Goal: Answer question/provide support: Share knowledge or assist other users

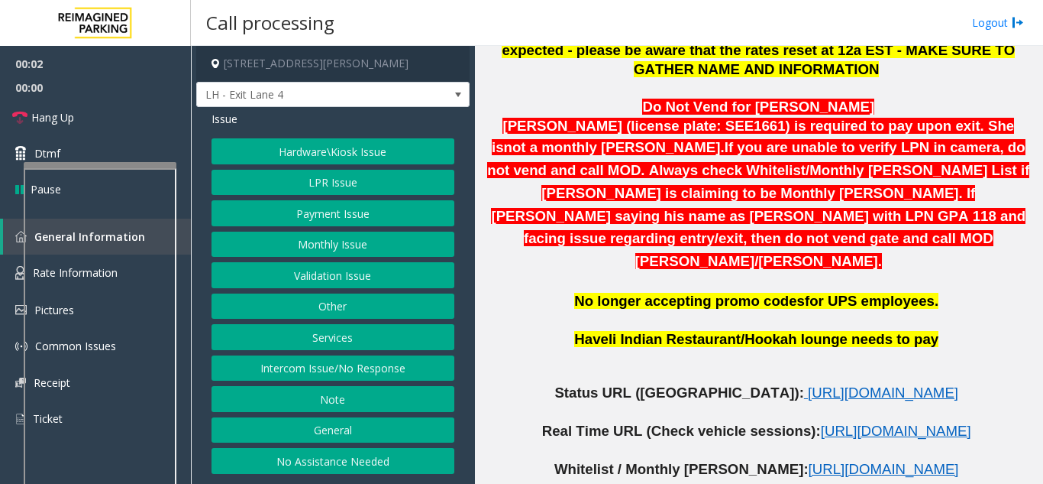
scroll to position [611, 0]
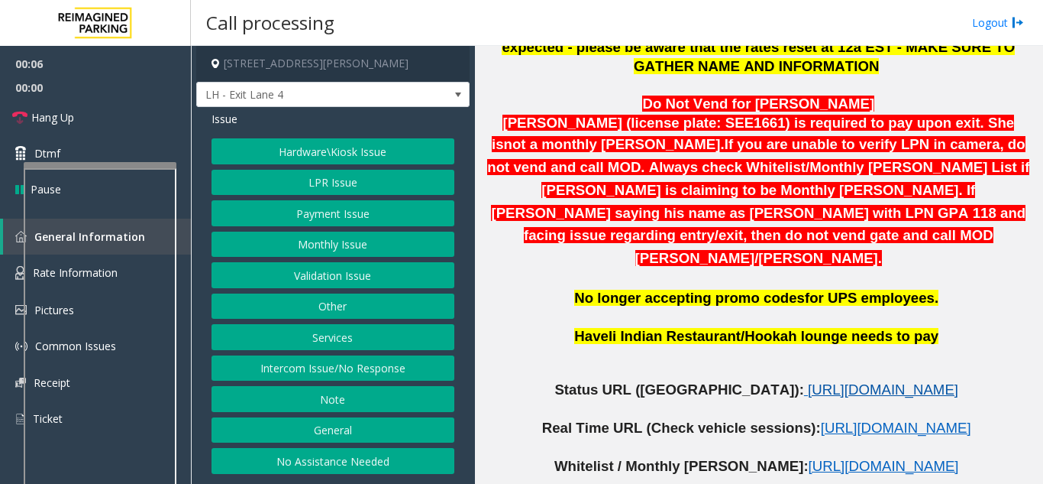
click at [812, 381] on span "[URL][DOMAIN_NAME]" at bounding box center [883, 389] width 150 height 16
click at [323, 182] on button "LPR Issue" at bounding box center [333, 183] width 243 height 26
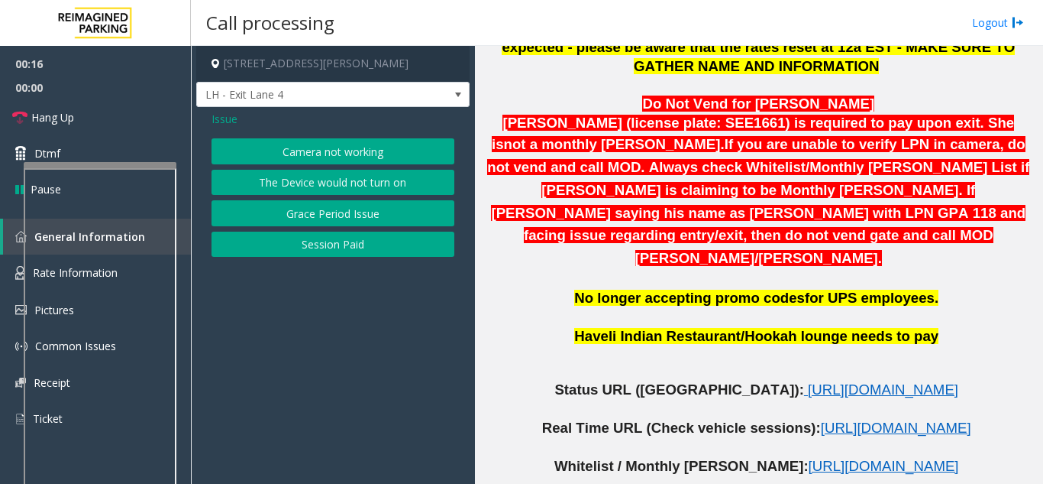
click at [330, 153] on button "Camera not working" at bounding box center [333, 151] width 243 height 26
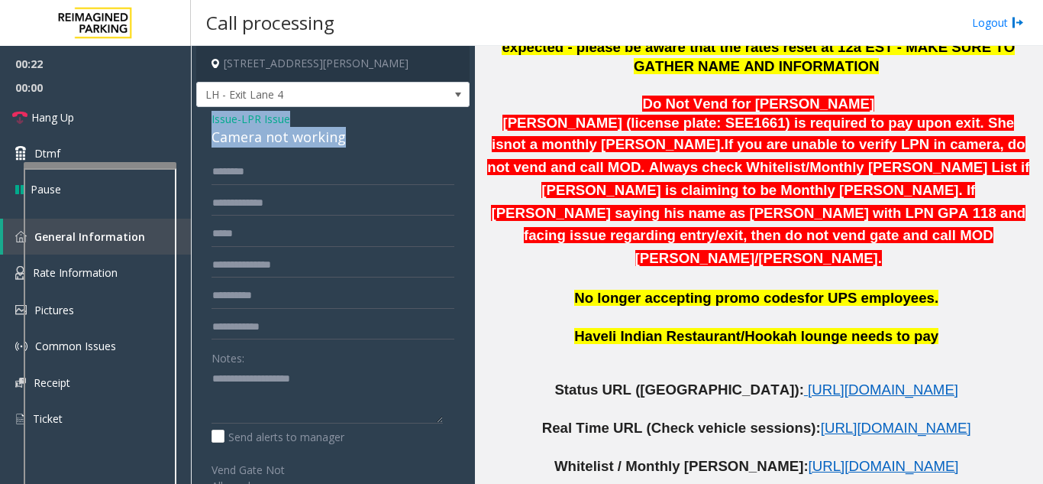
drag, startPoint x: 346, startPoint y: 144, endPoint x: 203, endPoint y: 119, distance: 144.9
click at [203, 119] on div "Issue - LPR Issue Camera not working Notes: Send alerts to manager Vend Gate No…" at bounding box center [332, 415] width 273 height 617
copy div "Issue - LPR Issue Camera not working"
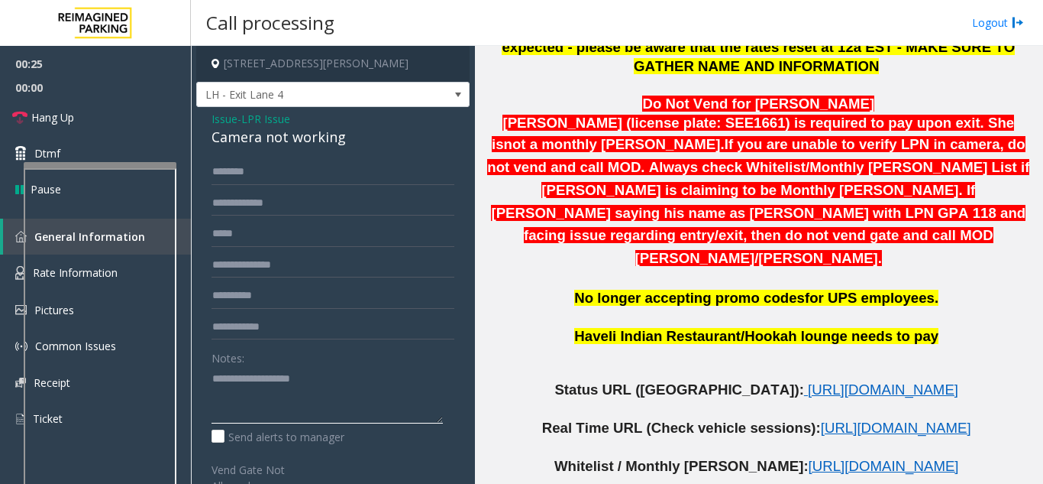
paste textarea "**********"
click at [238, 415] on textarea at bounding box center [327, 394] width 231 height 57
click at [257, 409] on textarea at bounding box center [327, 394] width 231 height 57
click at [213, 415] on textarea at bounding box center [327, 394] width 231 height 57
click at [105, 99] on span "00:00" at bounding box center [95, 88] width 191 height 24
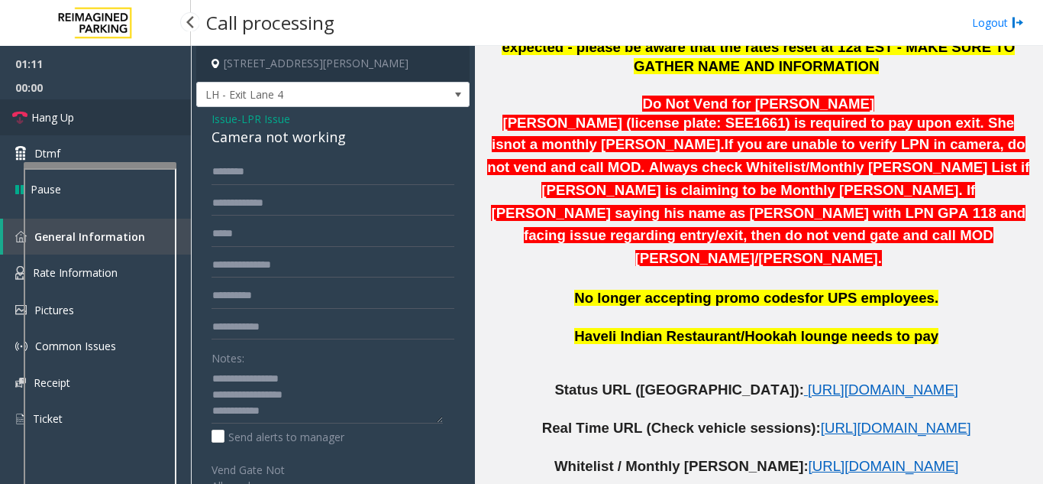
click at [118, 108] on link "Hang Up" at bounding box center [95, 117] width 191 height 36
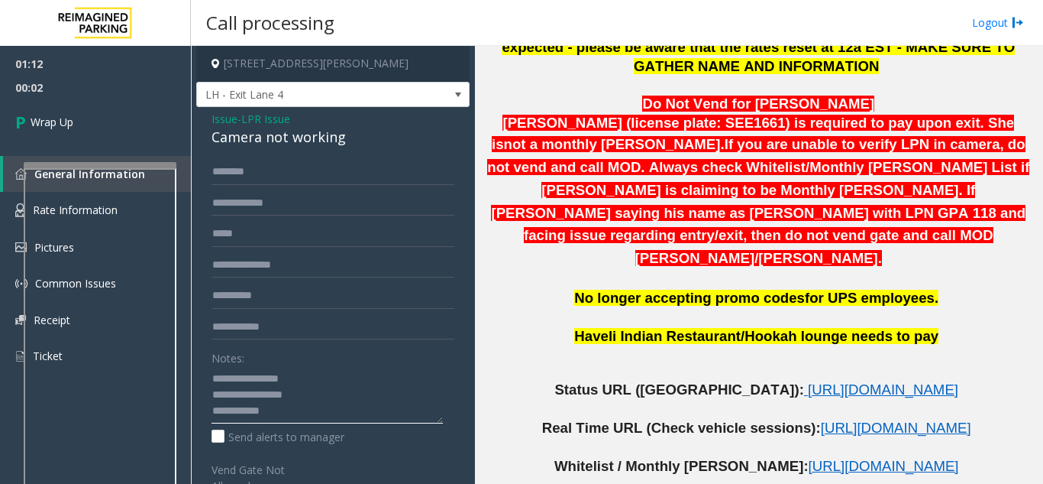
click at [328, 398] on textarea at bounding box center [327, 394] width 231 height 57
type textarea "**********"
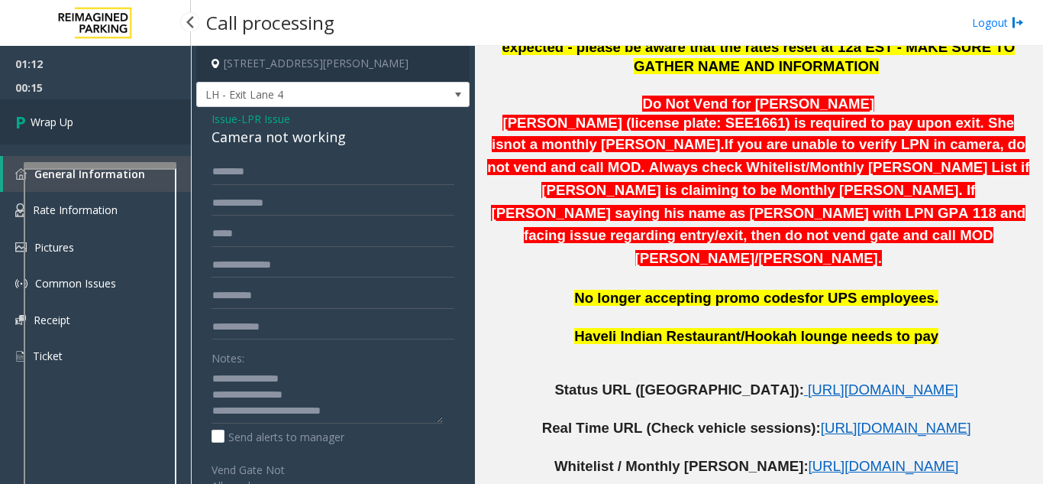
click at [55, 119] on span "Wrap Up" at bounding box center [52, 122] width 43 height 16
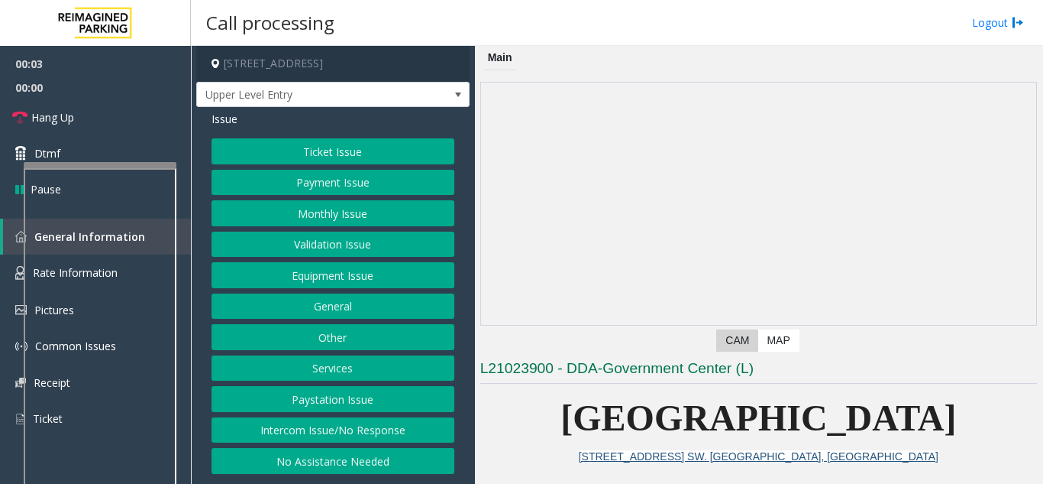
click at [272, 432] on button "Intercom Issue/No Response" at bounding box center [333, 430] width 243 height 26
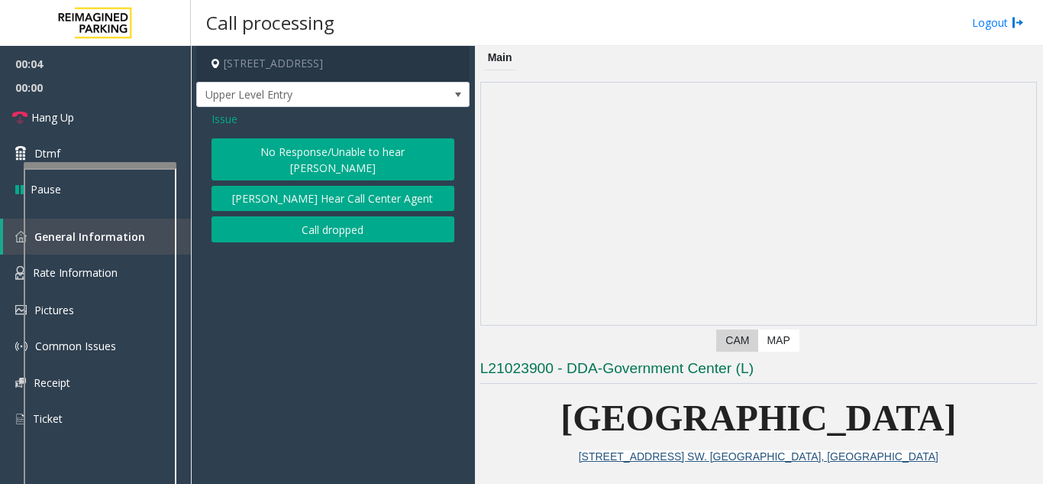
click at [304, 158] on button "No Response/Unable to hear [PERSON_NAME]" at bounding box center [333, 159] width 243 height 42
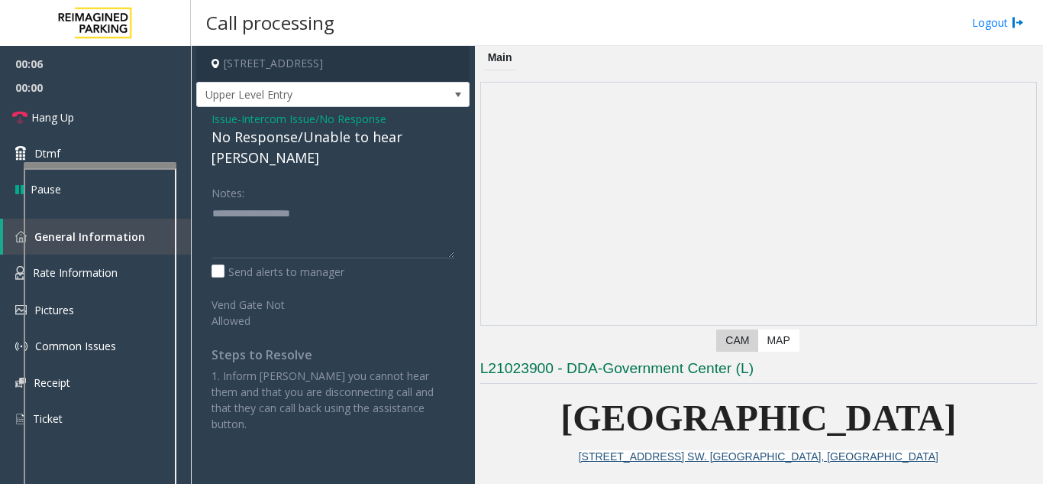
click at [282, 144] on div "No Response/Unable to hear [PERSON_NAME]" at bounding box center [333, 147] width 243 height 41
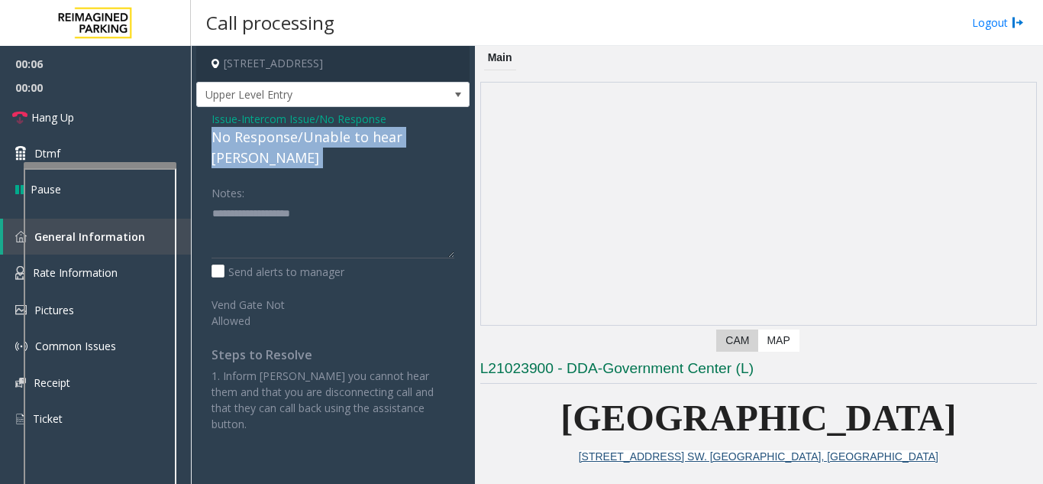
click at [282, 144] on div "No Response/Unable to hear [PERSON_NAME]" at bounding box center [333, 147] width 243 height 41
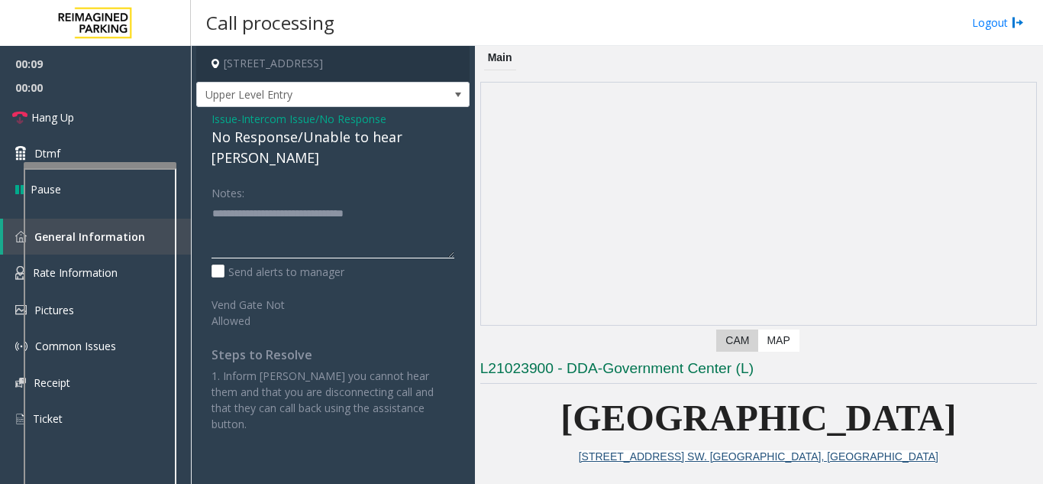
type textarea "**********"
click at [112, 122] on link "Hang Up" at bounding box center [95, 117] width 191 height 36
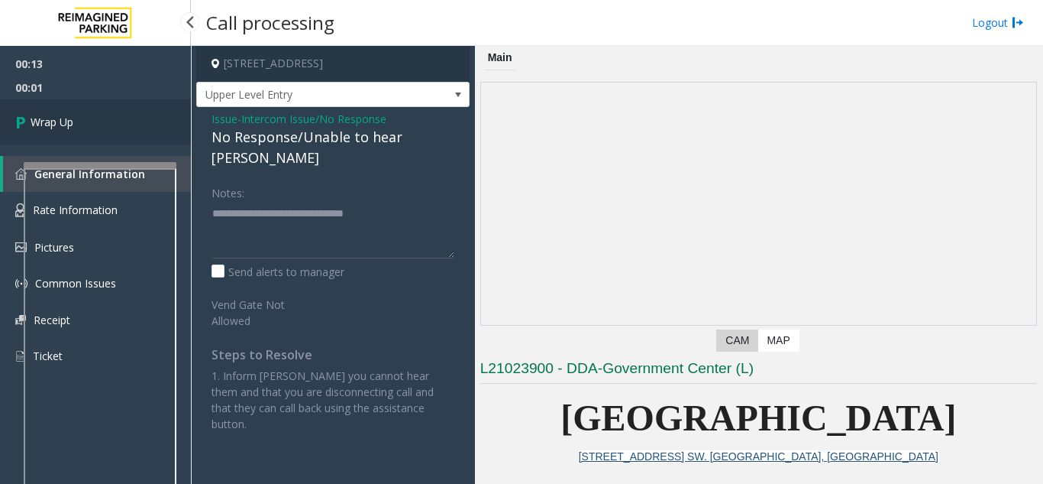
click at [112, 122] on link "Wrap Up" at bounding box center [95, 121] width 191 height 45
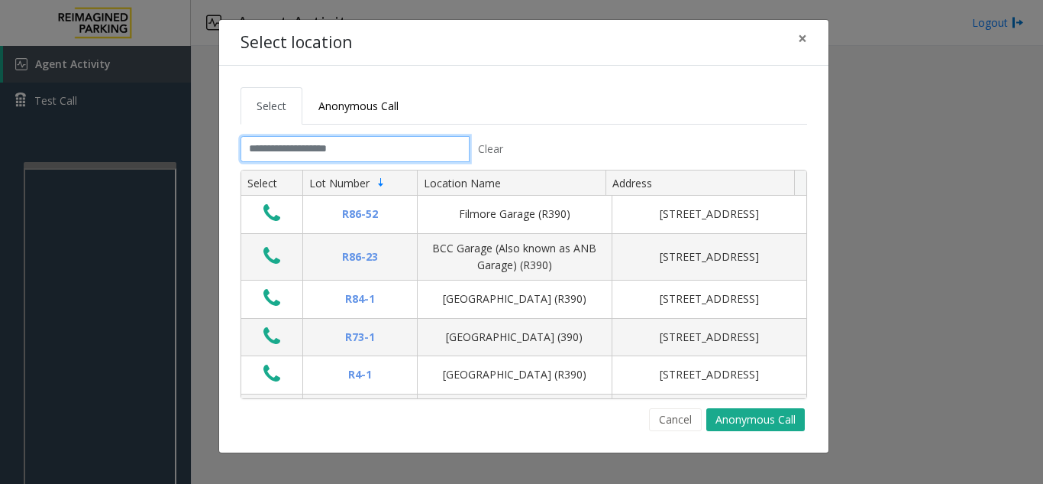
click at [296, 150] on input "text" at bounding box center [355, 149] width 229 height 26
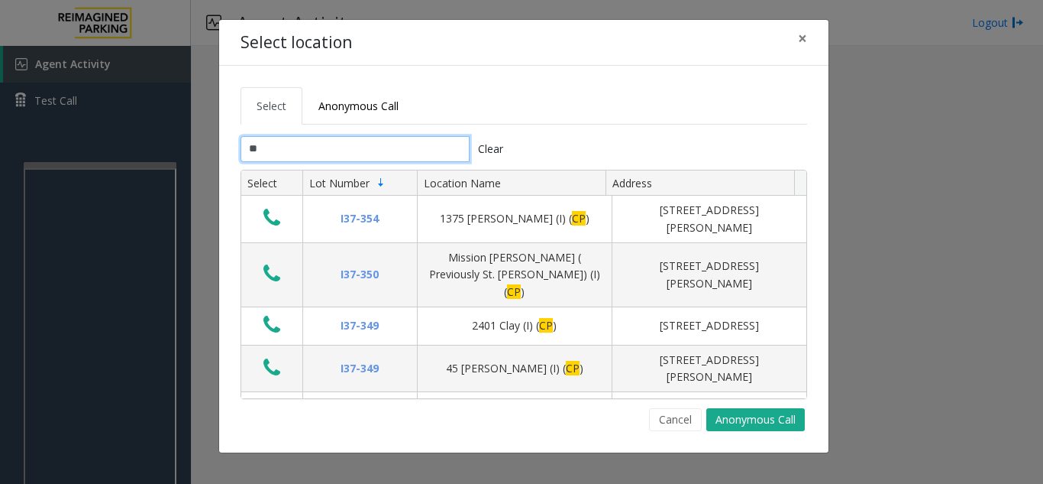
type input "*"
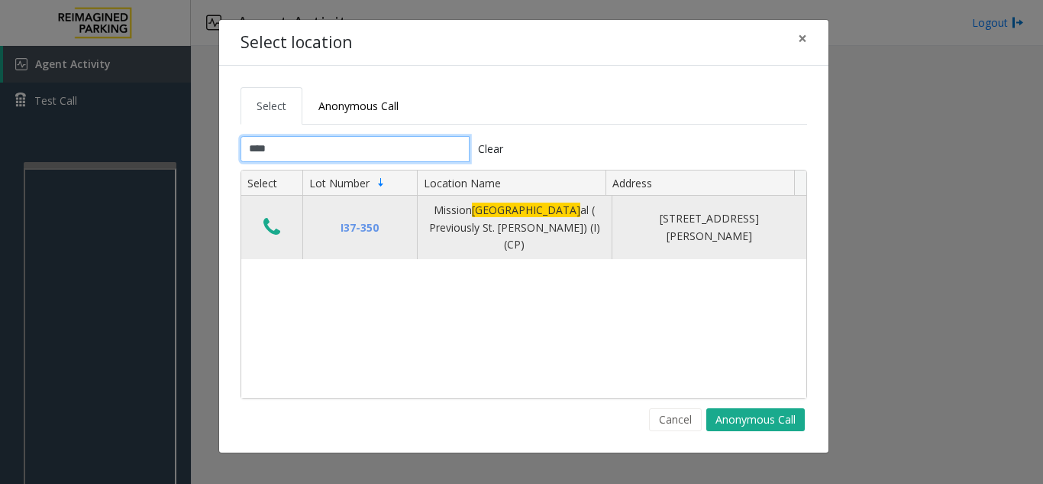
type input "****"
click at [261, 227] on button "Data table" at bounding box center [272, 227] width 26 height 24
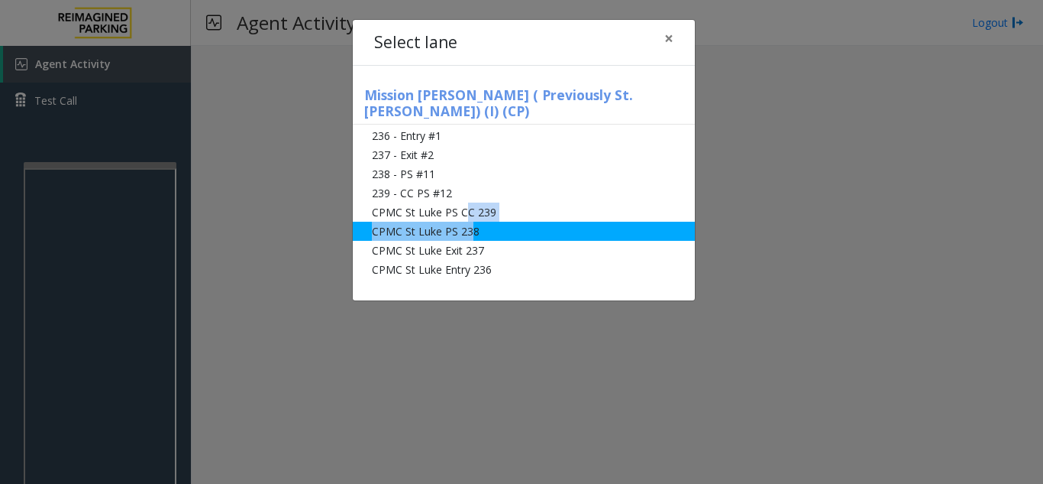
drag, startPoint x: 467, startPoint y: 199, endPoint x: 472, endPoint y: 222, distance: 23.4
click at [472, 222] on ul "236 - Entry #1 237 - Exit #2 238 - PS #11 239 - CC PS #12 CPMC St Luke PS CC 23…" at bounding box center [524, 202] width 342 height 153
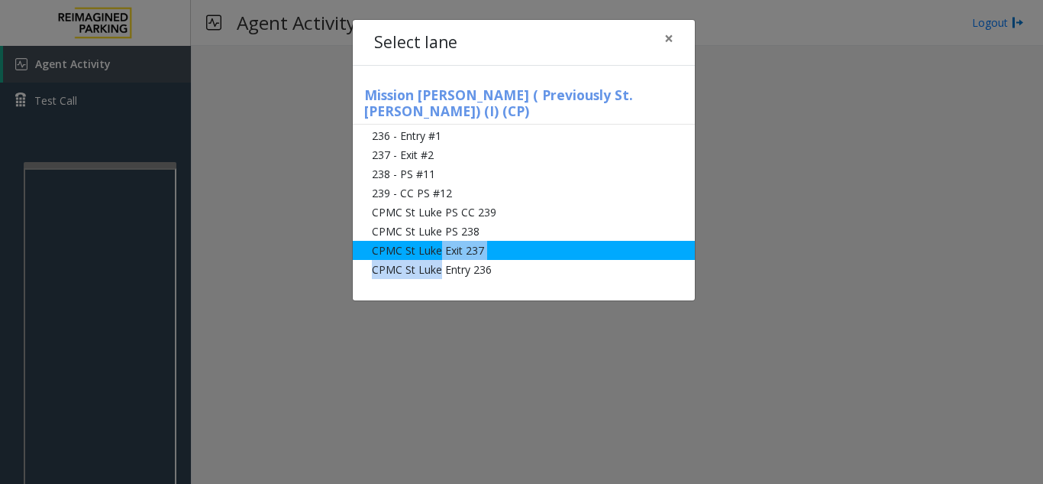
click at [438, 241] on ul "236 - Entry #1 237 - Exit #2 238 - PS #11 239 - CC PS #12 CPMC St Luke PS CC 23…" at bounding box center [524, 202] width 342 height 153
click at [425, 241] on li "CPMC St Luke Exit 237" at bounding box center [524, 250] width 342 height 19
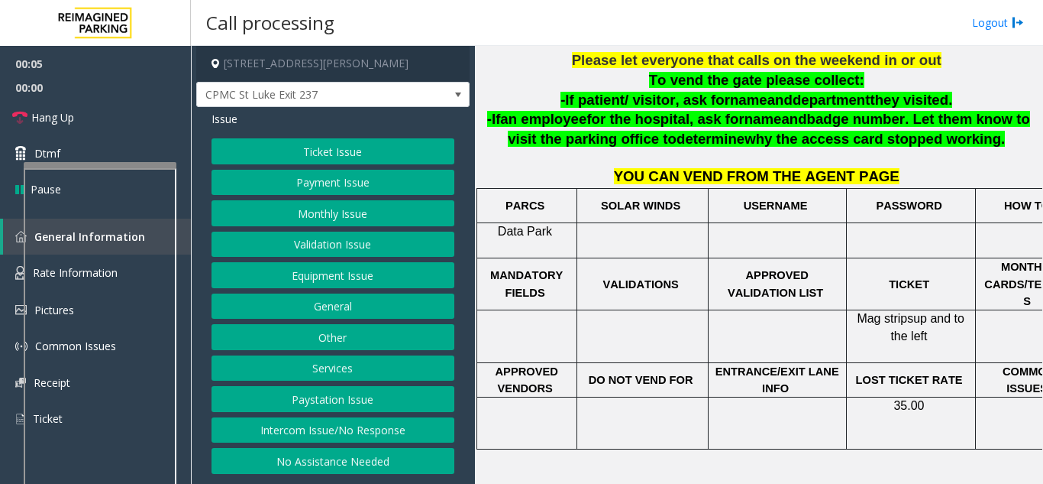
scroll to position [227, 0]
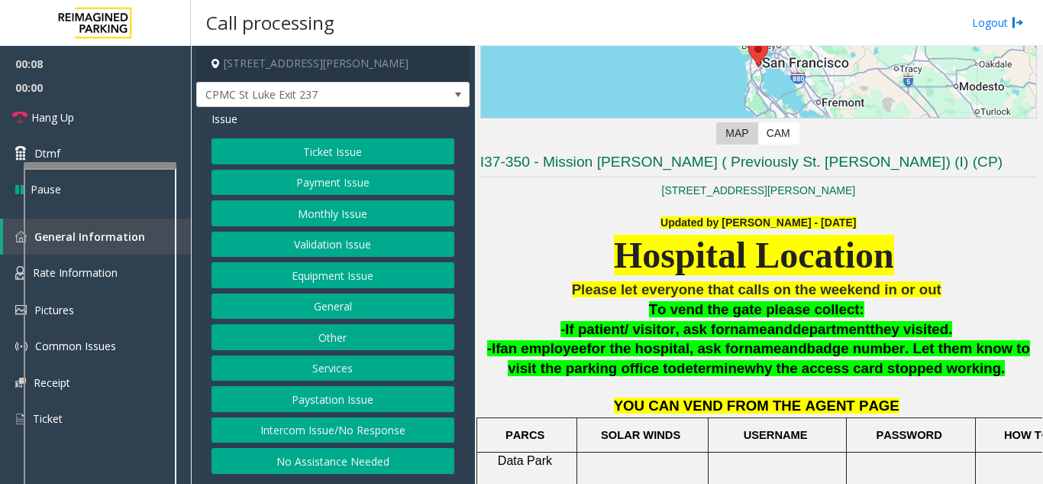
click at [322, 165] on div "Ticket Issue Payment Issue Monthly Issue Validation Issue Equipment Issue Gener…" at bounding box center [333, 305] width 243 height 335
click at [331, 173] on button "Payment Issue" at bounding box center [333, 183] width 243 height 26
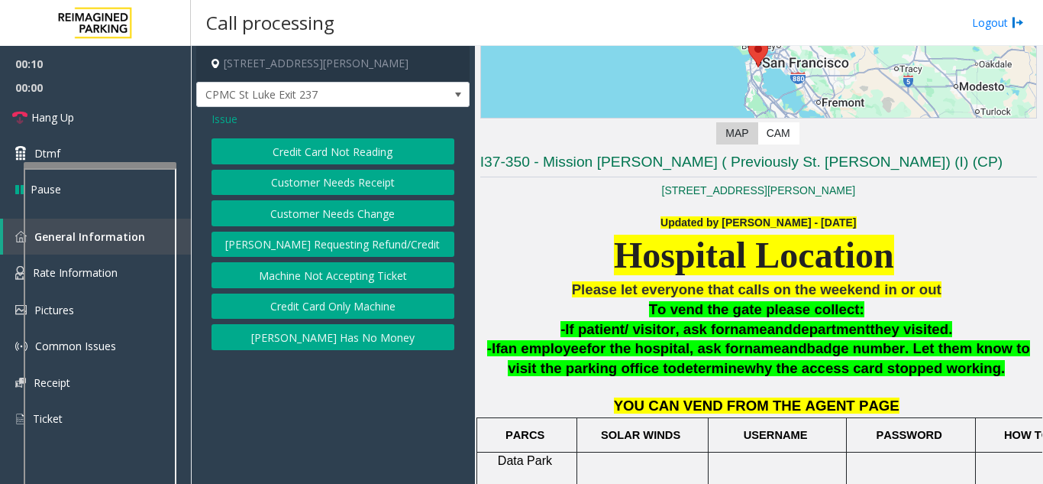
click at [340, 146] on button "Credit Card Not Reading" at bounding box center [333, 151] width 243 height 26
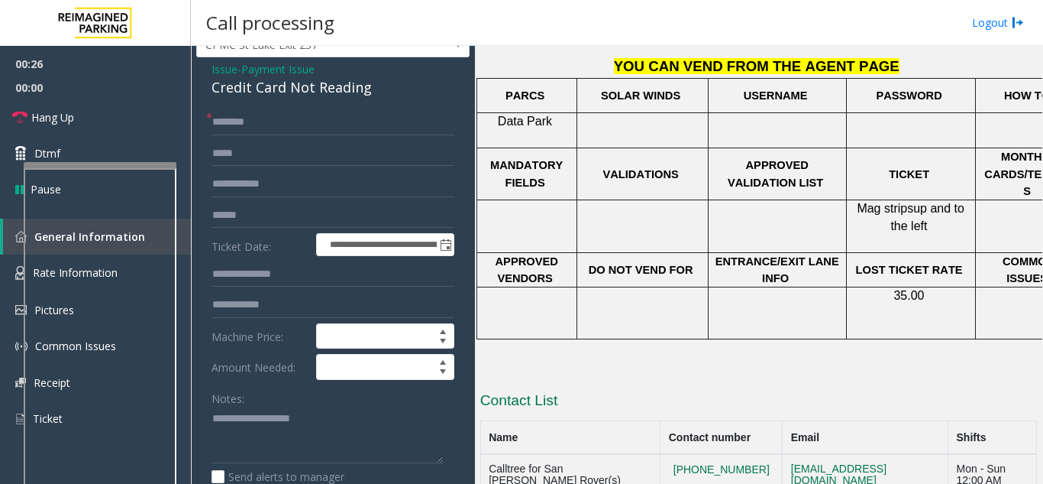
scroll to position [76, 0]
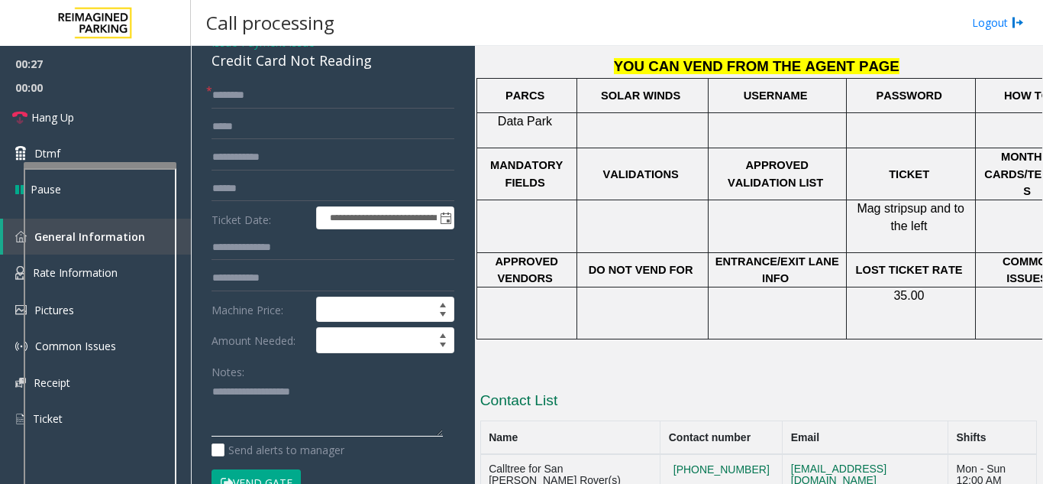
paste textarea "**********"
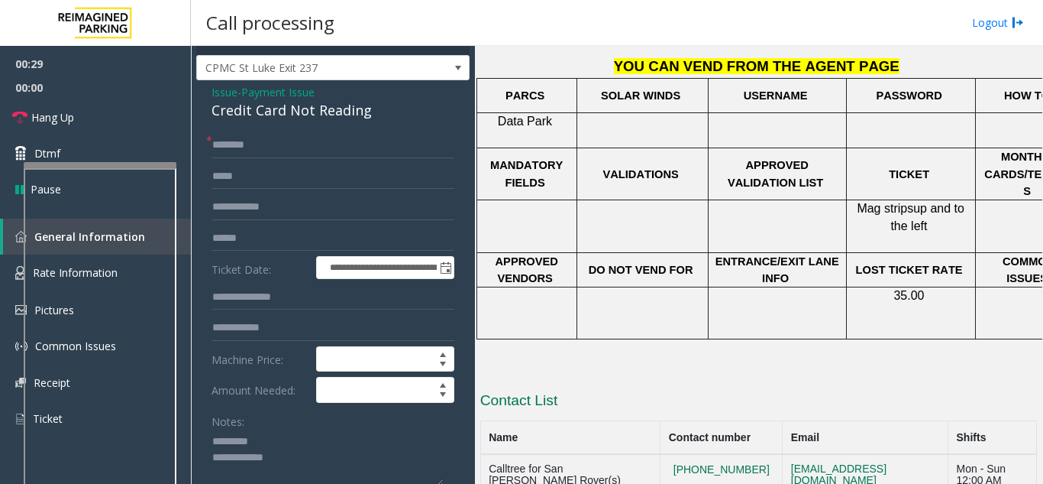
scroll to position [0, 0]
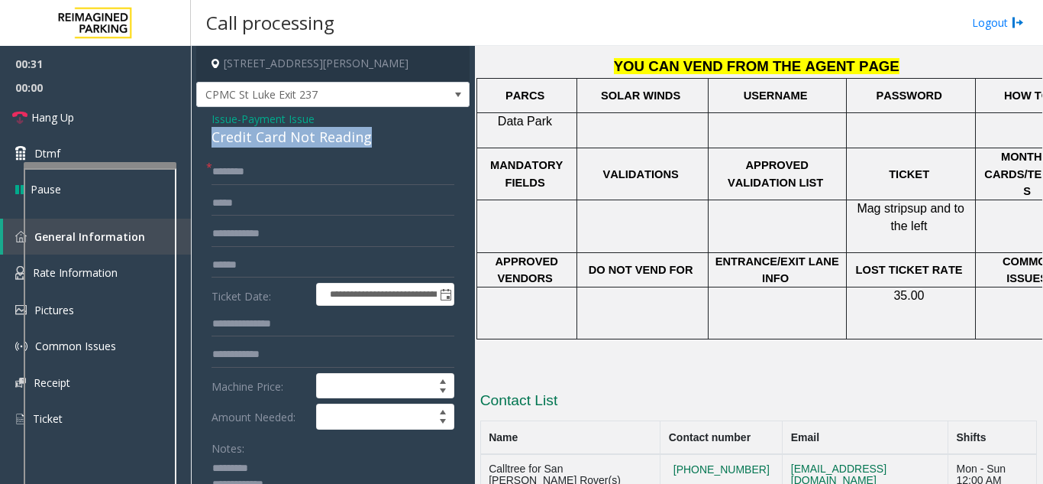
drag, startPoint x: 212, startPoint y: 141, endPoint x: 366, endPoint y: 136, distance: 153.6
click at [366, 136] on div "Credit Card Not Reading" at bounding box center [333, 137] width 243 height 21
copy div "Credit Card Not Reading"
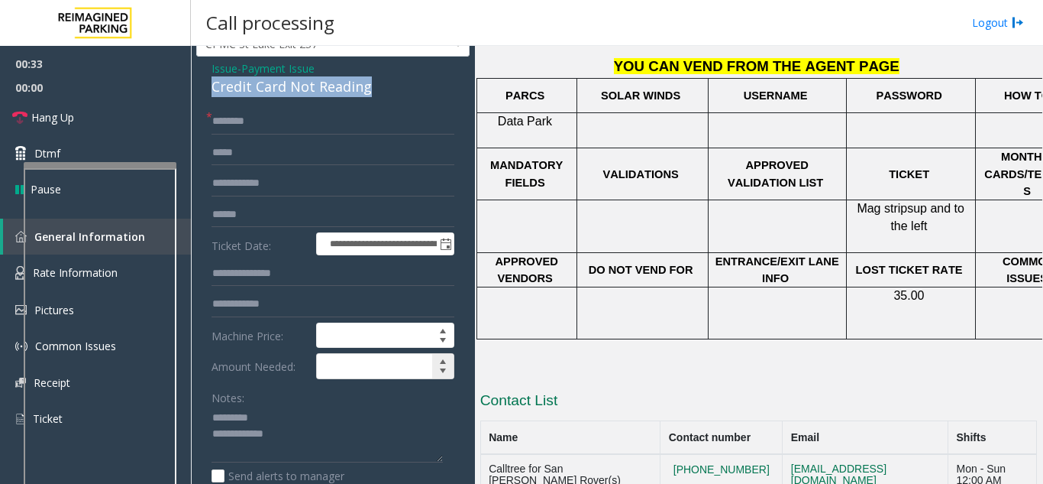
scroll to position [76, 0]
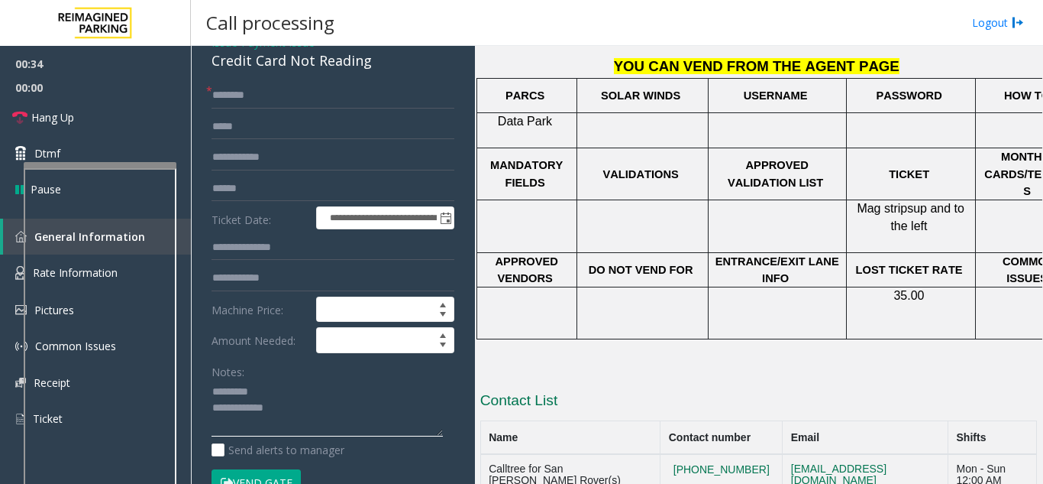
paste textarea "**********"
type textarea "**********"
click at [228, 110] on form "**********" at bounding box center [333, 296] width 243 height 429
click at [228, 97] on input "text" at bounding box center [333, 95] width 243 height 26
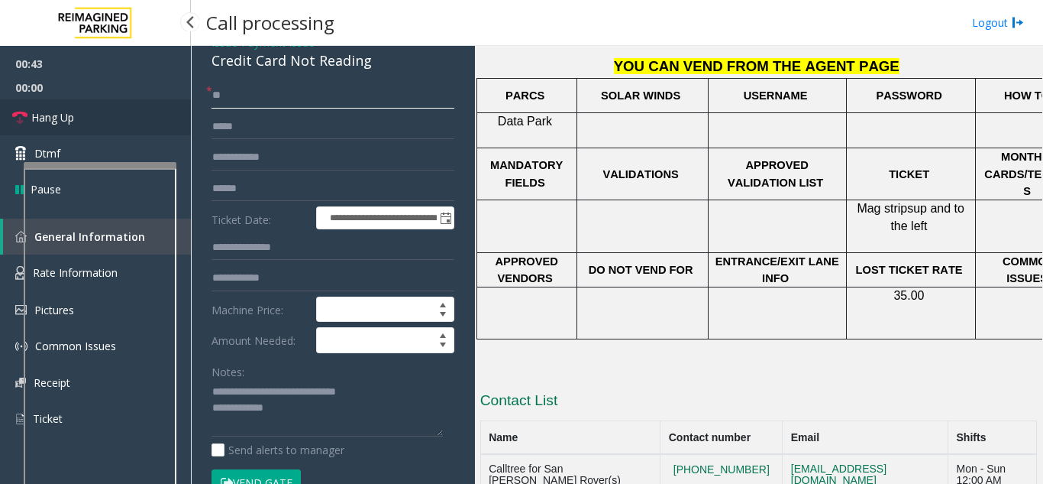
type input "**"
click at [132, 112] on link "Hang Up" at bounding box center [95, 117] width 191 height 36
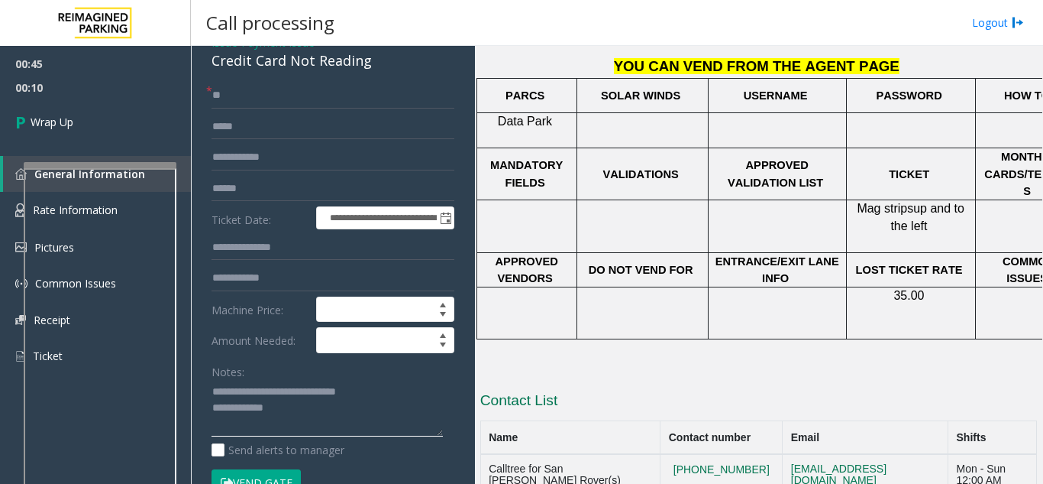
click at [285, 412] on textarea at bounding box center [327, 408] width 231 height 57
paste textarea "**********"
type textarea "**********"
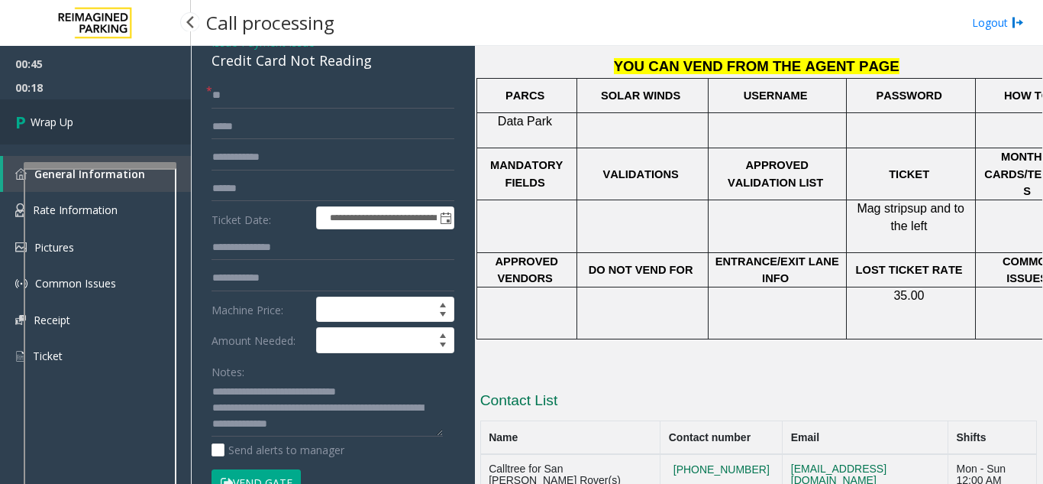
click at [105, 125] on link "Wrap Up" at bounding box center [95, 121] width 191 height 45
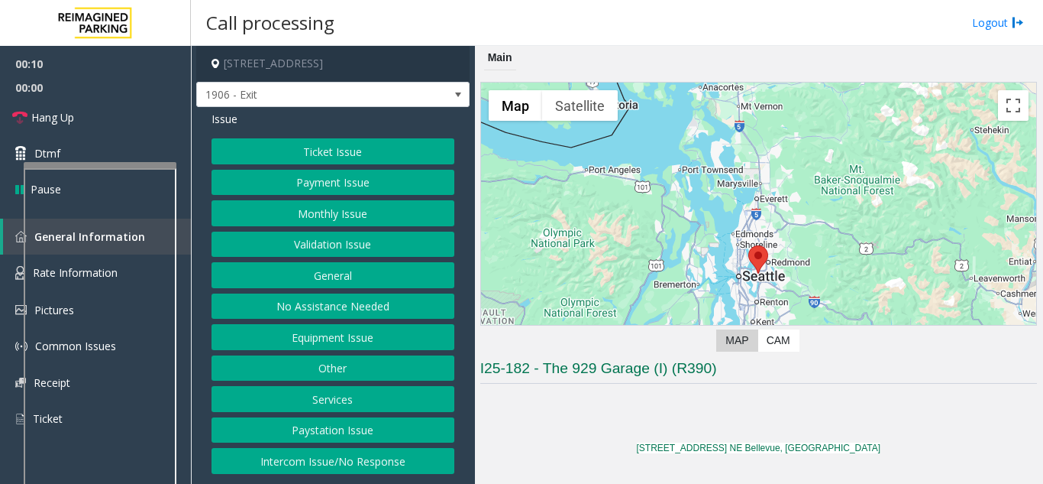
click at [354, 335] on button "Equipment Issue" at bounding box center [333, 337] width 243 height 26
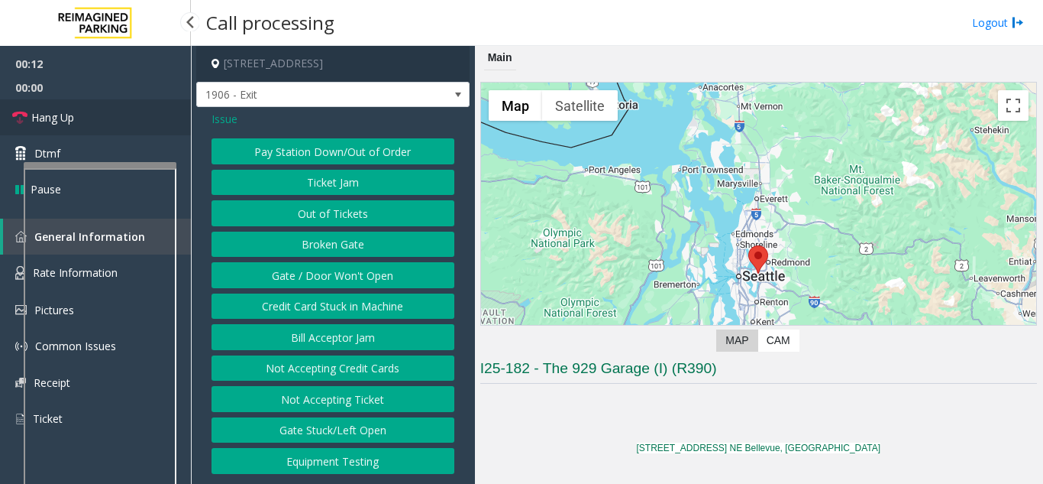
drag, startPoint x: 99, startPoint y: 112, endPoint x: 111, endPoint y: 118, distance: 14.0
click at [99, 112] on link "Hang Up" at bounding box center [95, 117] width 191 height 36
click at [227, 121] on span "Issue" at bounding box center [225, 119] width 26 height 16
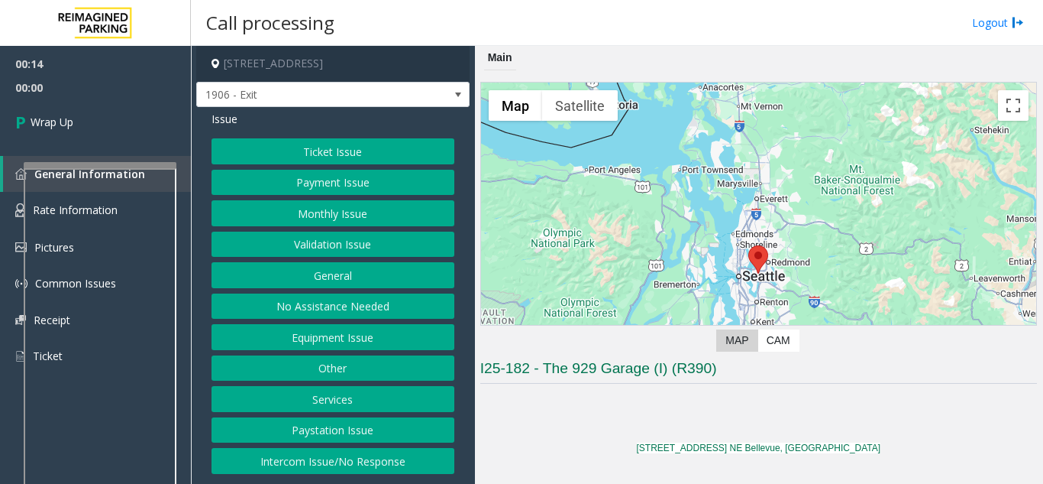
click at [374, 461] on button "Intercom Issue/No Response" at bounding box center [333, 461] width 243 height 26
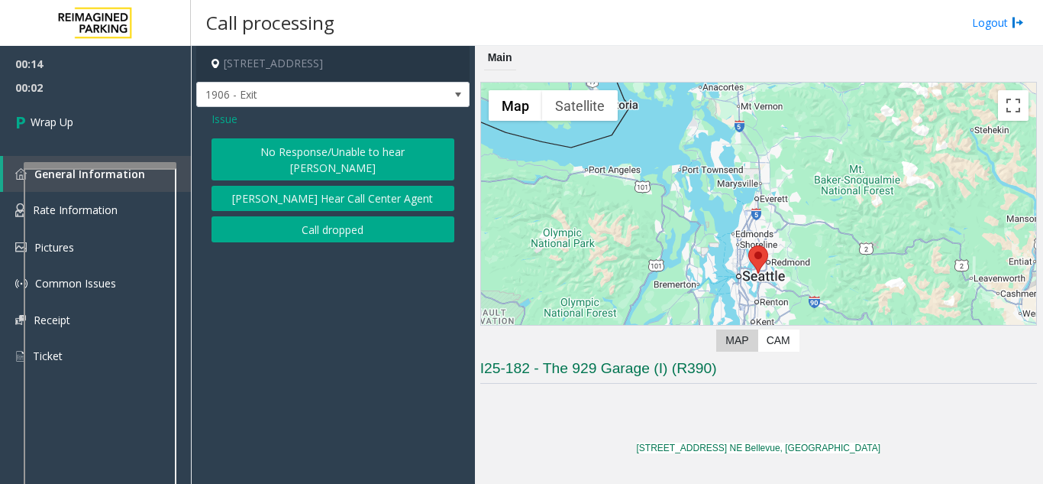
drag, startPoint x: 335, startPoint y: 210, endPoint x: 329, endPoint y: 155, distance: 55.3
click at [329, 155] on div "No Response/Unable to hear [PERSON_NAME] Cannot Hear Call Center Agent Call dro…" at bounding box center [333, 190] width 243 height 104
click at [329, 155] on button "No Response/Unable to hear [PERSON_NAME]" at bounding box center [333, 159] width 243 height 42
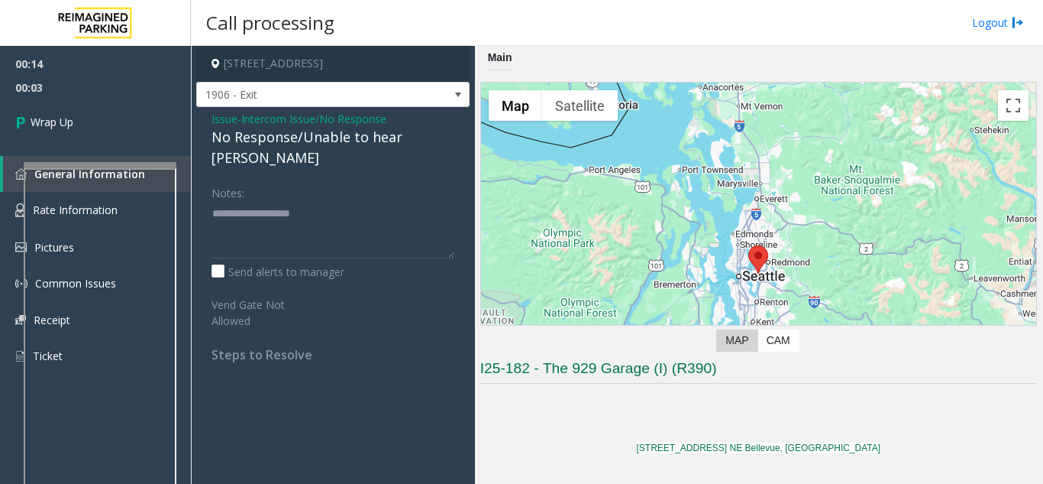
click at [280, 131] on div "No Response/Unable to hear [PERSON_NAME]" at bounding box center [333, 147] width 243 height 41
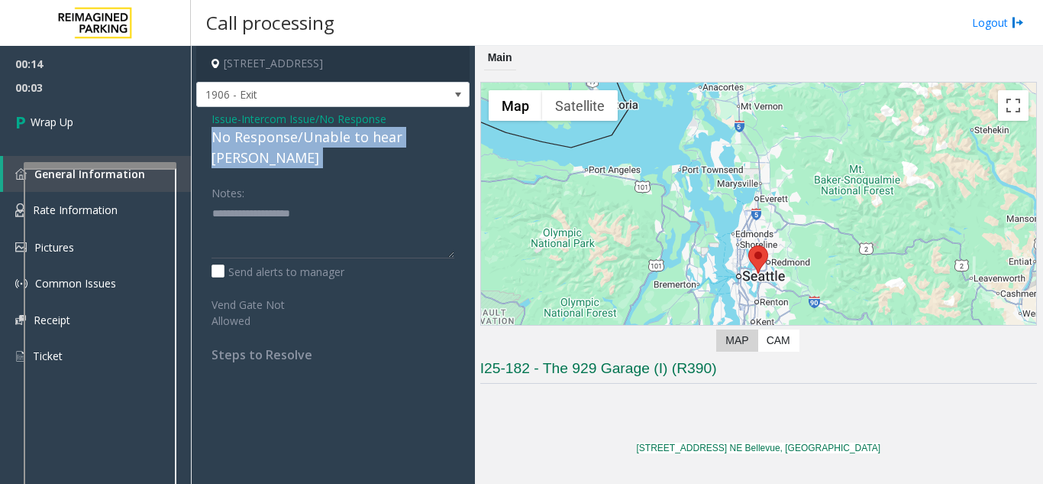
click at [280, 131] on div "No Response/Unable to hear [PERSON_NAME]" at bounding box center [333, 147] width 243 height 41
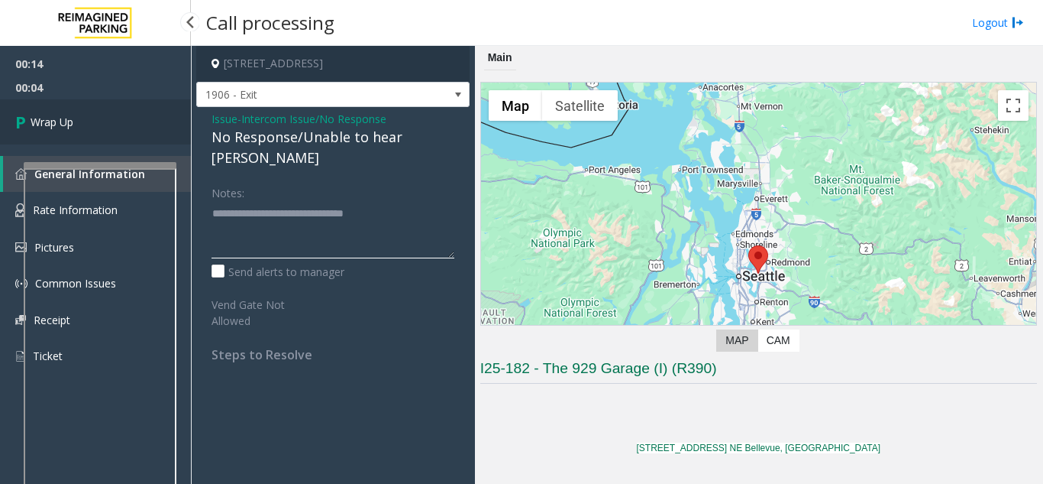
type textarea "**********"
click at [119, 118] on link "Wrap Up" at bounding box center [95, 121] width 191 height 45
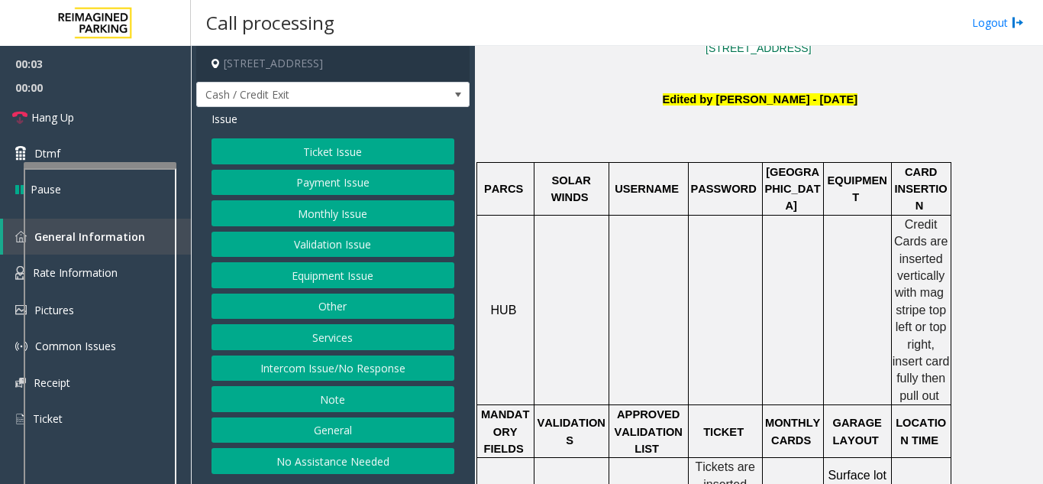
scroll to position [382, 0]
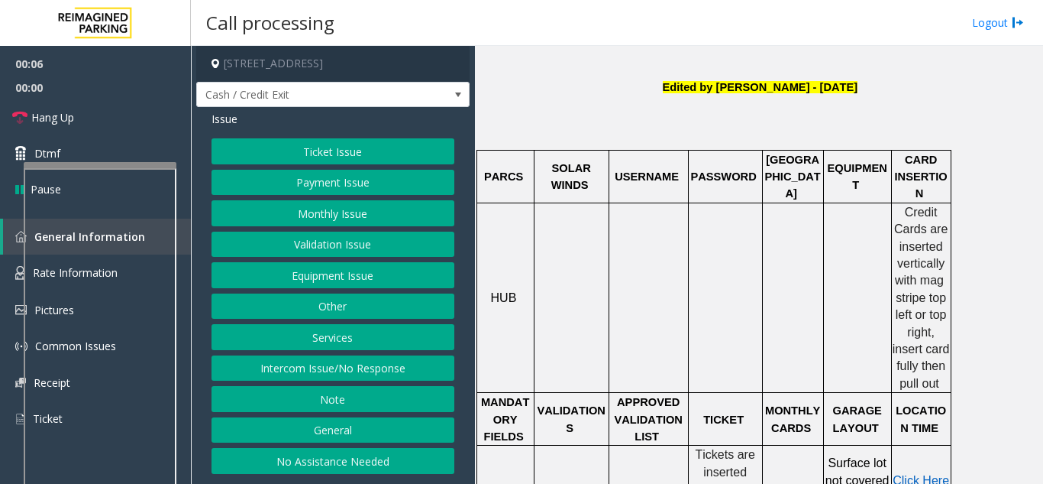
click at [349, 380] on button "Intercom Issue/No Response" at bounding box center [333, 368] width 243 height 26
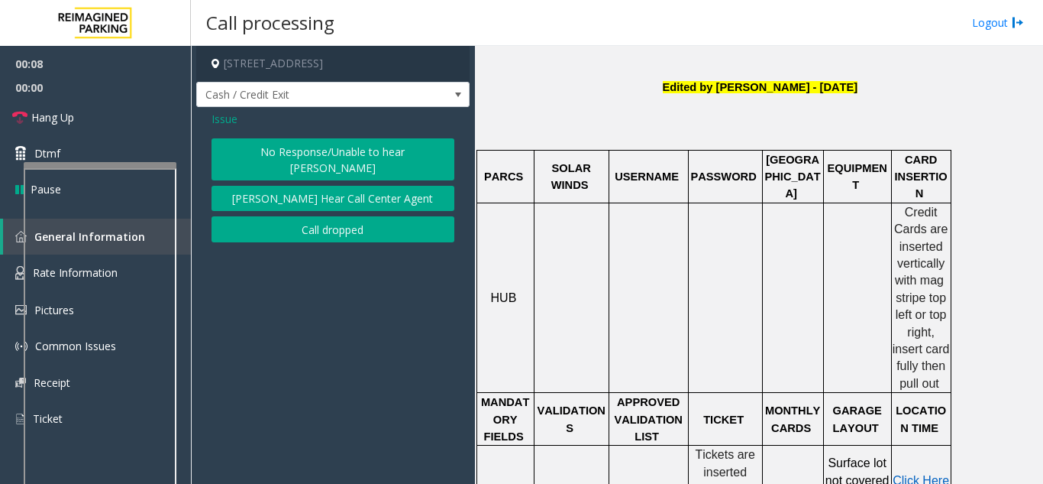
click at [281, 155] on button "No Response/Unable to hear [PERSON_NAME]" at bounding box center [333, 159] width 243 height 42
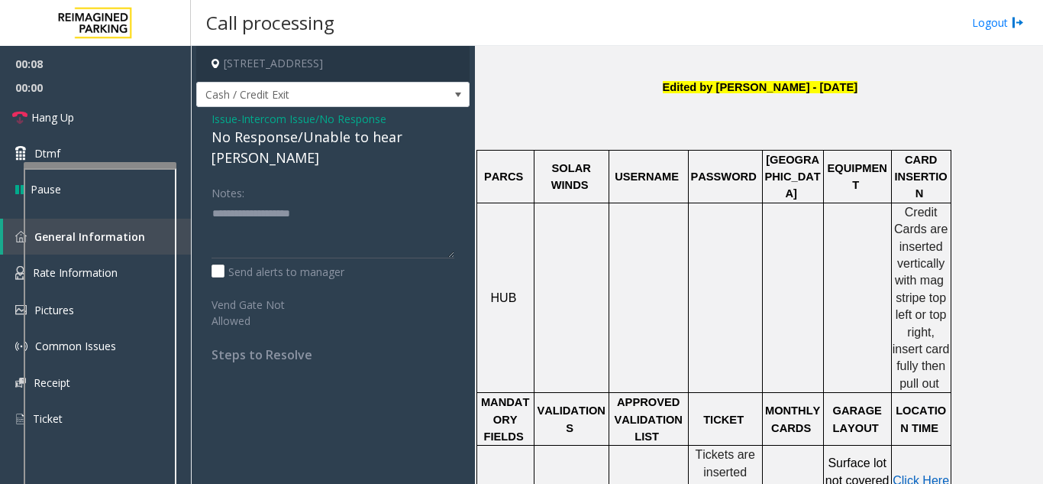
click at [267, 147] on div "No Response/Unable to hear [PERSON_NAME]" at bounding box center [333, 147] width 243 height 41
click at [265, 145] on div "No Response/Unable to hear [PERSON_NAME]" at bounding box center [333, 147] width 243 height 41
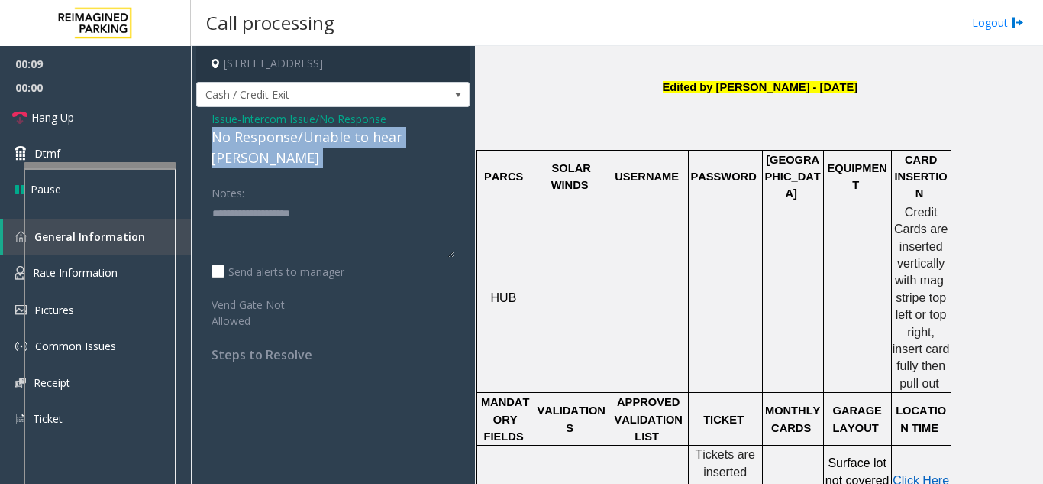
click at [265, 145] on div "No Response/Unable to hear [PERSON_NAME]" at bounding box center [333, 147] width 243 height 41
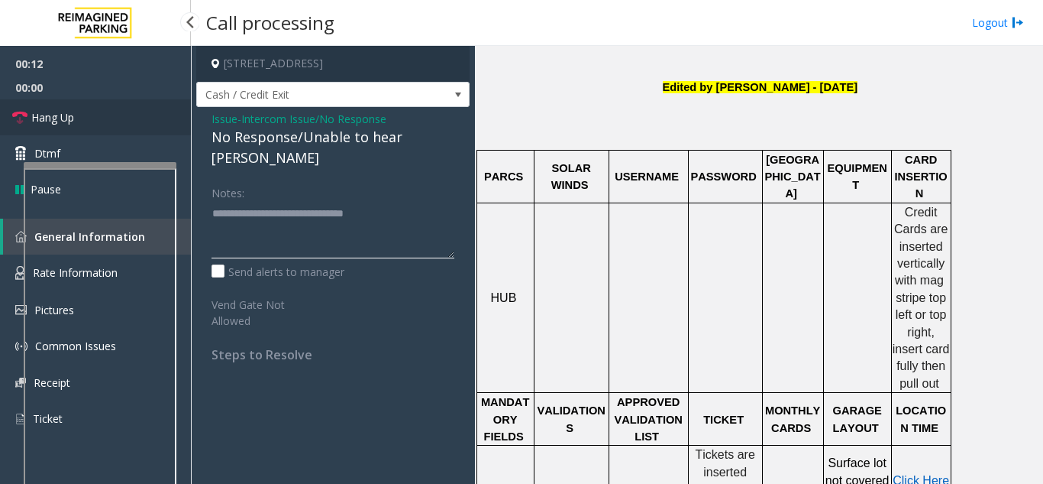
type textarea "**********"
click at [88, 123] on link "Hang Up" at bounding box center [95, 117] width 191 height 36
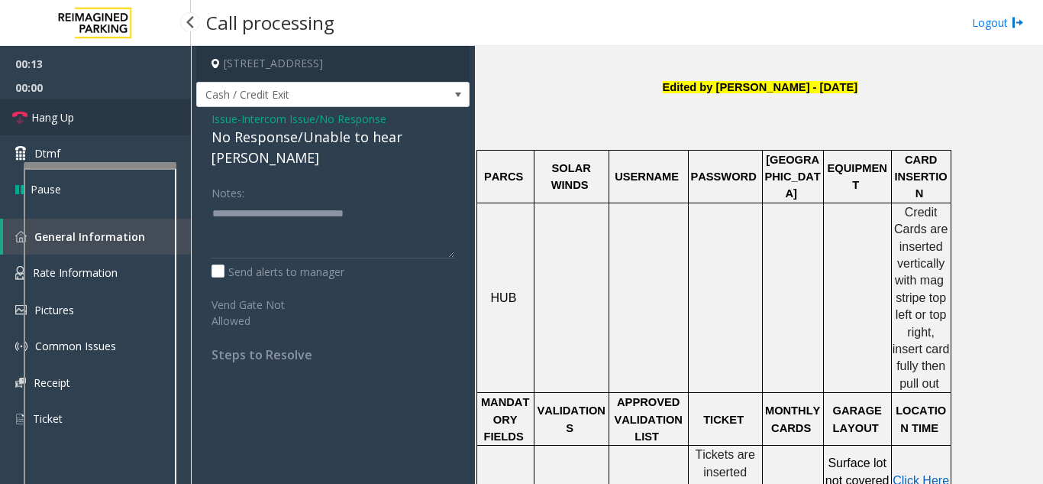
click at [88, 123] on link "Hang Up" at bounding box center [95, 117] width 191 height 36
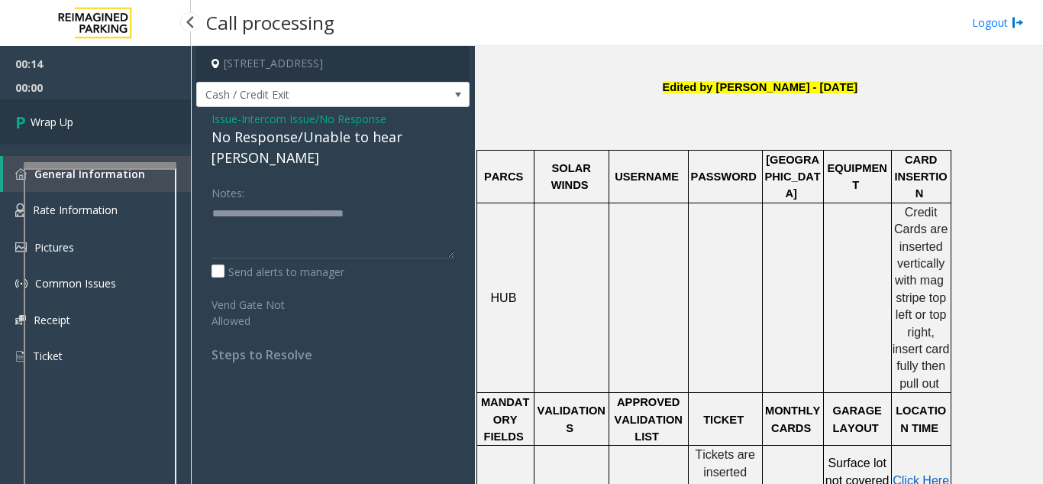
click at [88, 123] on link "Wrap Up" at bounding box center [95, 121] width 191 height 45
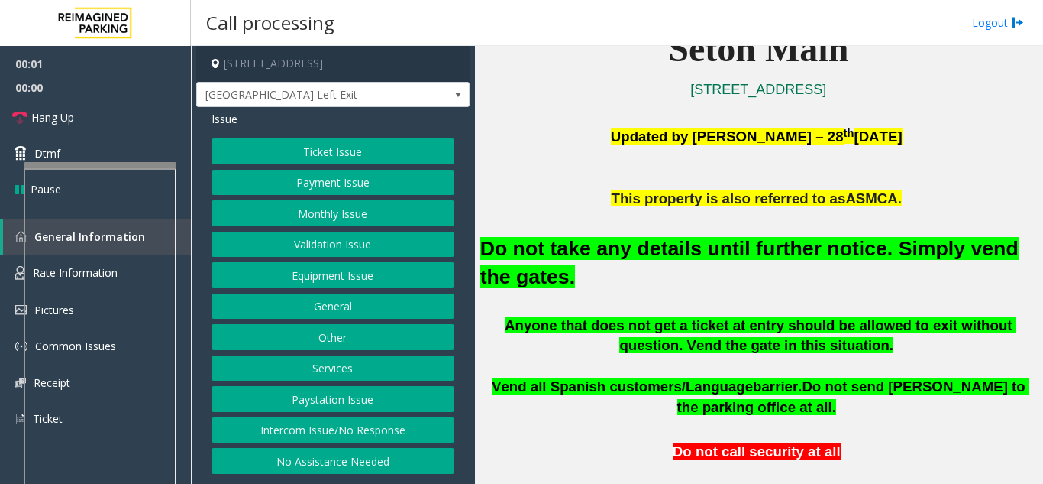
scroll to position [382, 0]
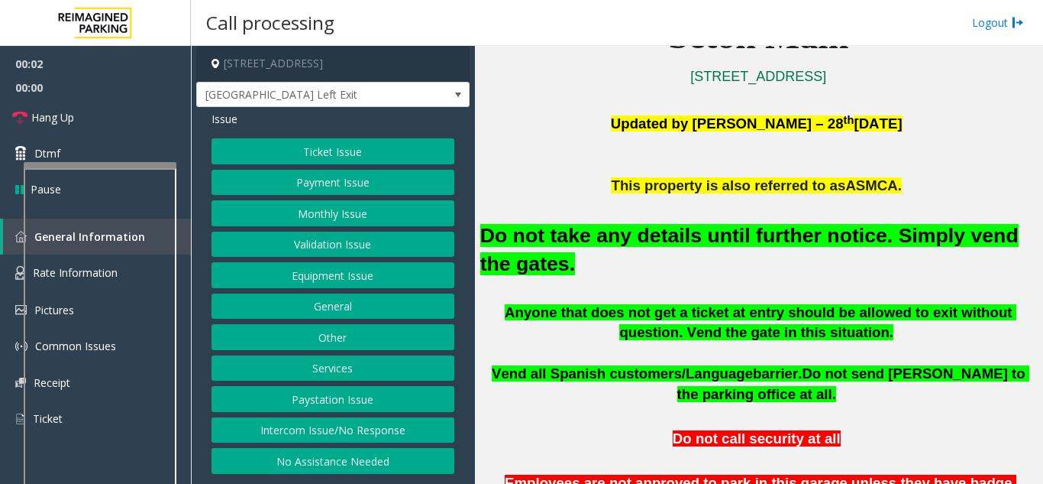
click at [329, 283] on button "Equipment Issue" at bounding box center [333, 275] width 243 height 26
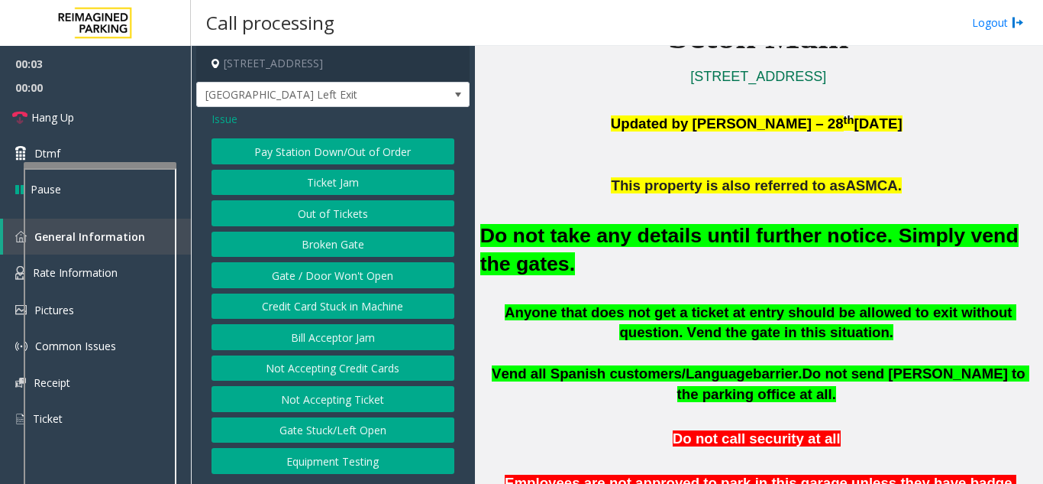
click at [331, 266] on button "Gate / Door Won't Open" at bounding box center [333, 275] width 243 height 26
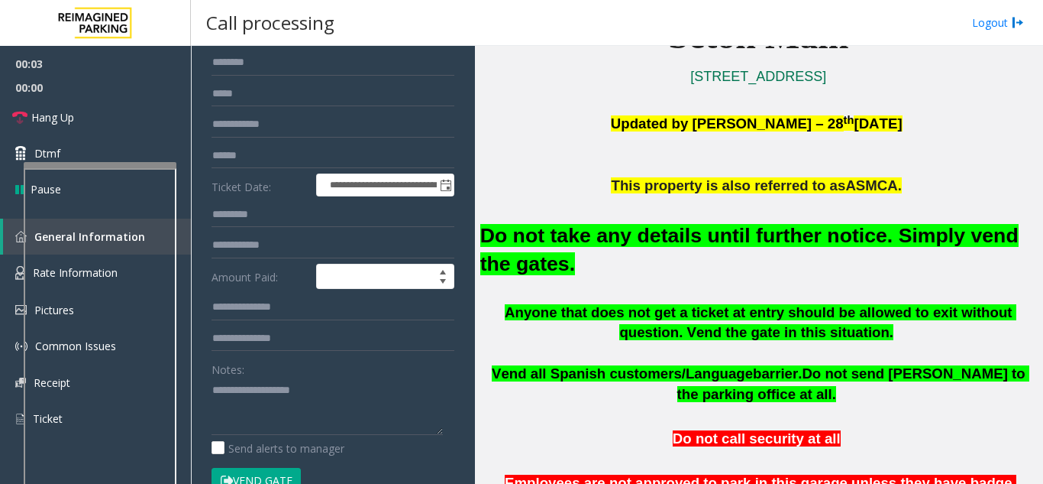
scroll to position [306, 0]
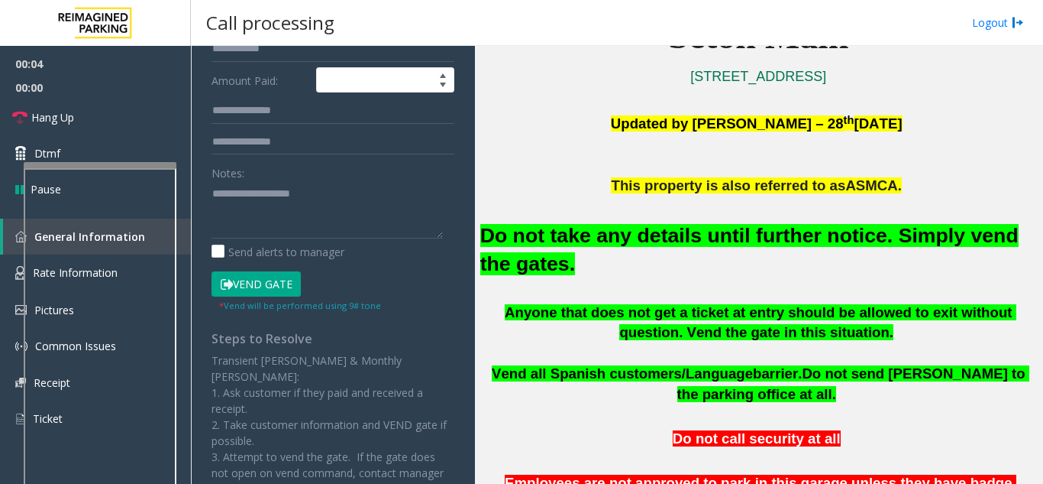
click at [249, 288] on button "Vend Gate" at bounding box center [256, 284] width 89 height 26
click at [617, 237] on font "Do not take any details until further notice. Simply vend the gates." at bounding box center [749, 249] width 538 height 51
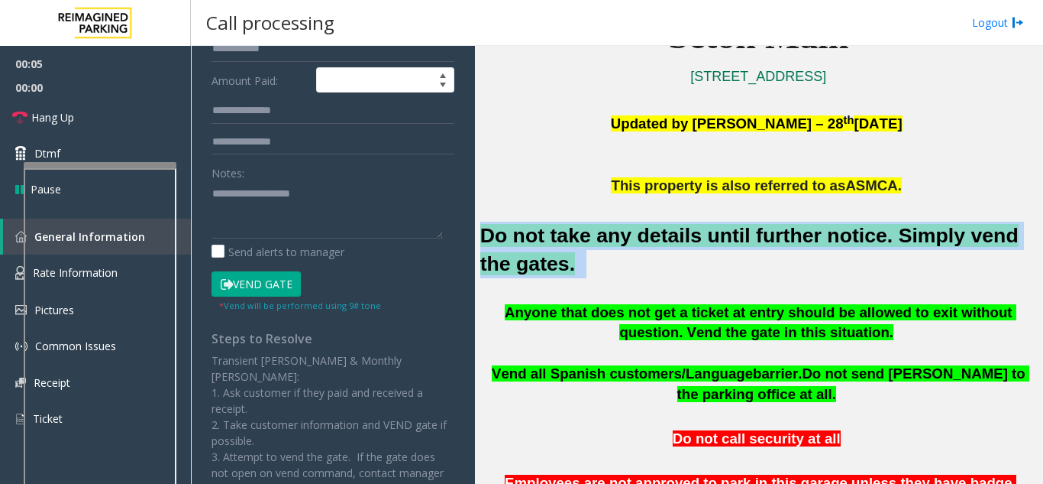
click at [617, 237] on font "Do not take any details until further notice. Simply vend the gates." at bounding box center [749, 249] width 538 height 51
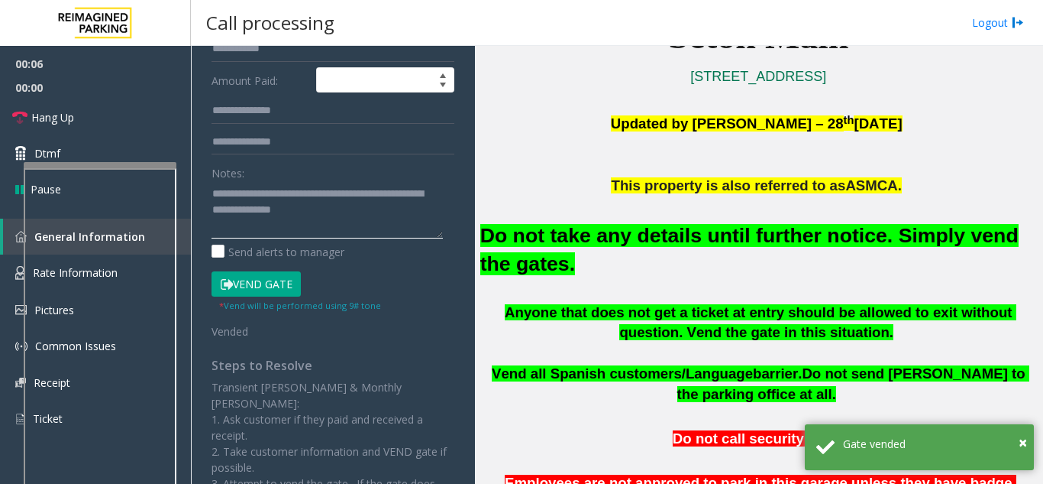
scroll to position [0, 0]
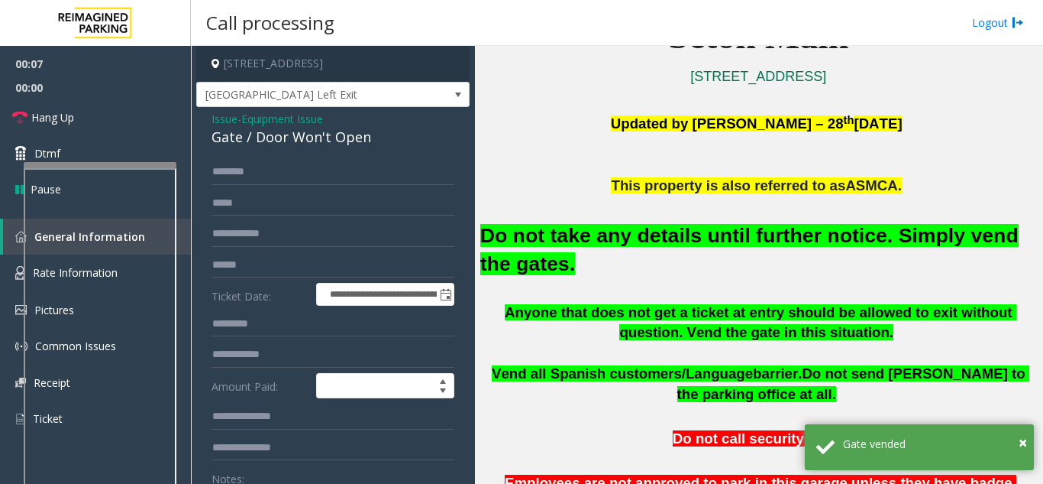
type textarea "**********"
click at [275, 119] on span "Equipment Issue" at bounding box center [282, 119] width 82 height 16
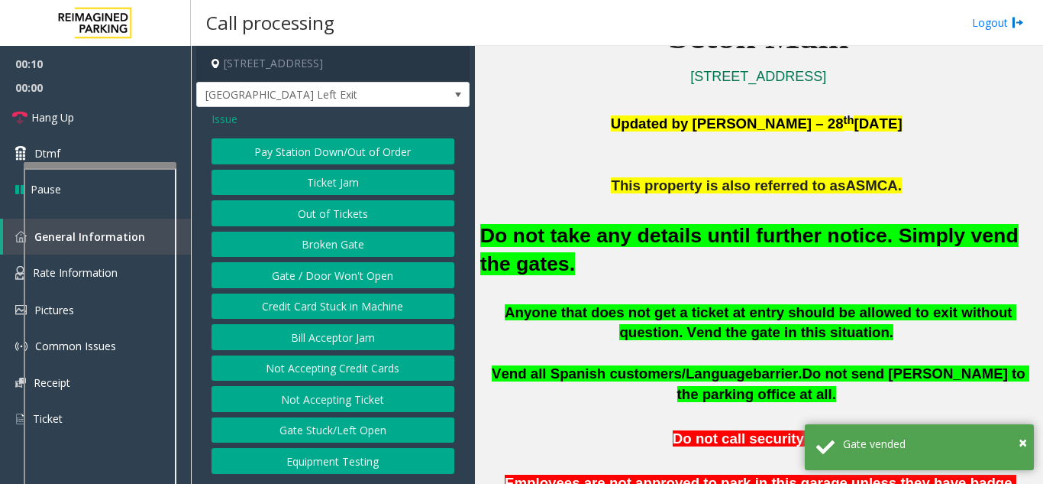
click at [228, 121] on span "Issue" at bounding box center [225, 119] width 26 height 16
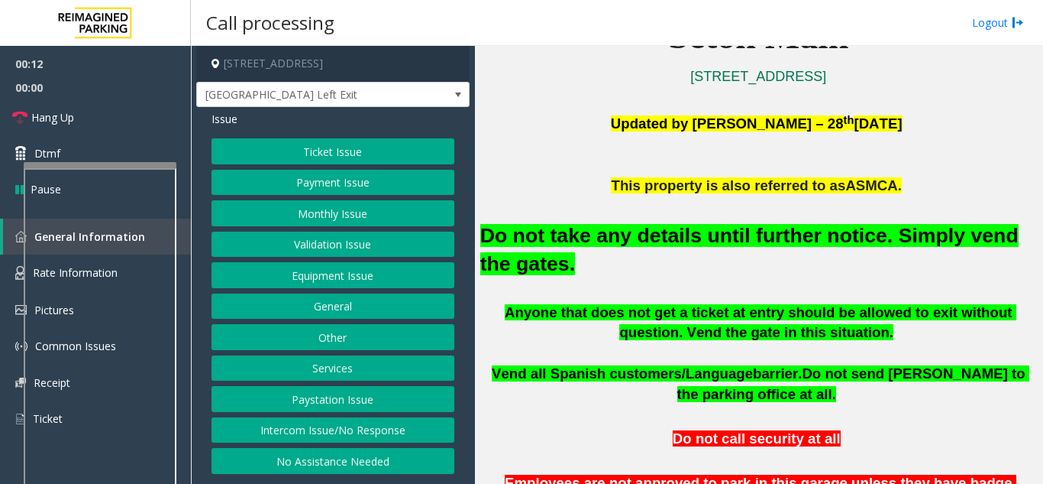
click at [334, 246] on button "Validation Issue" at bounding box center [333, 244] width 243 height 26
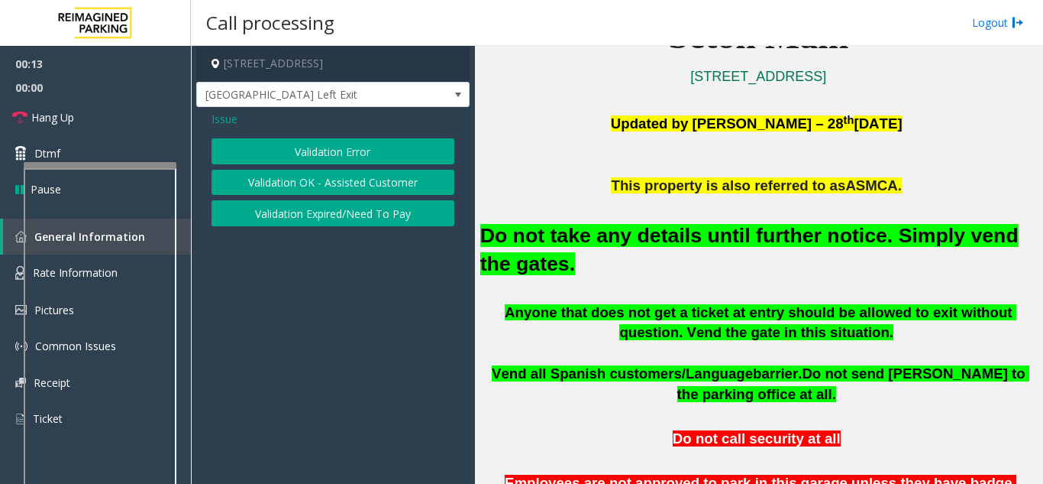
click at [323, 152] on button "Validation Error" at bounding box center [333, 151] width 243 height 26
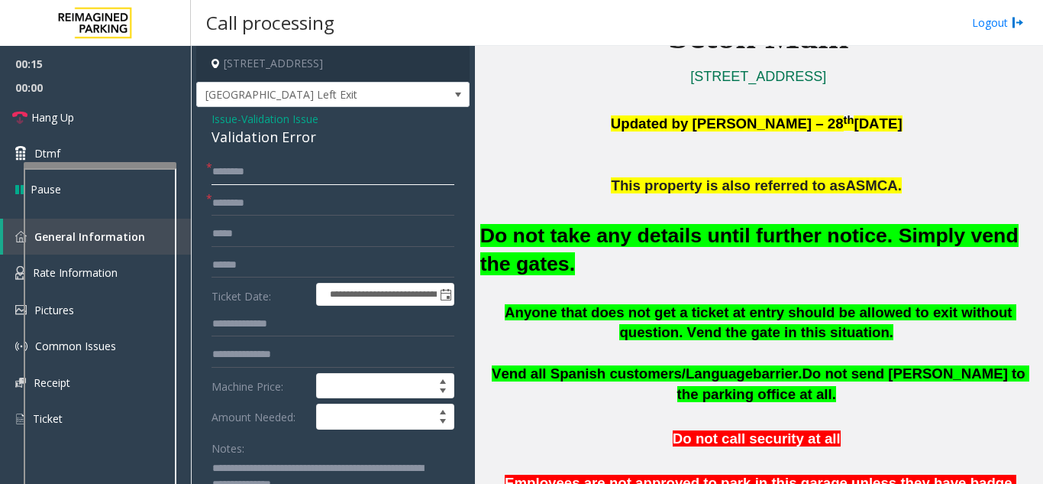
click at [250, 176] on input "text" at bounding box center [333, 172] width 243 height 26
type input "**"
click at [253, 202] on input "text" at bounding box center [333, 203] width 243 height 26
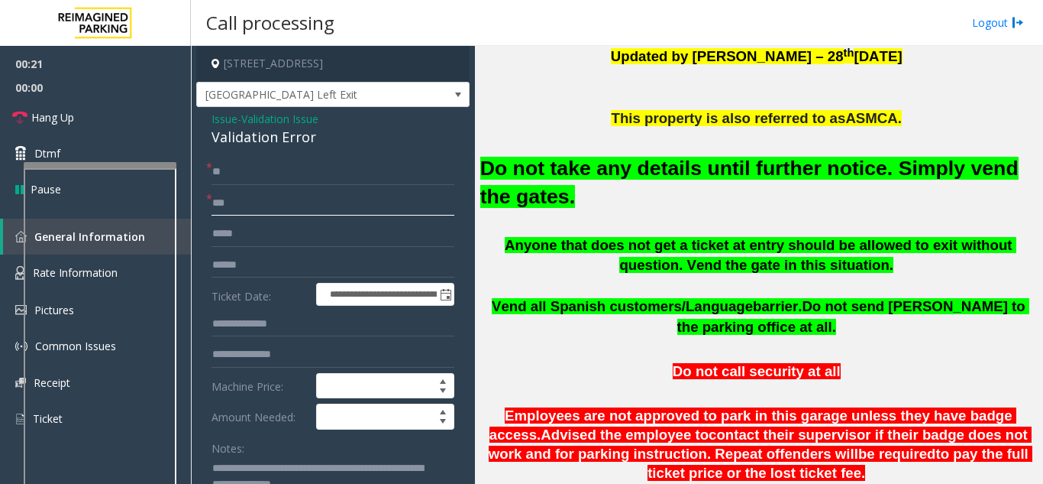
scroll to position [535, 0]
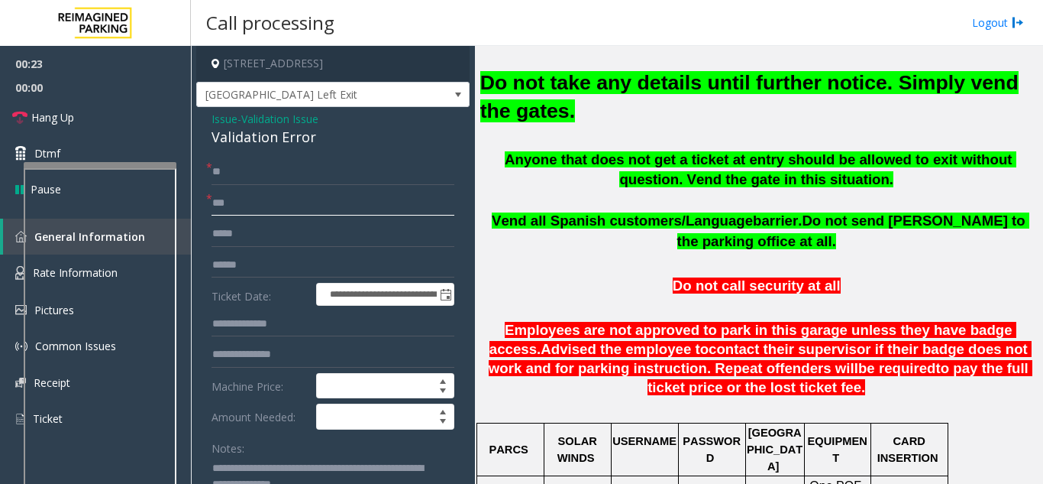
type input "**"
click at [306, 141] on div "Validation Error" at bounding box center [333, 137] width 243 height 21
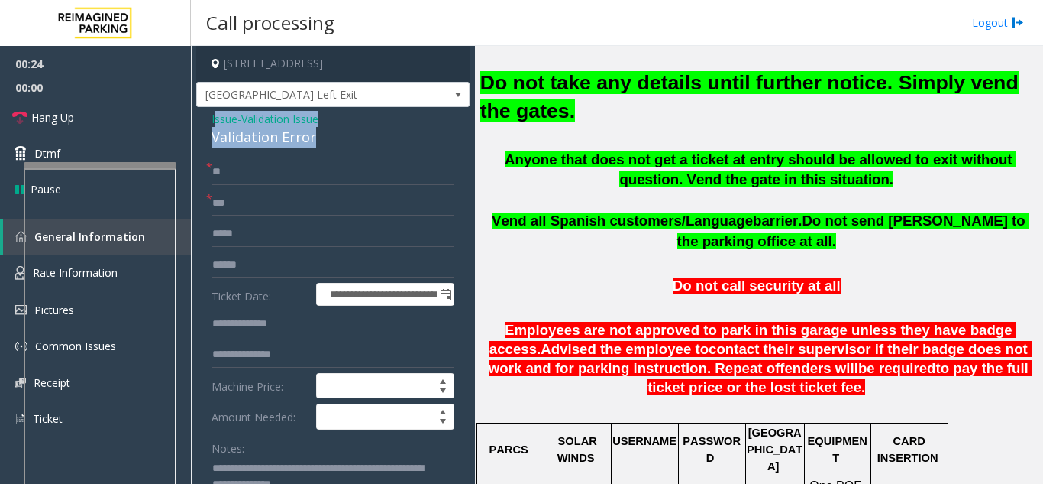
drag, startPoint x: 328, startPoint y: 134, endPoint x: 215, endPoint y: 117, distance: 114.3
click at [215, 117] on div "Issue - Validation Issue Validation Error" at bounding box center [333, 129] width 243 height 37
click at [215, 117] on span "Issue" at bounding box center [225, 119] width 26 height 16
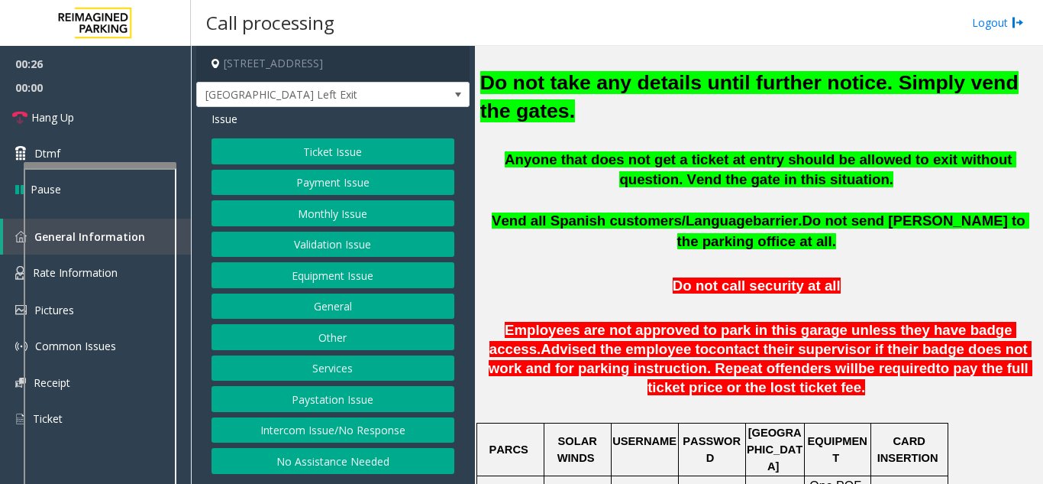
click at [337, 241] on button "Validation Issue" at bounding box center [333, 244] width 243 height 26
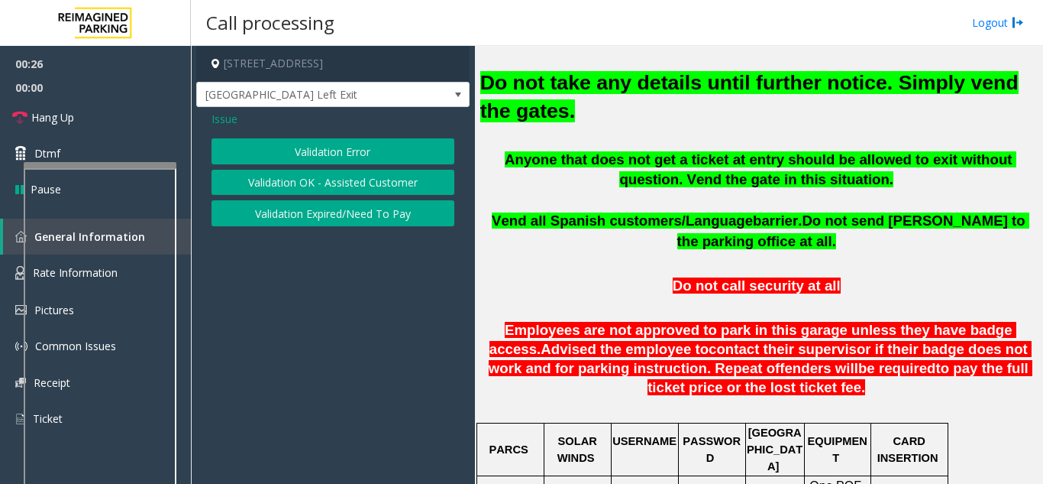
click at [325, 159] on button "Validation Error" at bounding box center [333, 151] width 243 height 26
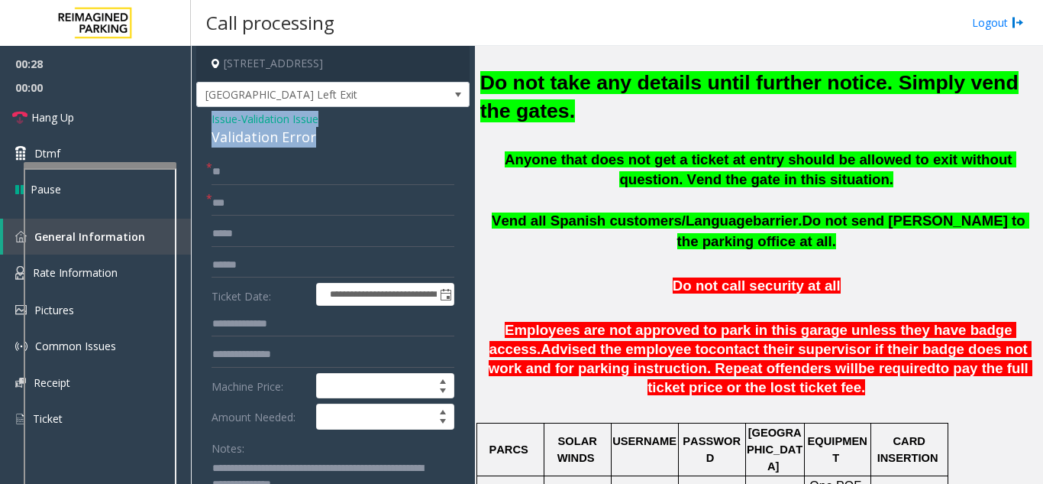
drag, startPoint x: 290, startPoint y: 142, endPoint x: 201, endPoint y: 124, distance: 91.2
copy div "Issue - Validation Issue Validation Error"
click at [106, 117] on link "Hang Up" at bounding box center [95, 117] width 191 height 36
click at [215, 469] on textarea at bounding box center [327, 484] width 231 height 57
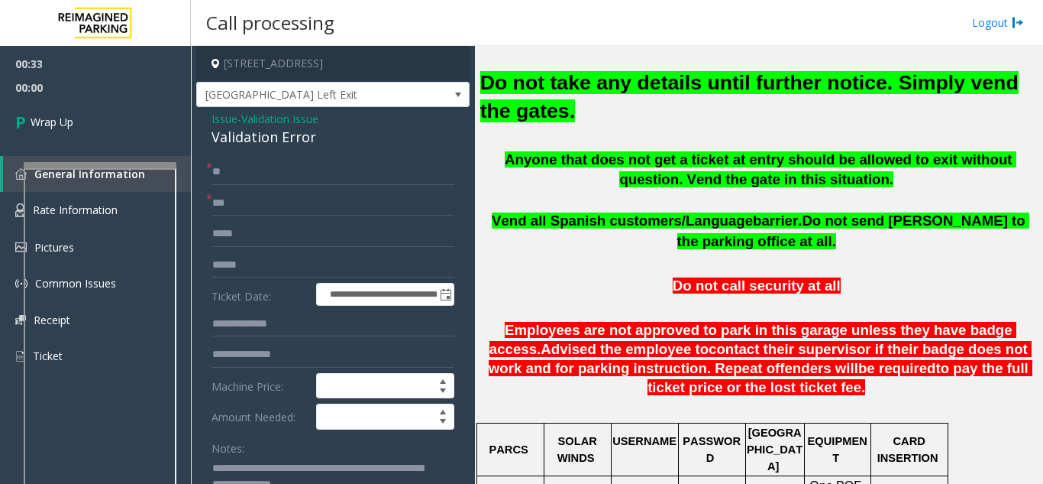
paste textarea "**********"
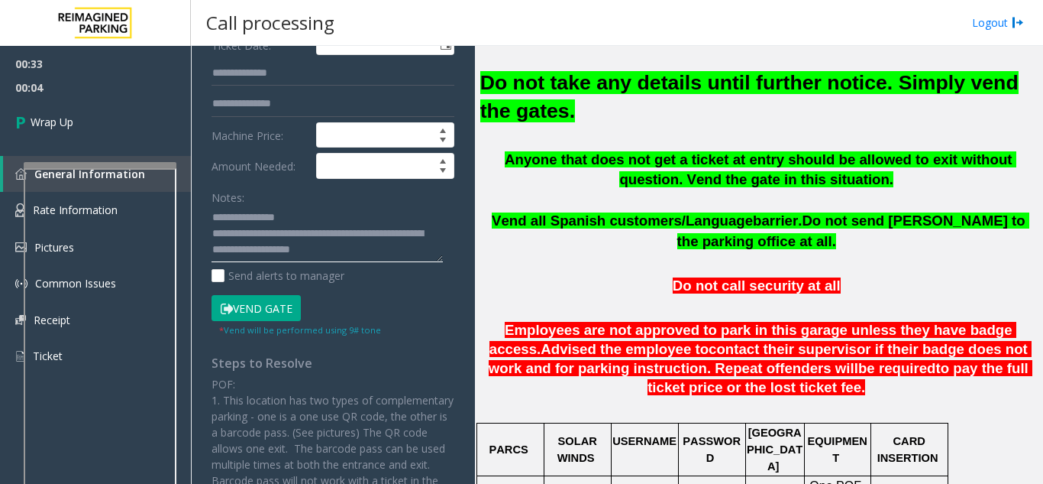
scroll to position [254, 0]
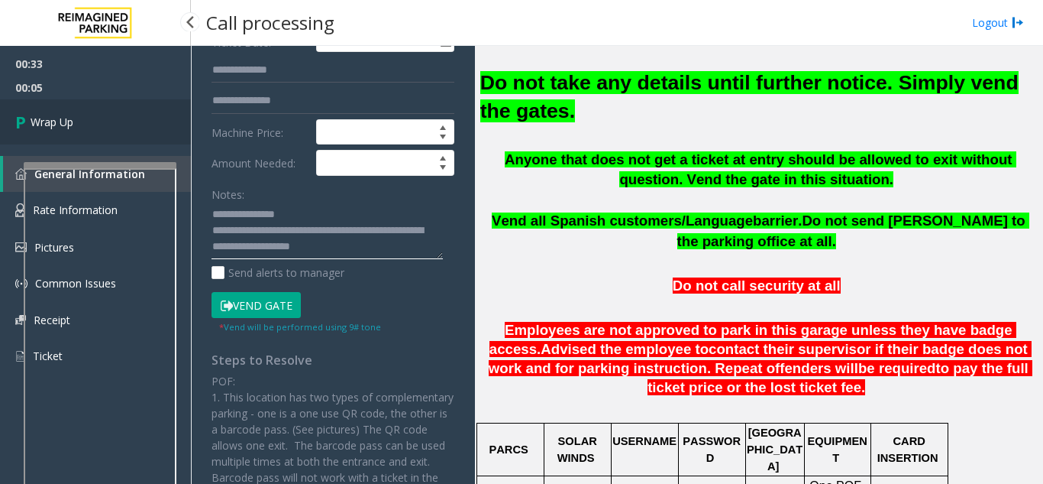
type textarea "**********"
click at [105, 120] on link "Wrap Up" at bounding box center [95, 121] width 191 height 45
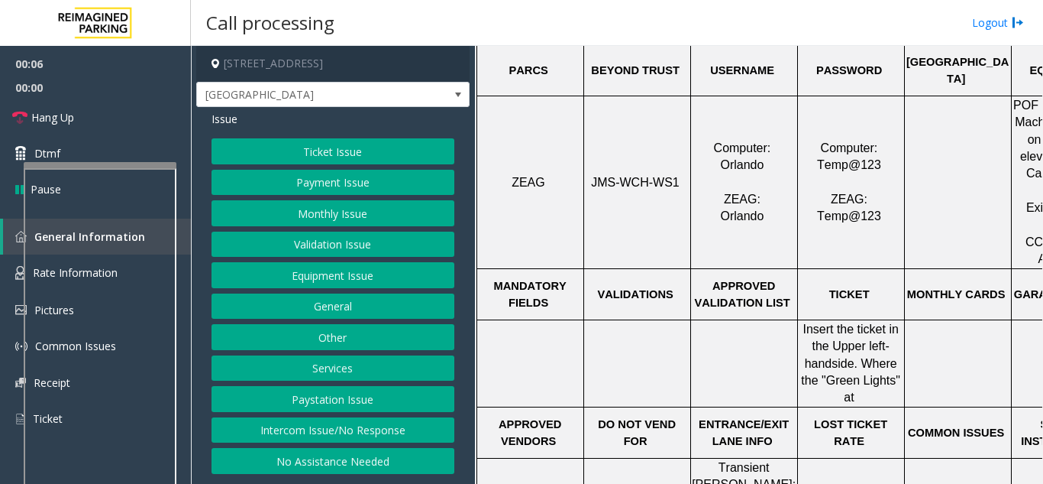
scroll to position [687, 0]
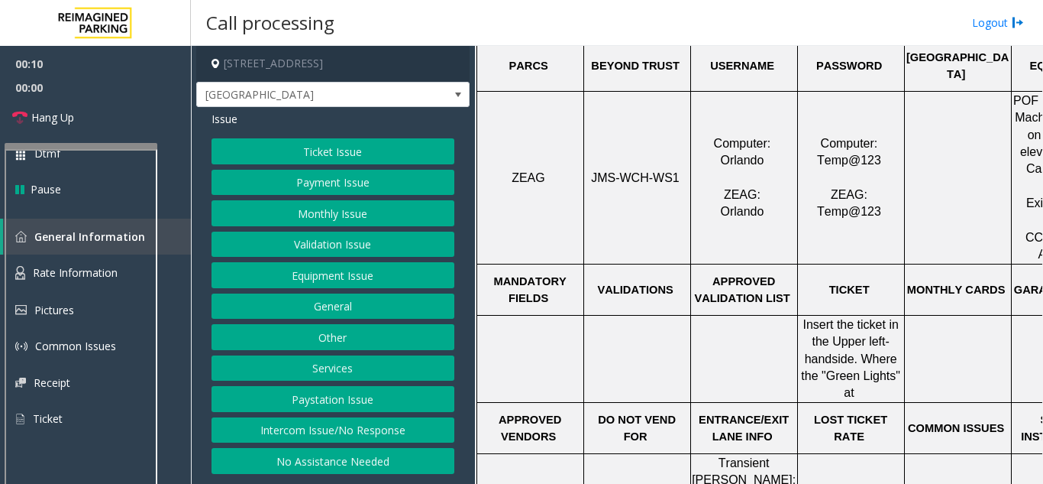
click at [113, 145] on div at bounding box center [81, 146] width 153 height 6
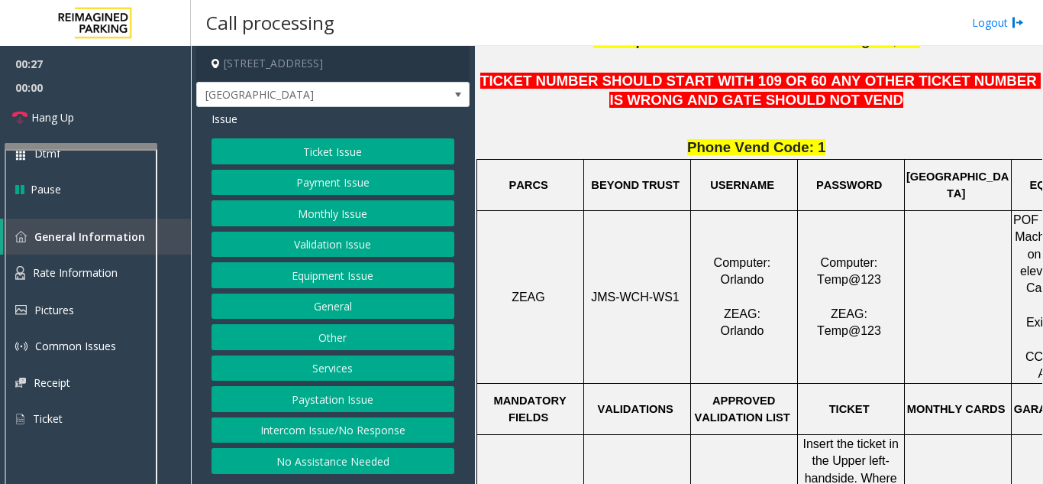
scroll to position [535, 0]
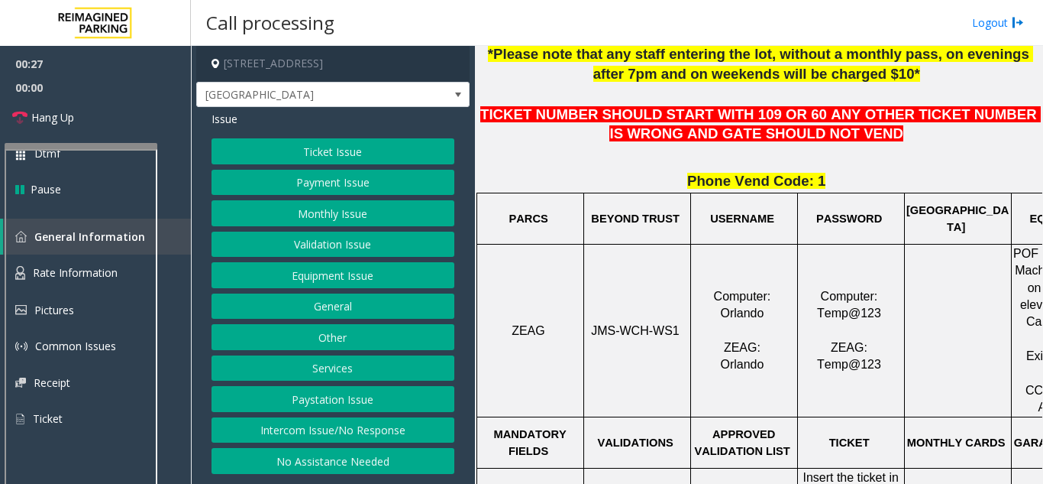
click at [638, 331] on span "JMS-WCH-WS1" at bounding box center [635, 330] width 89 height 13
copy p "JMS-WCH-WS1"
click at [322, 276] on button "Equipment Issue" at bounding box center [333, 275] width 243 height 26
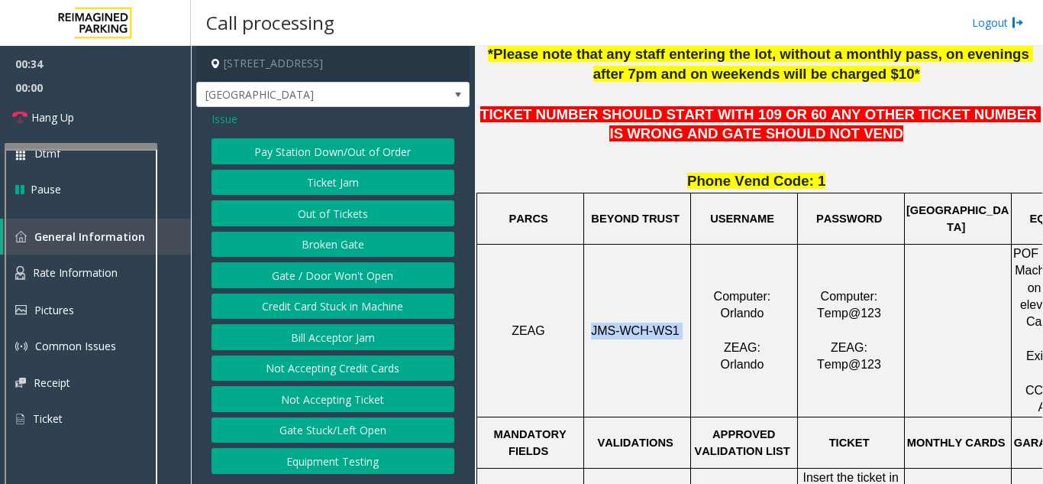
click at [373, 280] on button "Gate / Door Won't Open" at bounding box center [333, 275] width 243 height 26
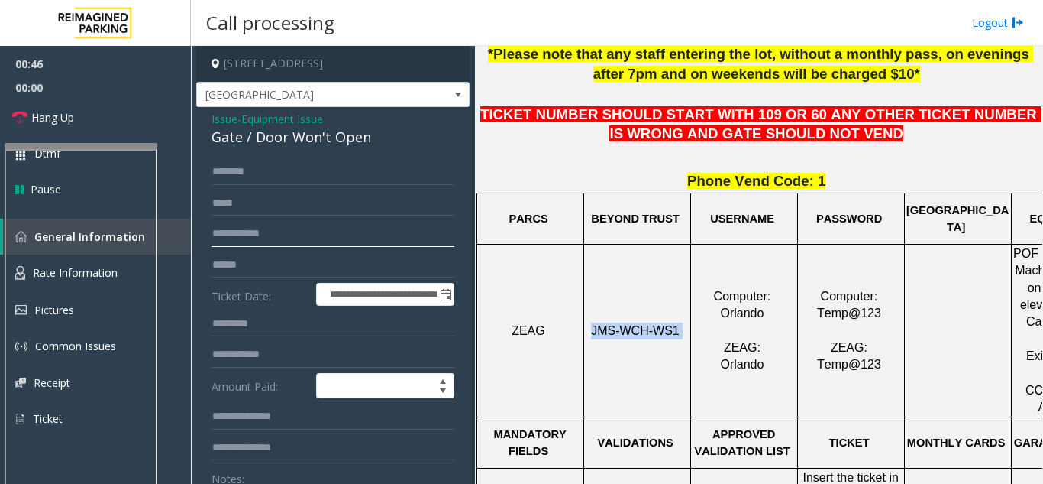
click at [303, 231] on input "text" at bounding box center [333, 234] width 243 height 26
click at [262, 226] on input "*****" at bounding box center [333, 234] width 243 height 26
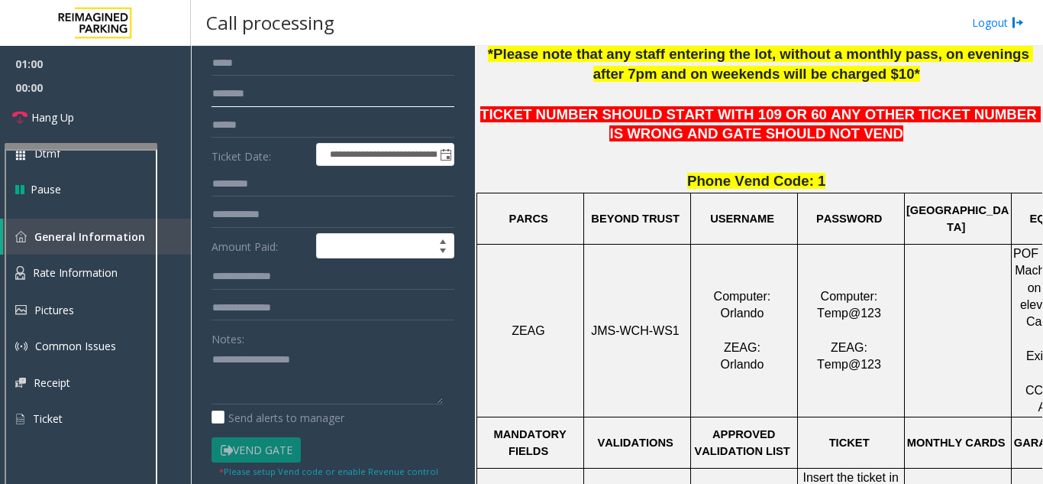
scroll to position [229, 0]
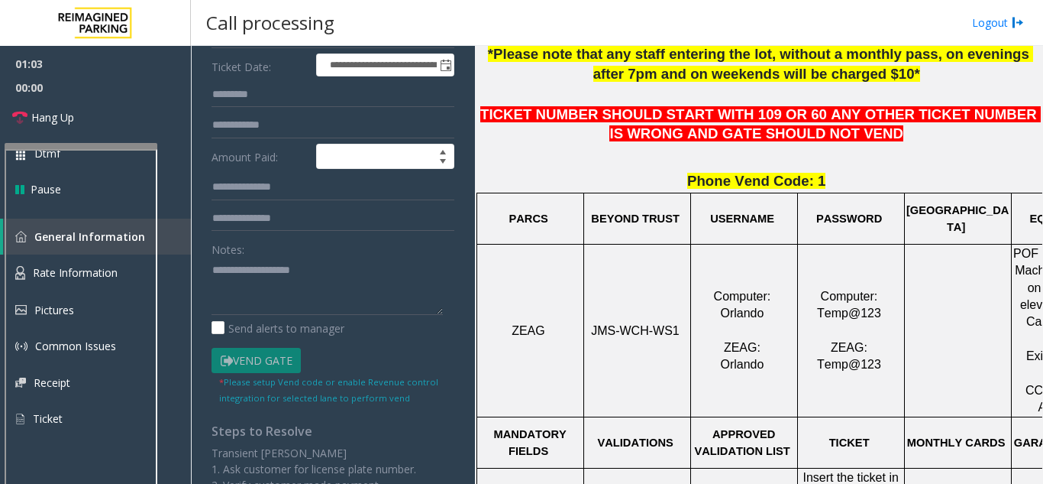
type input "********"
click at [82, 149] on div at bounding box center [81, 146] width 153 height 6
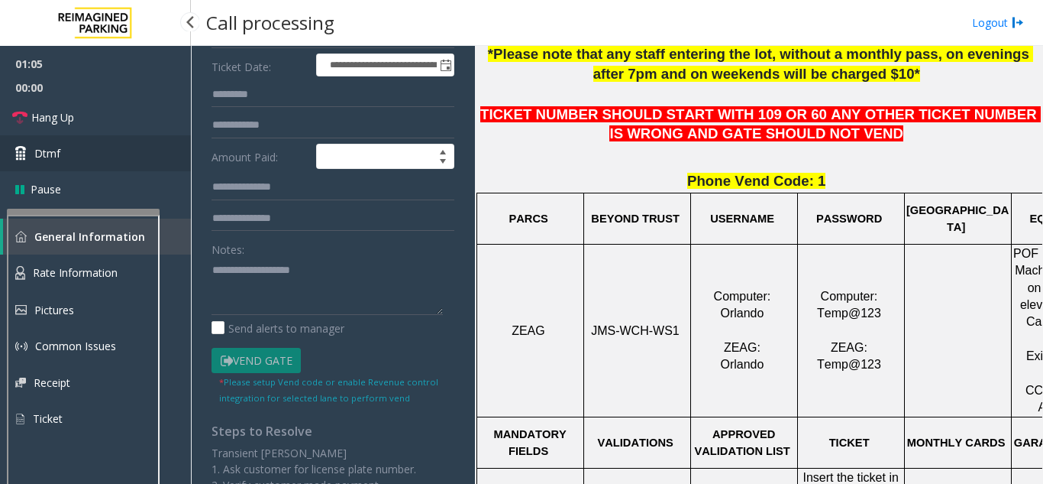
click at [63, 162] on link "Dtmf" at bounding box center [95, 153] width 191 height 36
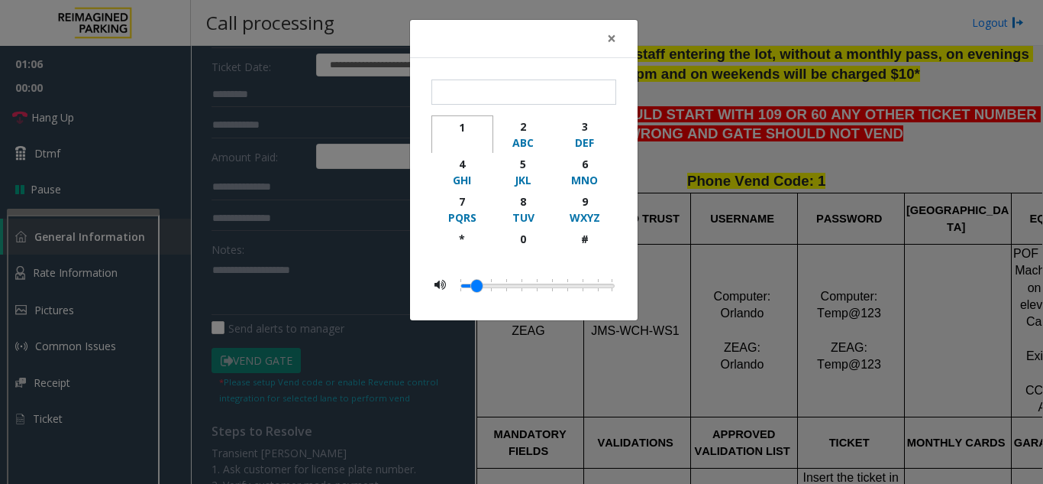
click at [464, 126] on div "1" at bounding box center [462, 127] width 42 height 16
type input "*"
click at [300, 276] on div "× * 1 2 ABC 3 DEF 4 GHI 5 JKL 6 MNO 7 PQRS 8 TUV 9 WXYZ * 0 #" at bounding box center [521, 242] width 1043 height 484
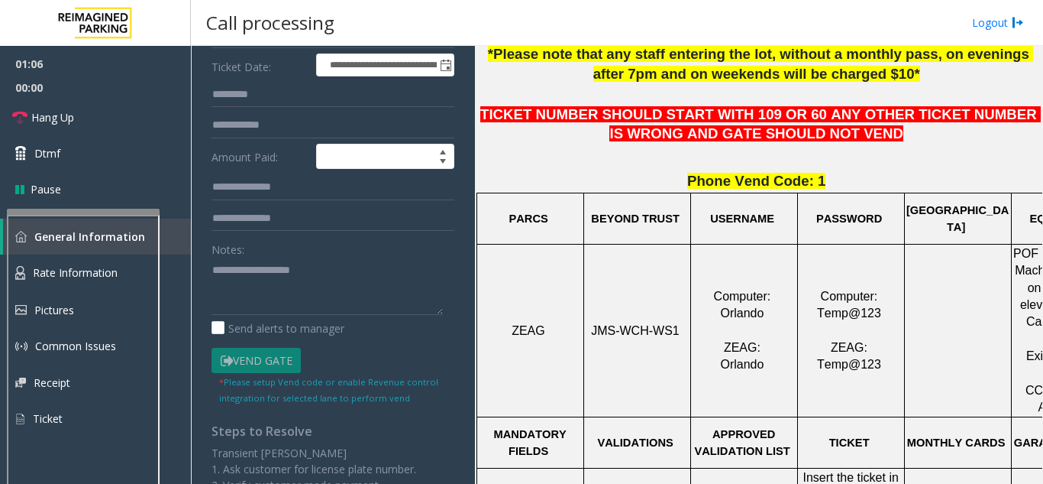
click at [304, 283] on body "**********" at bounding box center [521, 242] width 1043 height 484
click at [301, 283] on textarea at bounding box center [327, 285] width 231 height 57
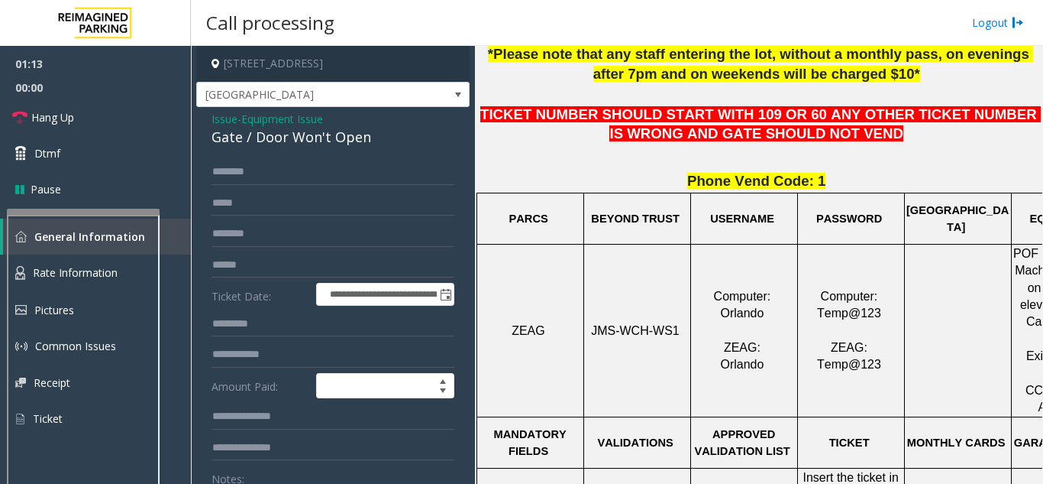
type textarea "******** *****"
click at [264, 124] on span "Equipment Issue" at bounding box center [282, 119] width 82 height 16
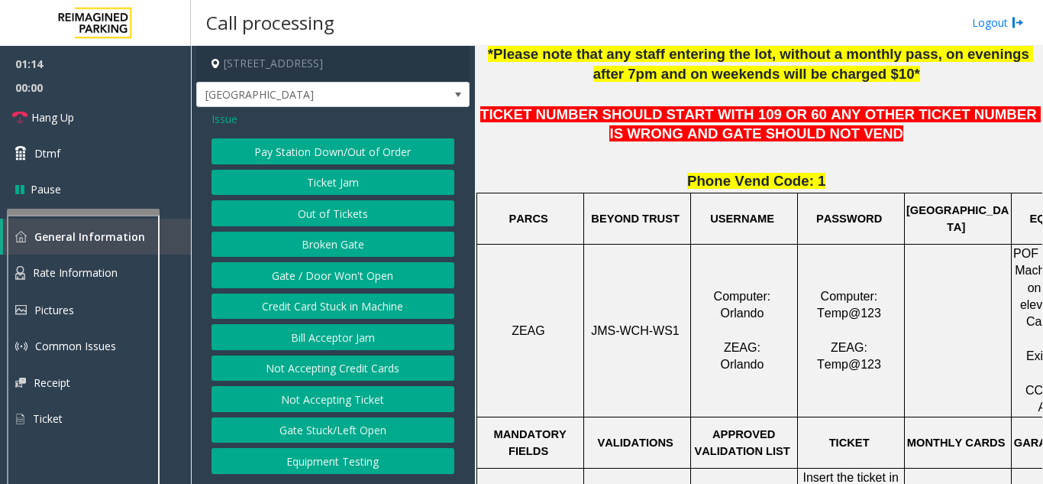
click at [228, 114] on span "Issue" at bounding box center [225, 119] width 26 height 16
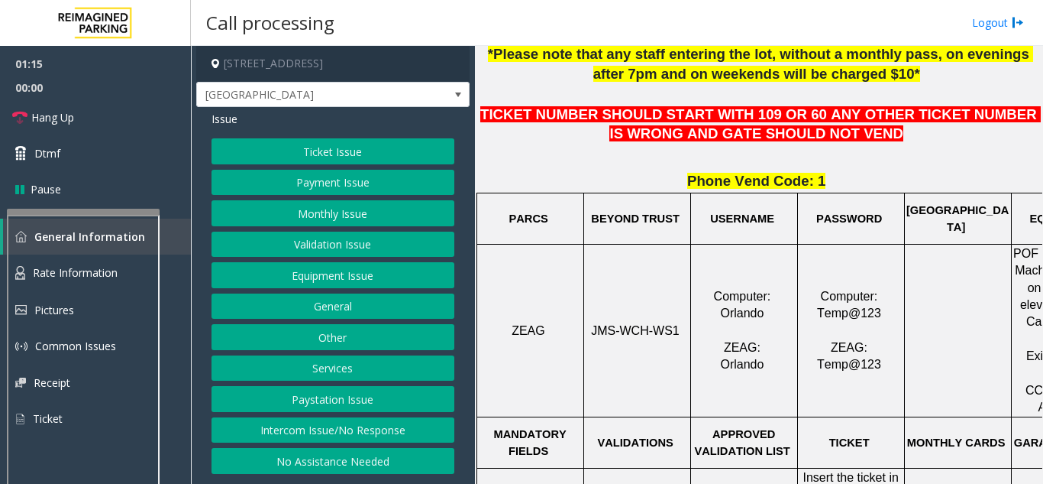
click at [339, 158] on button "Ticket Issue" at bounding box center [333, 151] width 243 height 26
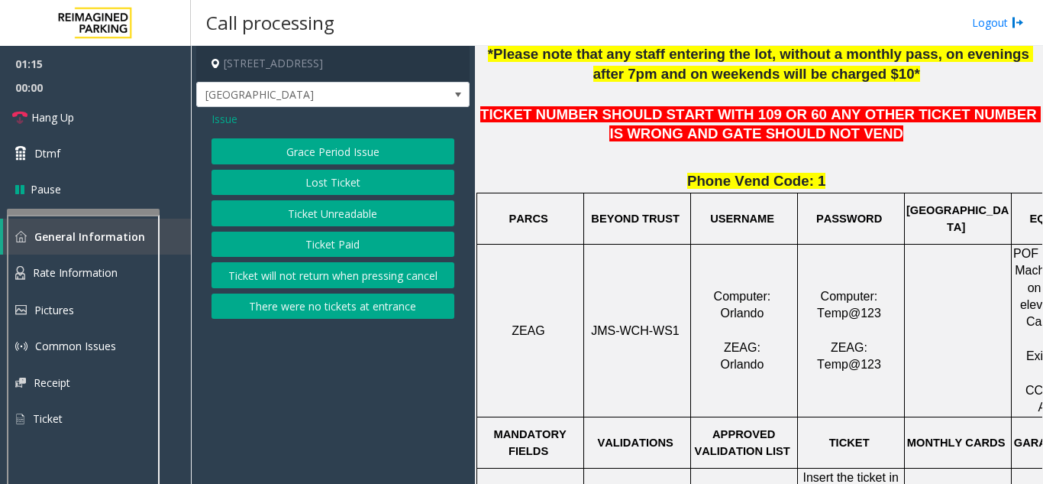
click at [357, 208] on button "Ticket Unreadable" at bounding box center [333, 213] width 243 height 26
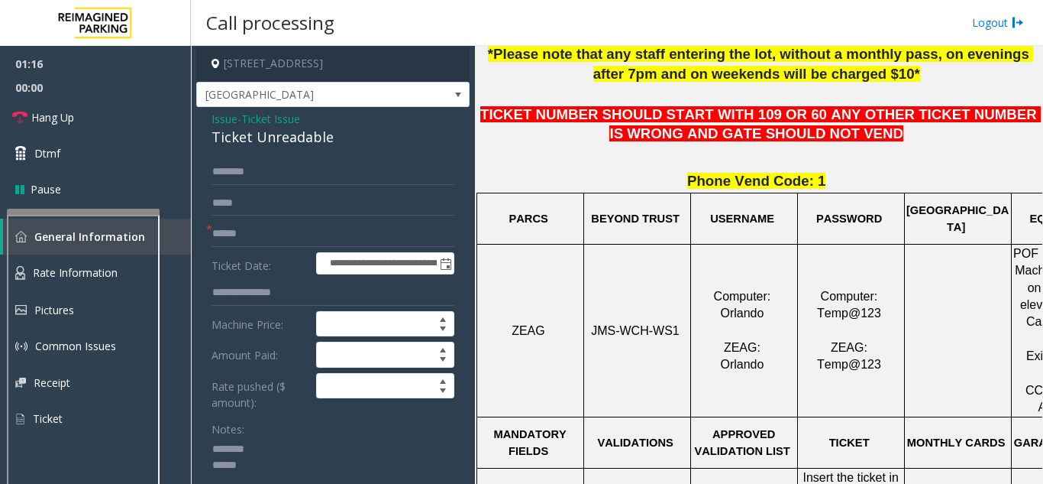
click at [290, 144] on div "Ticket Unreadable" at bounding box center [333, 137] width 243 height 21
copy div "Ticket Unreadable"
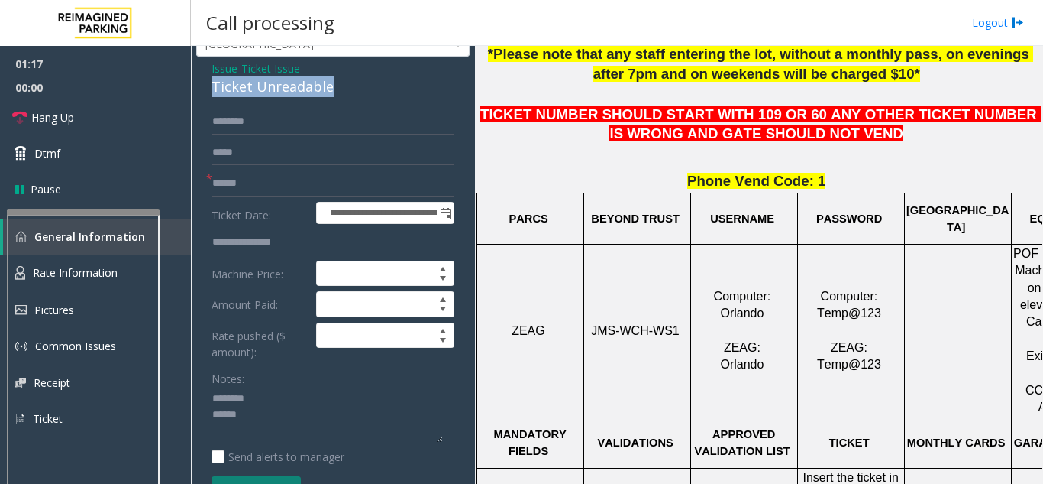
scroll to position [76, 0]
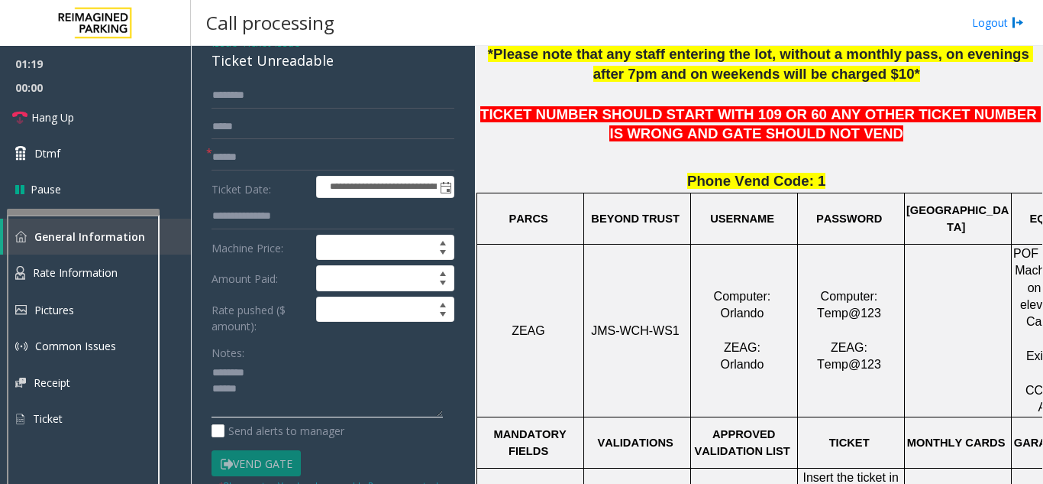
paste textarea "**********"
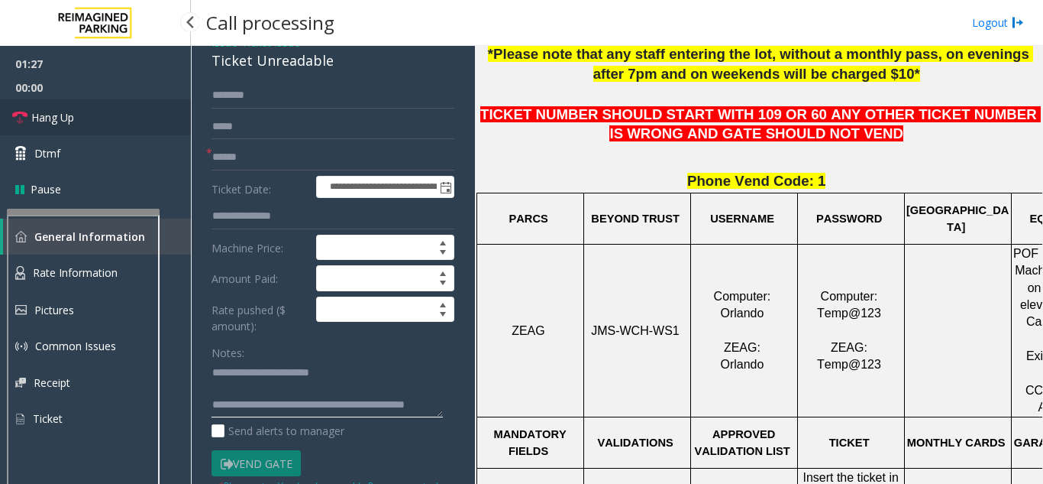
type textarea "**********"
click at [72, 126] on link "Hang Up" at bounding box center [95, 117] width 191 height 36
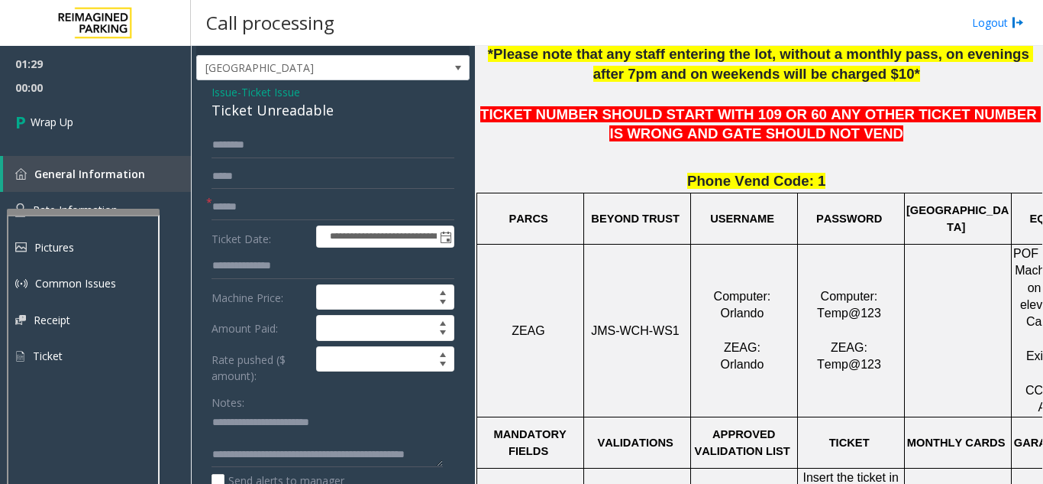
scroll to position [0, 0]
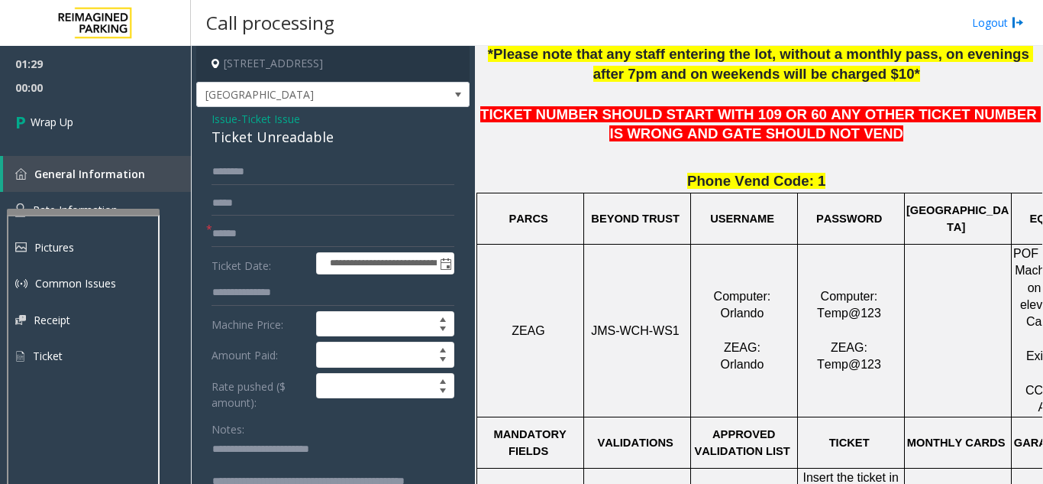
click at [260, 127] on div "Ticket Unreadable" at bounding box center [333, 137] width 243 height 21
click at [264, 120] on span "Ticket Issue" at bounding box center [270, 119] width 59 height 16
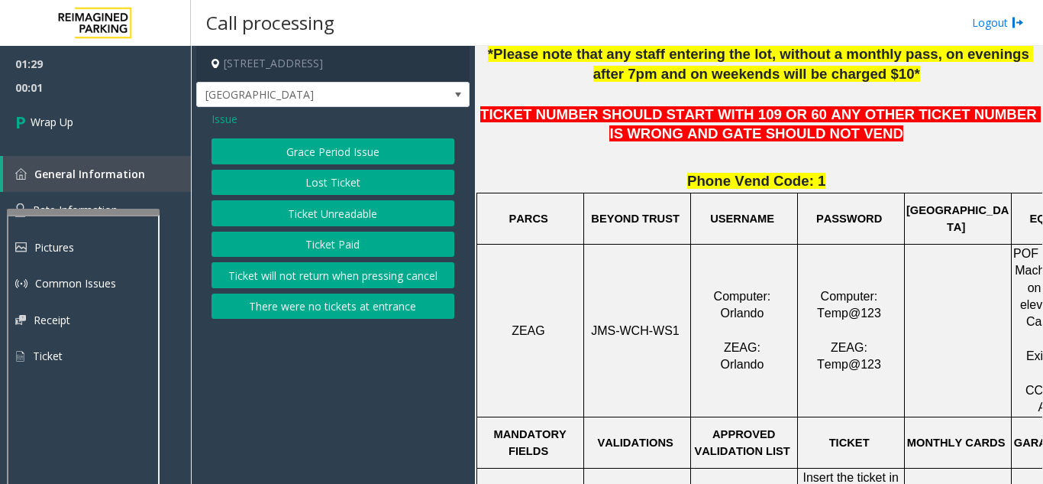
click at [231, 125] on span "Issue" at bounding box center [225, 119] width 26 height 16
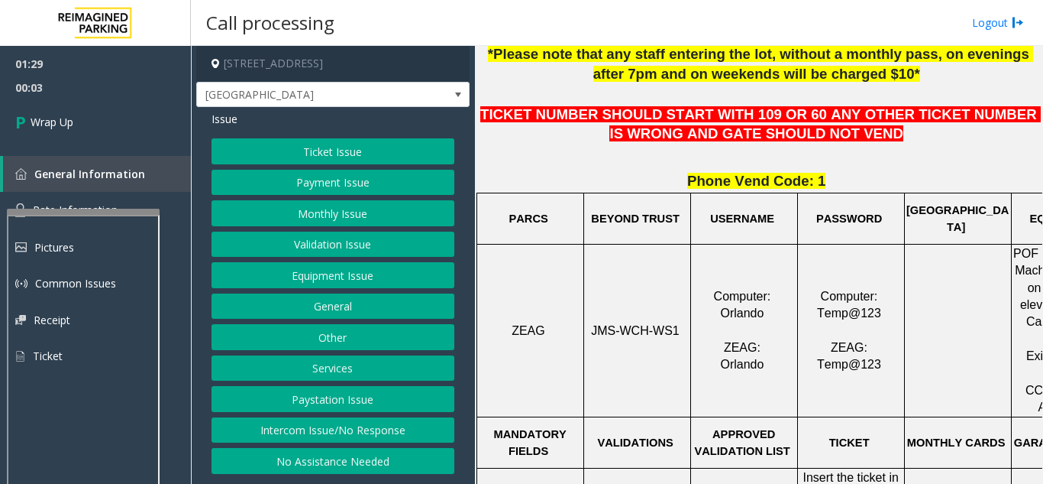
click at [360, 286] on button "Equipment Issue" at bounding box center [333, 275] width 243 height 26
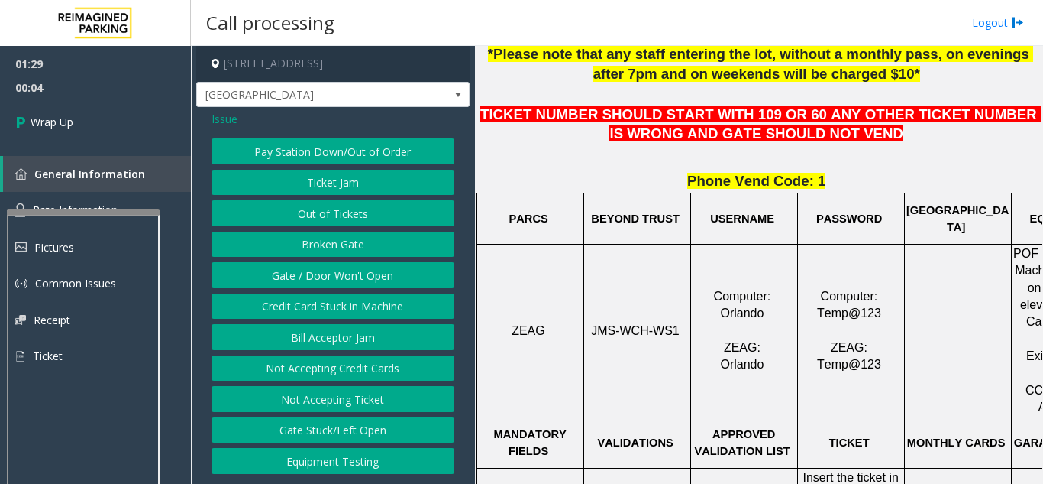
click at [351, 280] on button "Gate / Door Won't Open" at bounding box center [333, 275] width 243 height 26
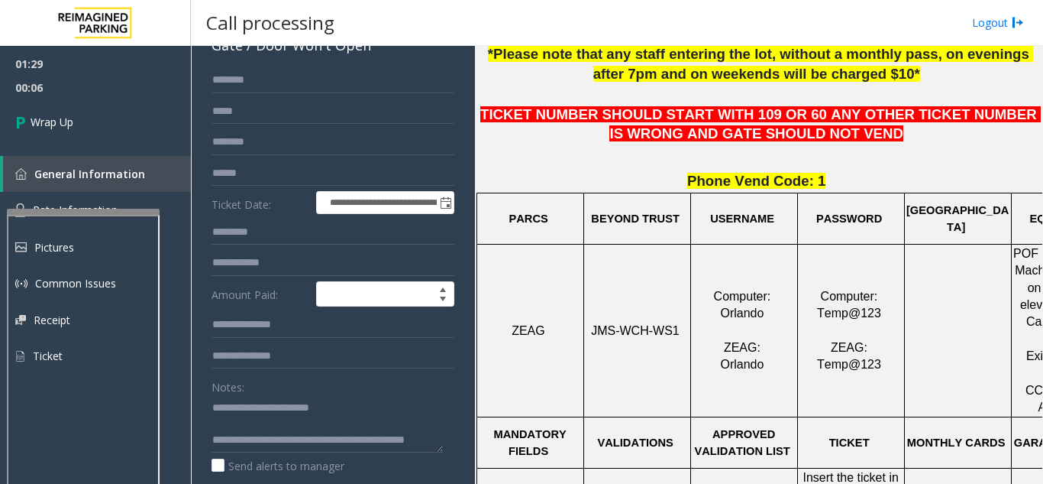
scroll to position [76, 0]
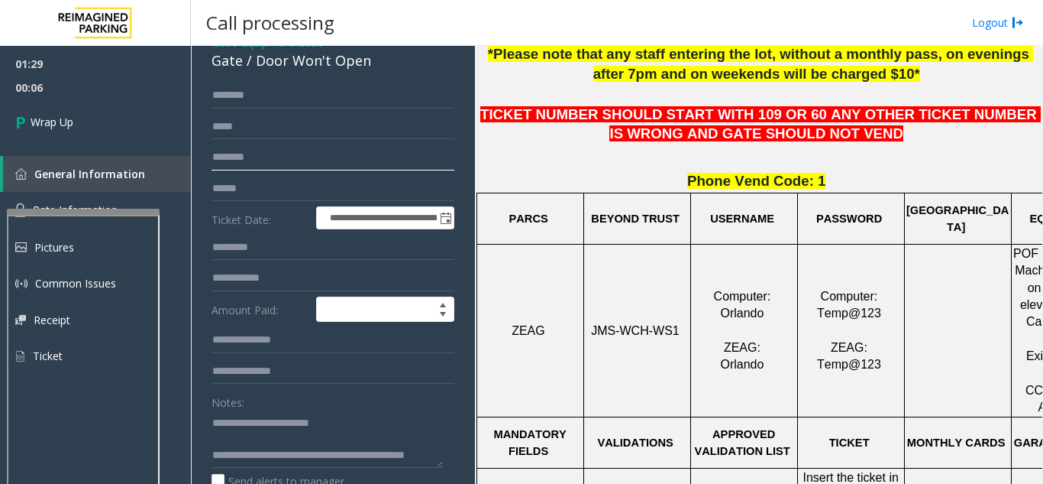
click at [212, 163] on input "********" at bounding box center [333, 157] width 243 height 26
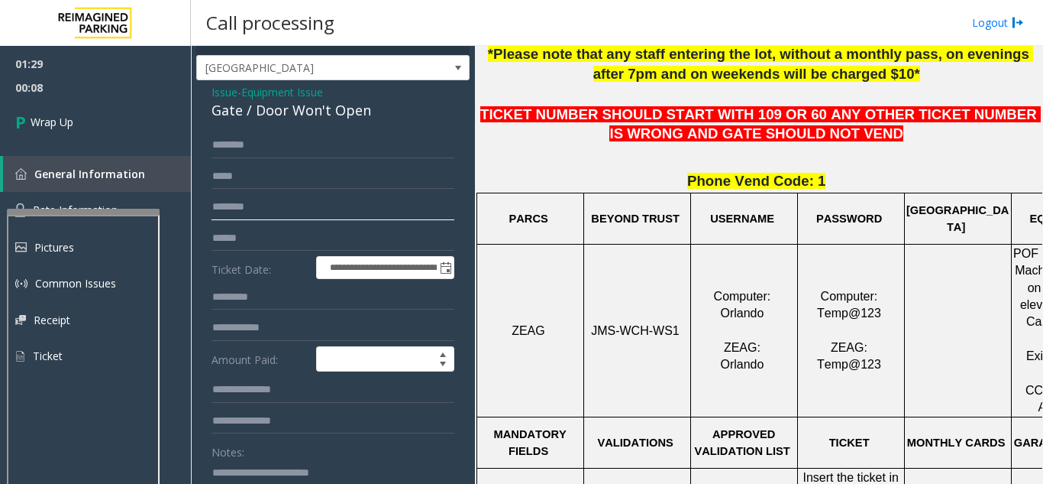
scroll to position [0, 0]
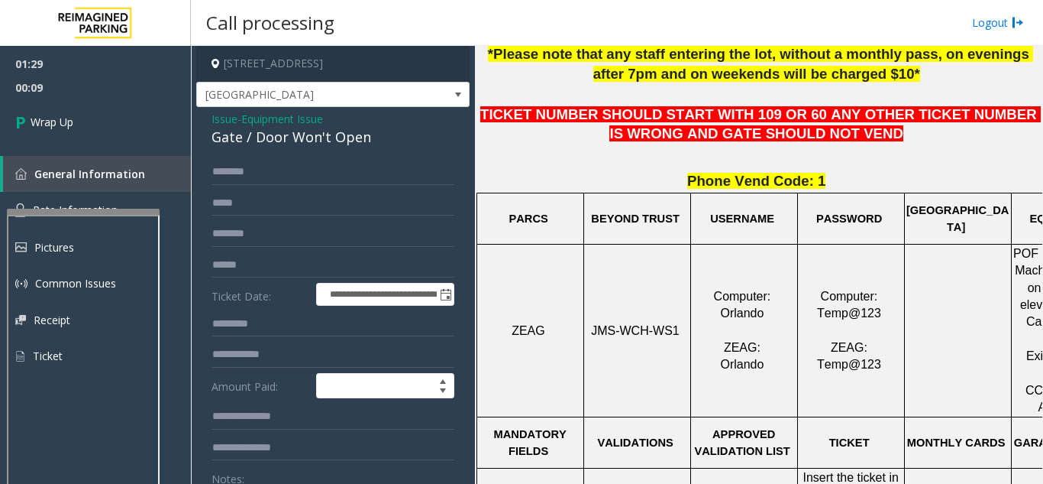
click at [276, 121] on span "Equipment Issue" at bounding box center [282, 119] width 82 height 16
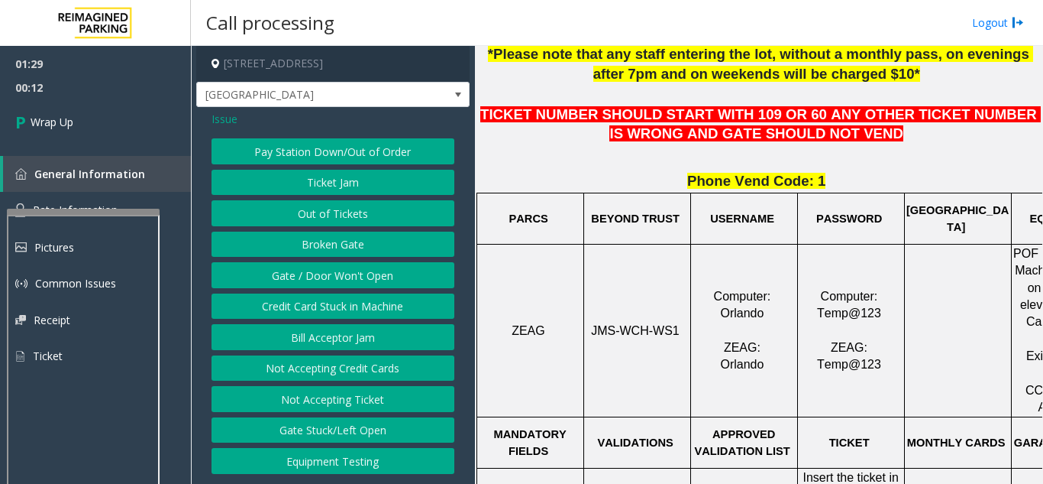
click at [227, 124] on span "Issue" at bounding box center [225, 119] width 26 height 16
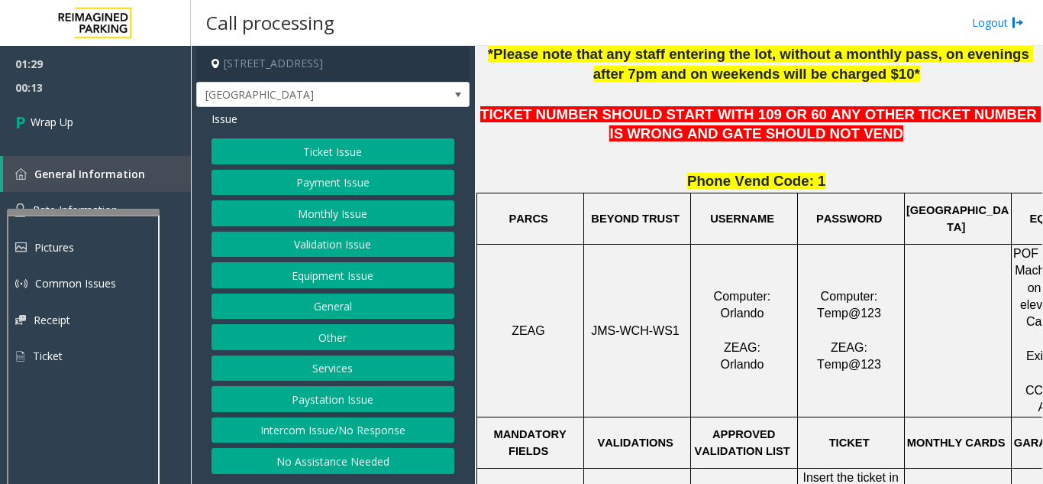
click at [280, 158] on button "Ticket Issue" at bounding box center [333, 151] width 243 height 26
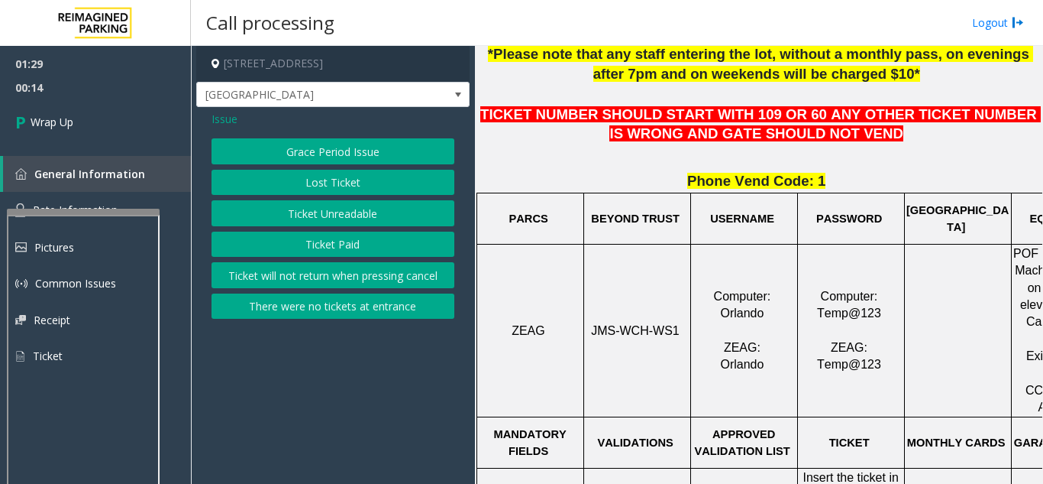
click at [361, 223] on button "Ticket Unreadable" at bounding box center [333, 213] width 243 height 26
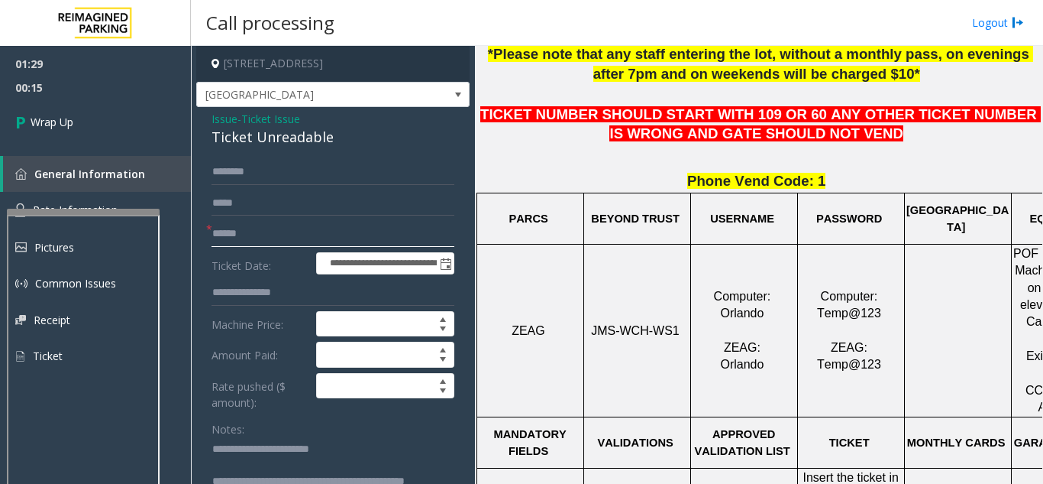
click at [247, 237] on input "text" at bounding box center [333, 234] width 243 height 26
paste input "********"
type input "********"
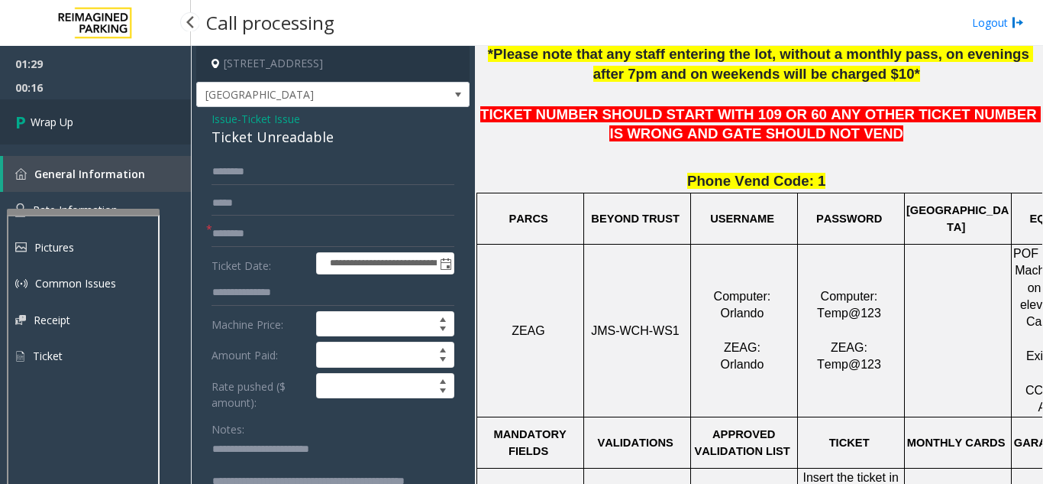
click at [140, 131] on link "Wrap Up" at bounding box center [95, 121] width 191 height 45
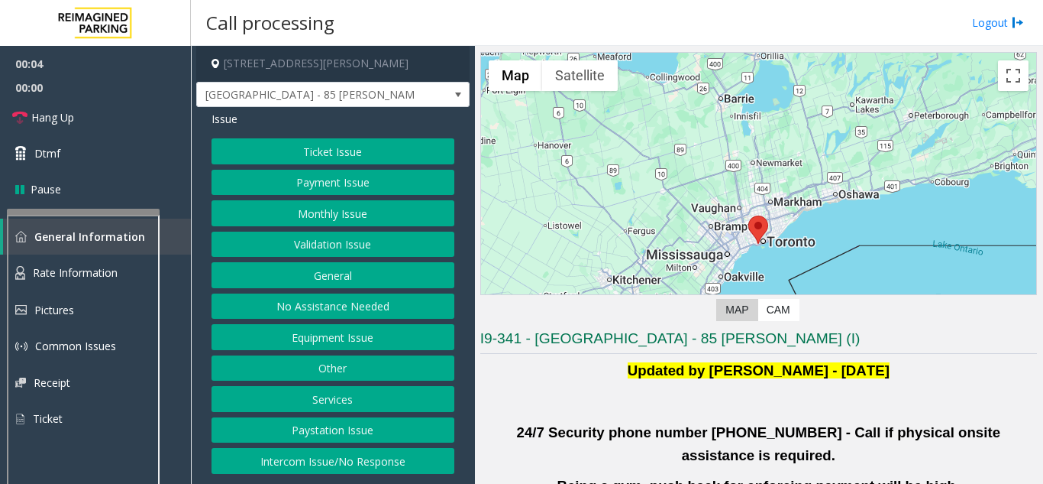
scroll to position [76, 0]
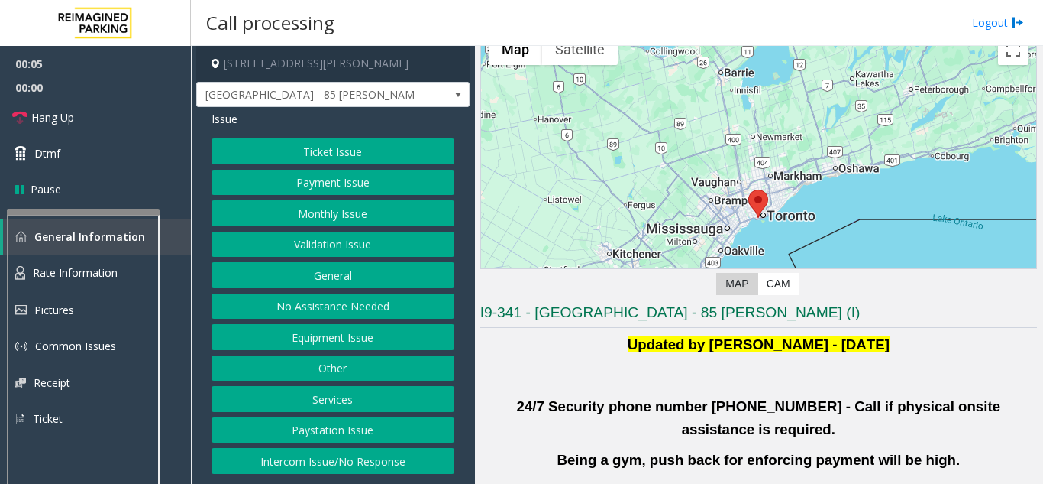
click at [371, 240] on button "Validation Issue" at bounding box center [333, 244] width 243 height 26
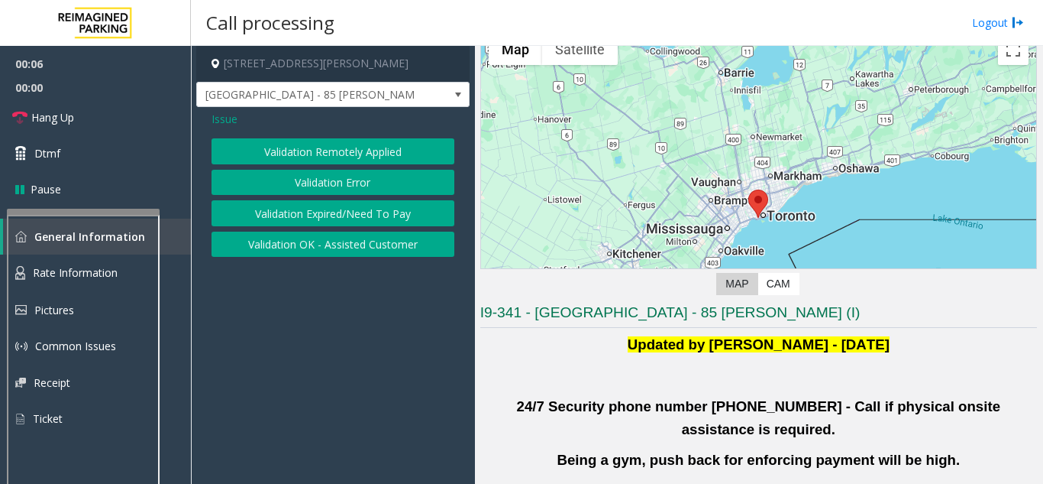
click at [319, 186] on button "Validation Error" at bounding box center [333, 183] width 243 height 26
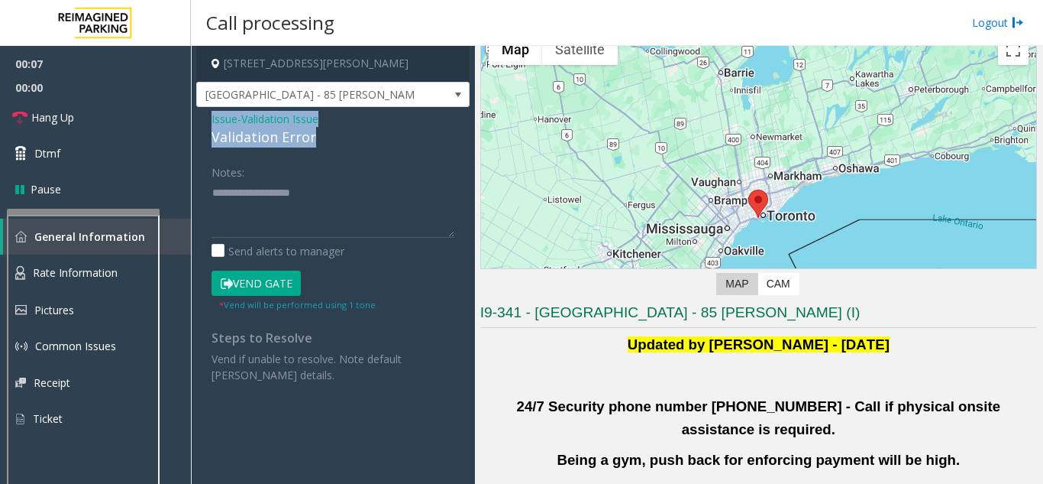
drag, startPoint x: 322, startPoint y: 137, endPoint x: 197, endPoint y: 111, distance: 127.3
click at [197, 111] on div "Issue - Validation Issue Validation Error Notes: Send alerts to manager Vend Ga…" at bounding box center [332, 252] width 273 height 291
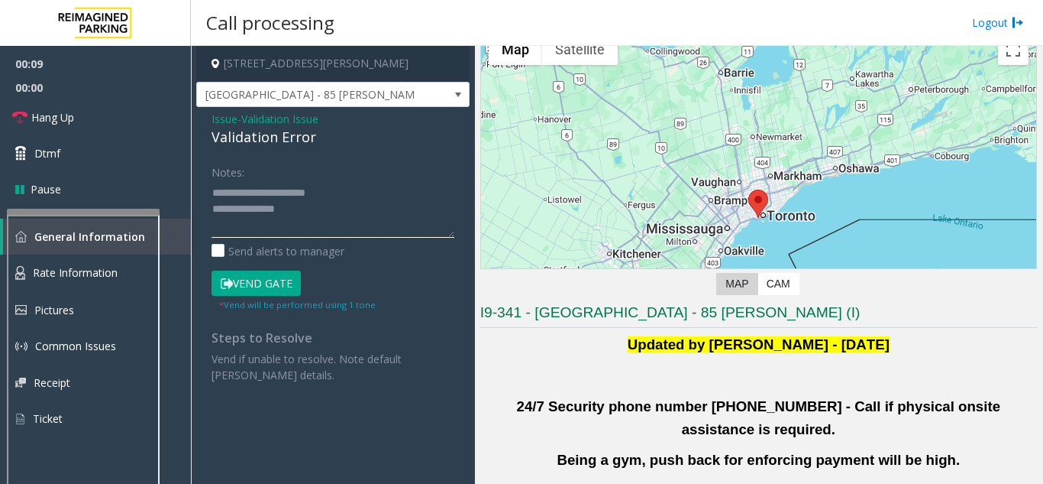
click at [293, 218] on textarea at bounding box center [333, 208] width 243 height 57
click at [281, 212] on textarea at bounding box center [333, 208] width 243 height 57
click at [293, 212] on textarea at bounding box center [333, 208] width 243 height 57
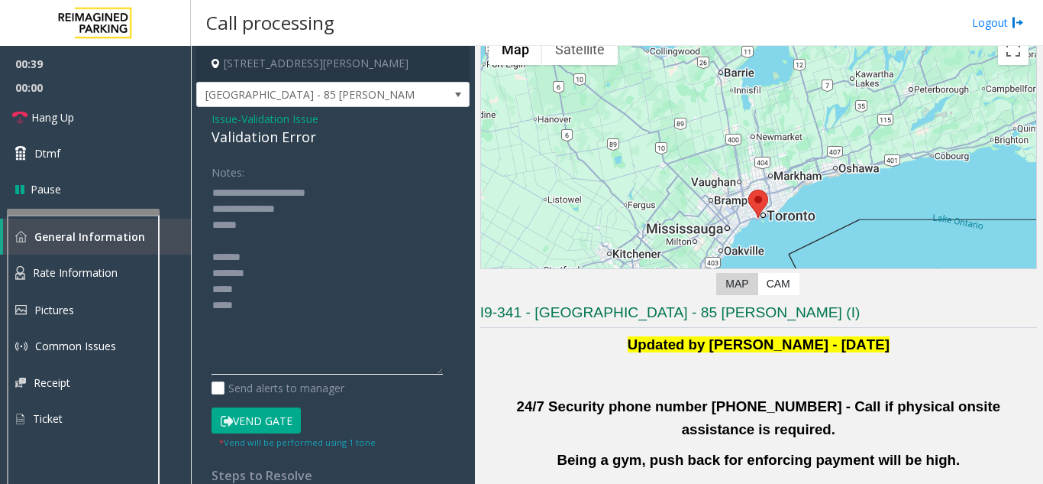
drag, startPoint x: 448, startPoint y: 232, endPoint x: 453, endPoint y: 371, distance: 139.1
click at [453, 371] on div "Notes: Send alerts to manager Vend Gate * Vend will be performed using 1 tone S…" at bounding box center [333, 339] width 266 height 361
click at [283, 252] on textarea at bounding box center [327, 278] width 231 height 196
click at [270, 267] on textarea at bounding box center [327, 278] width 231 height 196
click at [239, 293] on textarea at bounding box center [327, 278] width 231 height 196
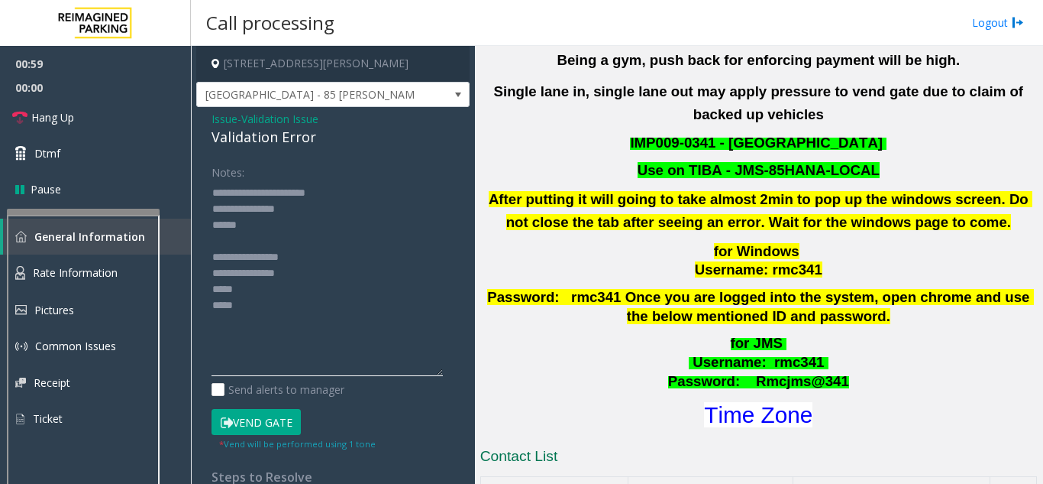
scroll to position [535, 0]
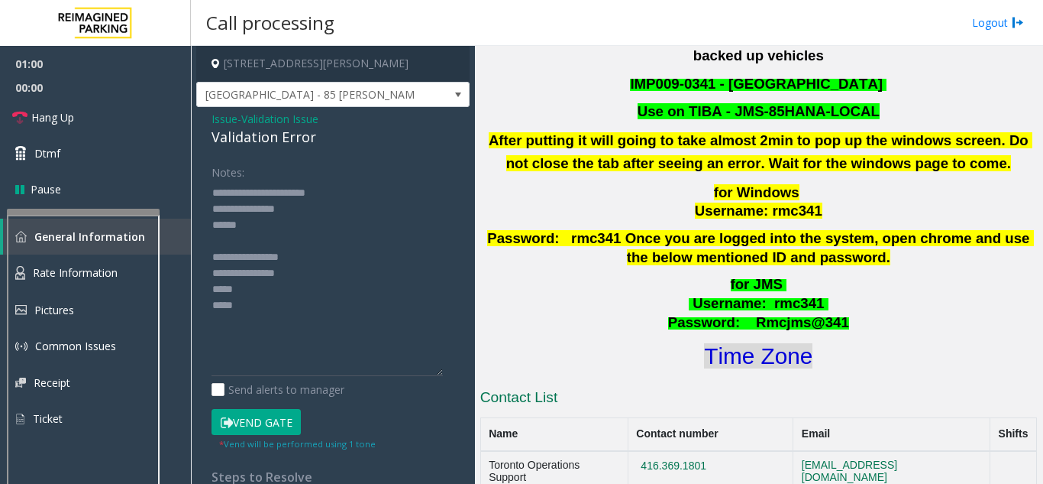
click at [761, 343] on font "Time Zone" at bounding box center [758, 355] width 108 height 25
click at [264, 287] on textarea at bounding box center [327, 278] width 231 height 196
click at [267, 429] on button "Vend Gate" at bounding box center [256, 422] width 89 height 26
click at [244, 306] on textarea at bounding box center [327, 278] width 231 height 196
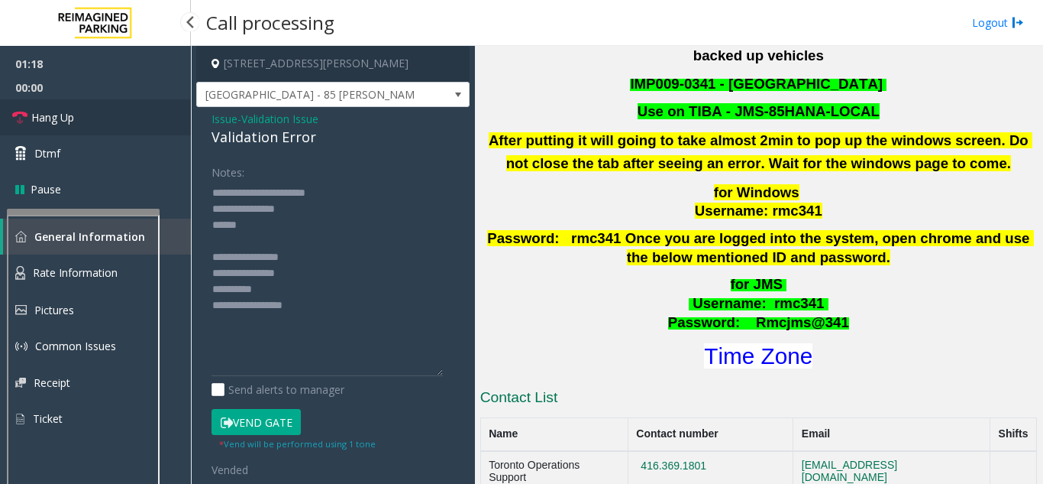
click at [116, 109] on link "Hang Up" at bounding box center [95, 117] width 191 height 36
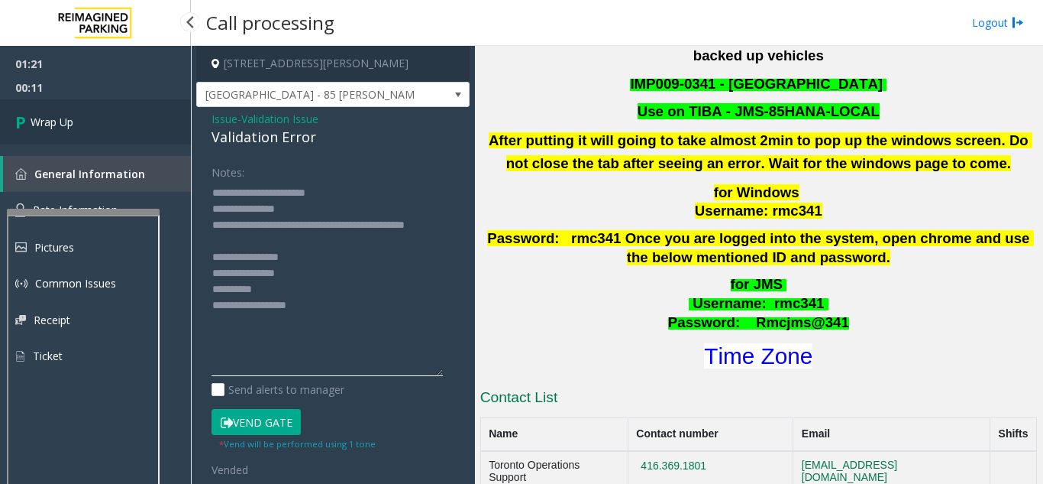
type textarea "**********"
click at [47, 114] on span "Wrap Up" at bounding box center [52, 122] width 43 height 16
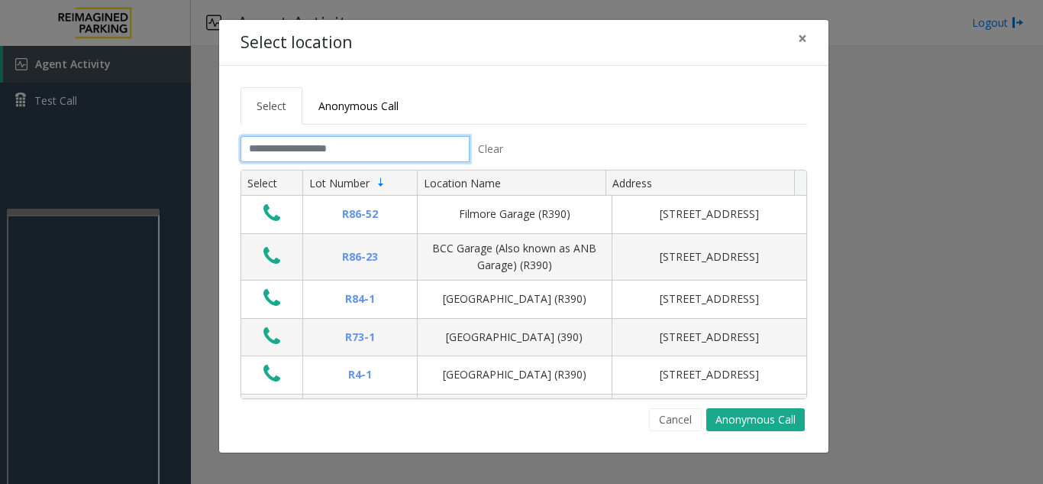
click at [376, 144] on input "text" at bounding box center [355, 149] width 229 height 26
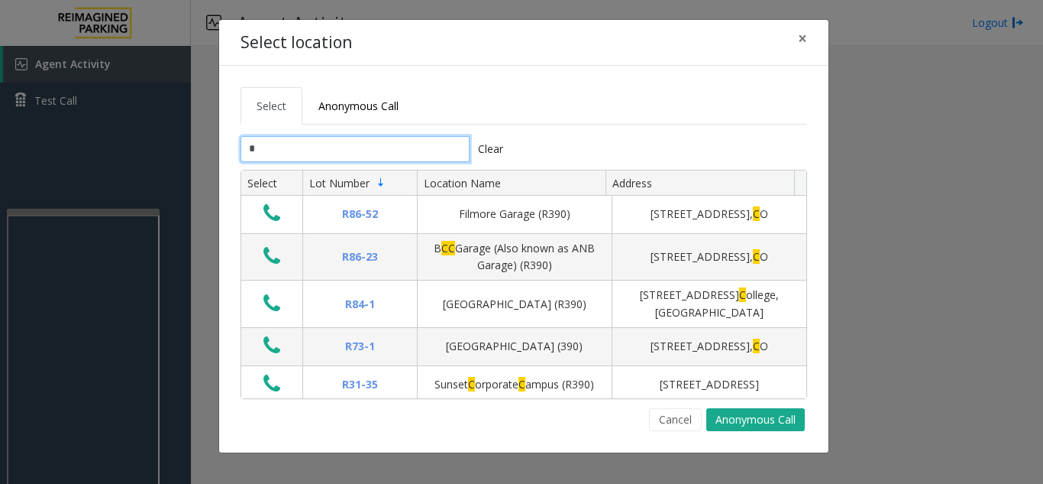
type input "*"
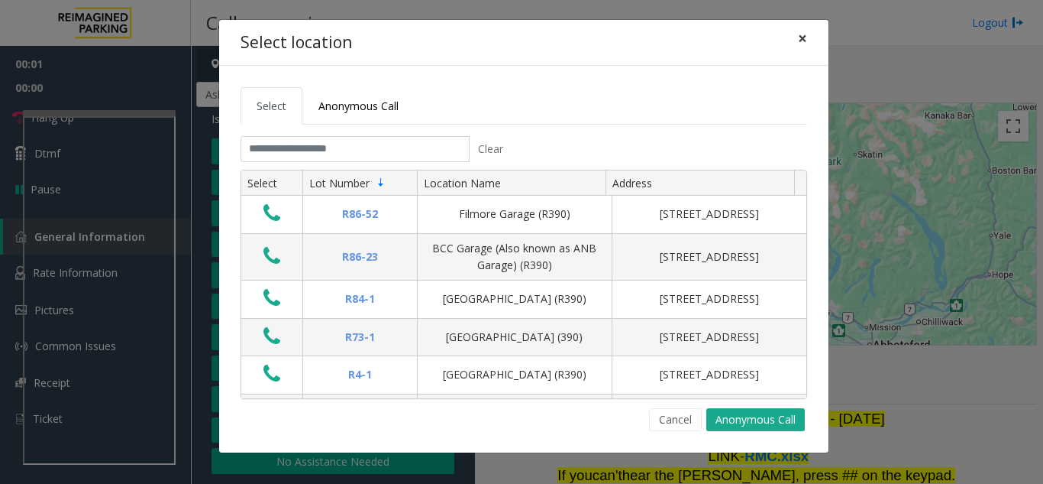
click at [807, 39] on span "×" at bounding box center [802, 37] width 9 height 21
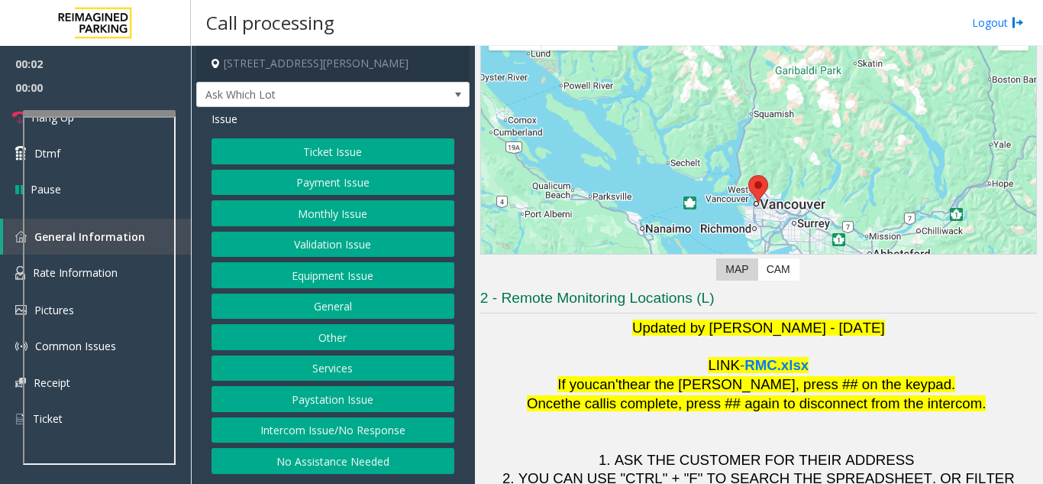
scroll to position [225, 0]
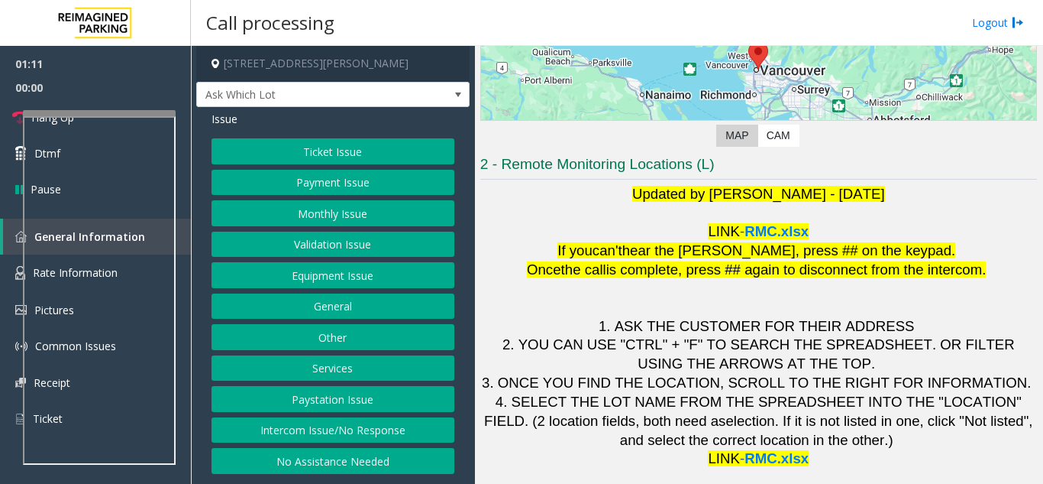
click at [430, 151] on button "Ticket Issue" at bounding box center [333, 151] width 243 height 26
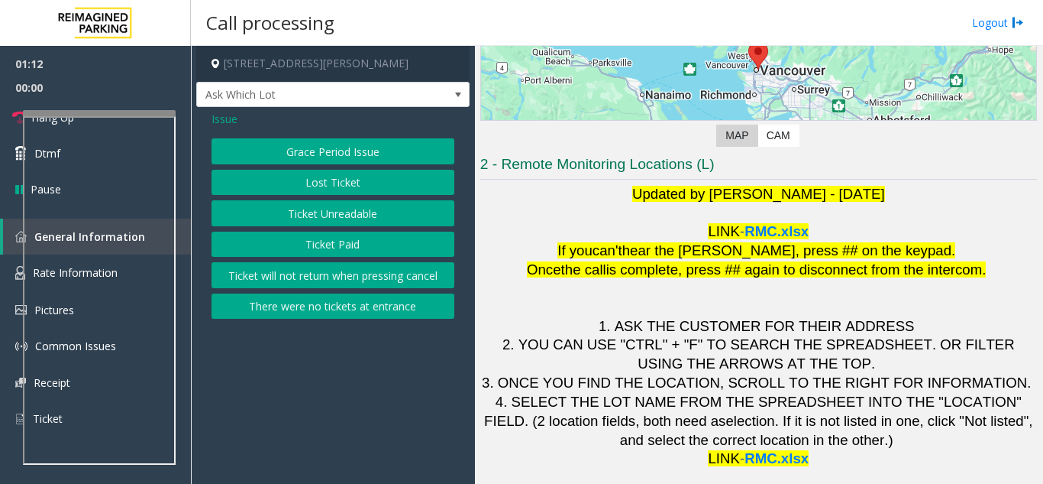
click at [363, 210] on button "Ticket Unreadable" at bounding box center [333, 213] width 243 height 26
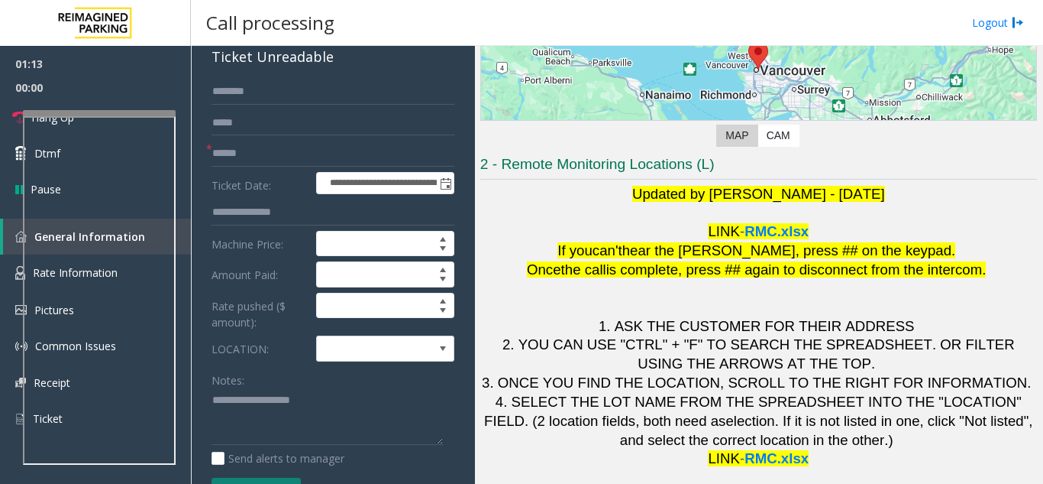
scroll to position [0, 0]
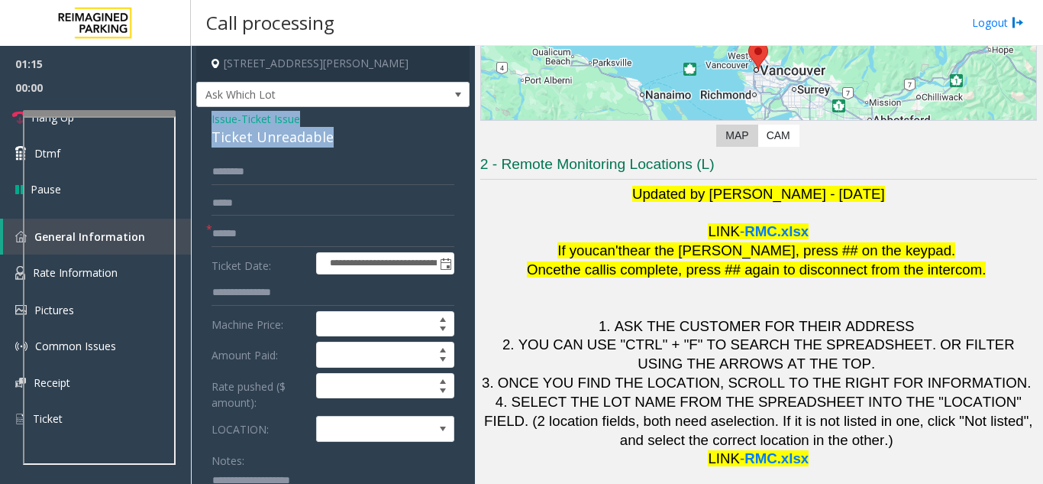
drag, startPoint x: 344, startPoint y: 130, endPoint x: 197, endPoint y: 121, distance: 146.9
copy div "Issue - Ticket Issue Ticket Unreadable"
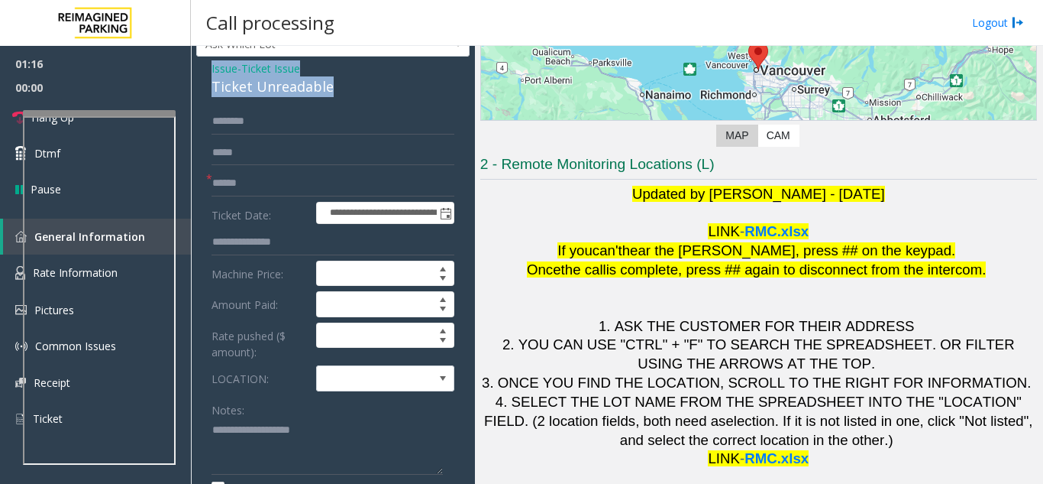
scroll to position [153, 0]
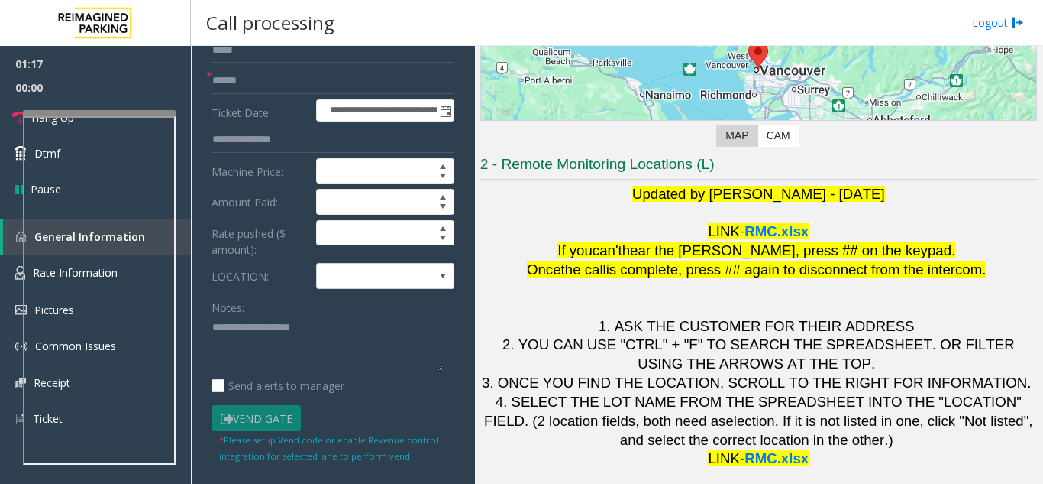
paste textarea "**********"
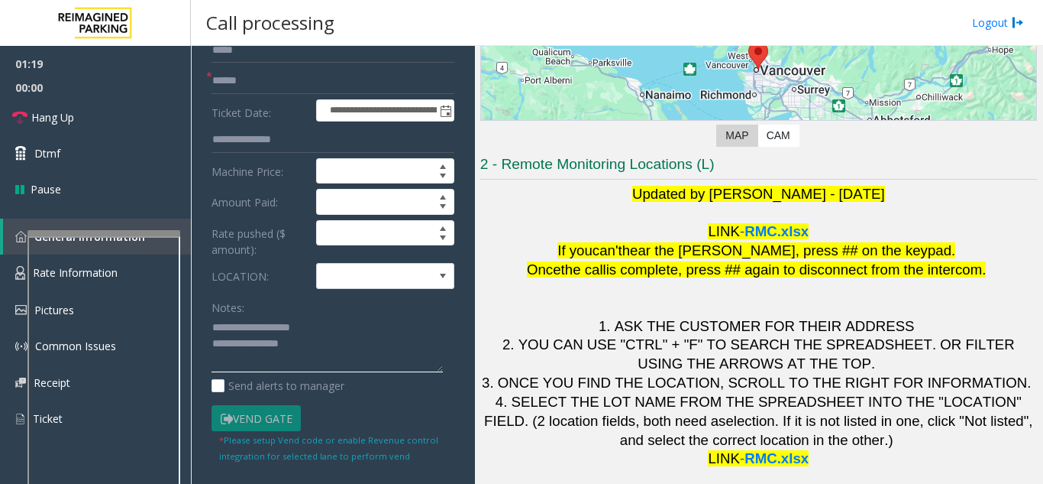
click at [133, 236] on div at bounding box center [103, 233] width 153 height 6
type textarea "**********"
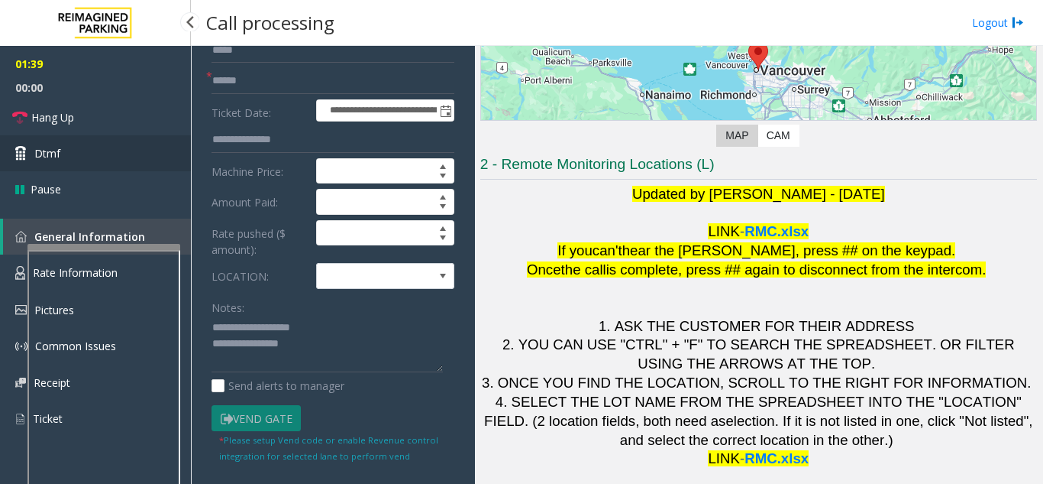
click at [46, 165] on link "Dtmf" at bounding box center [95, 153] width 191 height 36
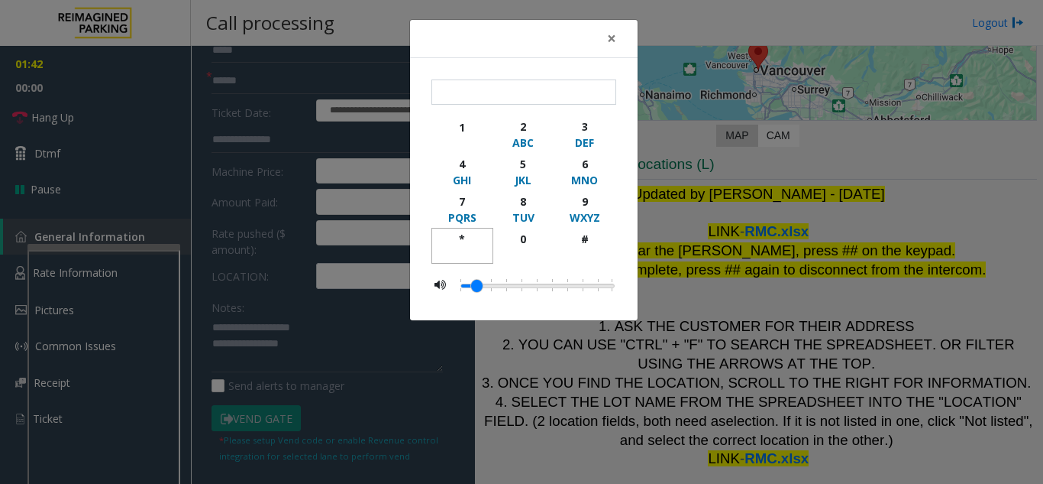
click at [471, 238] on div "*" at bounding box center [462, 239] width 42 height 16
click at [523, 118] on div "2" at bounding box center [524, 126] width 42 height 16
click at [523, 168] on div "5" at bounding box center [524, 164] width 42 height 16
click at [473, 244] on div "*" at bounding box center [462, 239] width 42 height 16
type input "****"
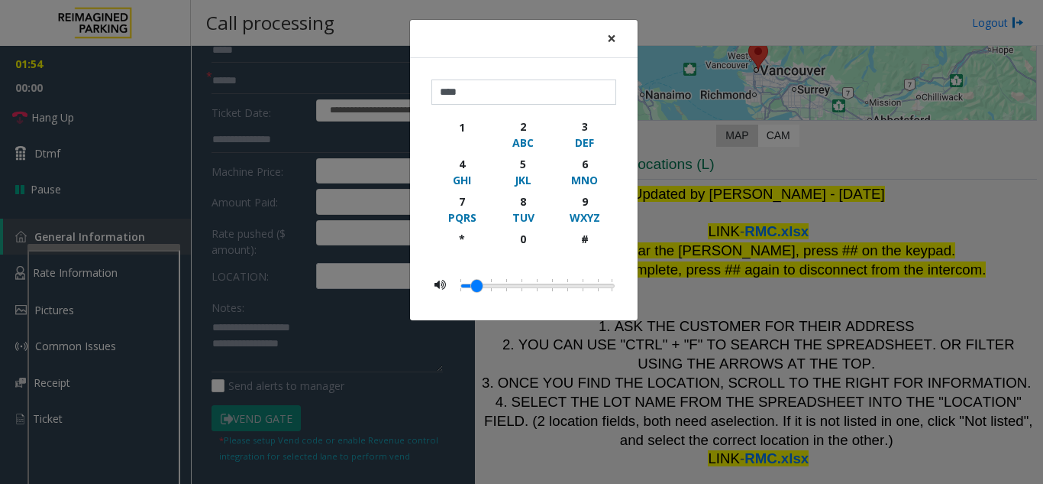
click at [606, 44] on button "×" at bounding box center [612, 38] width 31 height 37
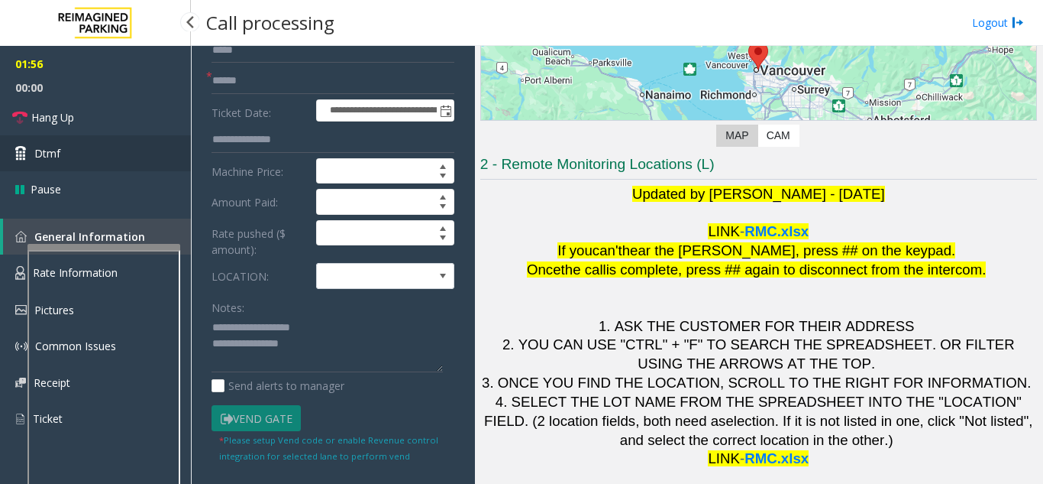
click at [43, 157] on span "Dtmf" at bounding box center [47, 153] width 26 height 16
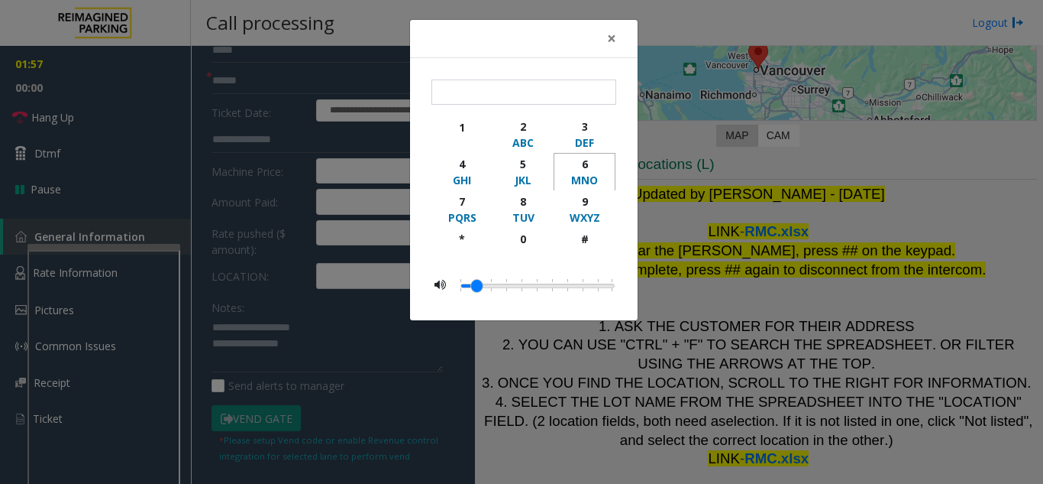
click at [588, 176] on div "MNO" at bounding box center [585, 180] width 42 height 16
type input "*"
click at [665, 140] on div "× * 1 2 ABC 3 DEF 4 GHI 5 JKL 6 MNO 7 PQRS 8 TUV 9 WXYZ * 0 #" at bounding box center [521, 242] width 1043 height 484
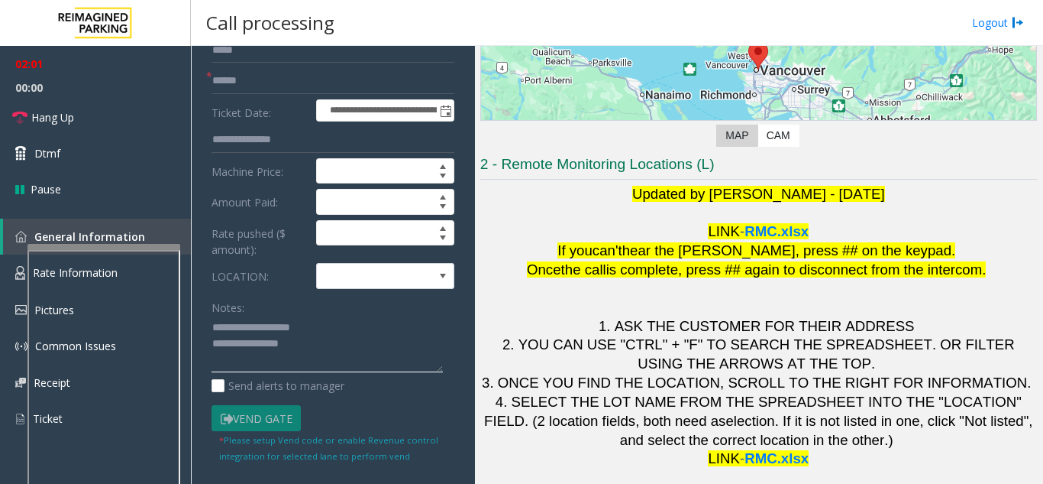
drag, startPoint x: 308, startPoint y: 344, endPoint x: 209, endPoint y: 325, distance: 100.4
click at [209, 325] on div "**********" at bounding box center [333, 366] width 266 height 720
click at [98, 105] on link "Hang Up" at bounding box center [95, 117] width 191 height 36
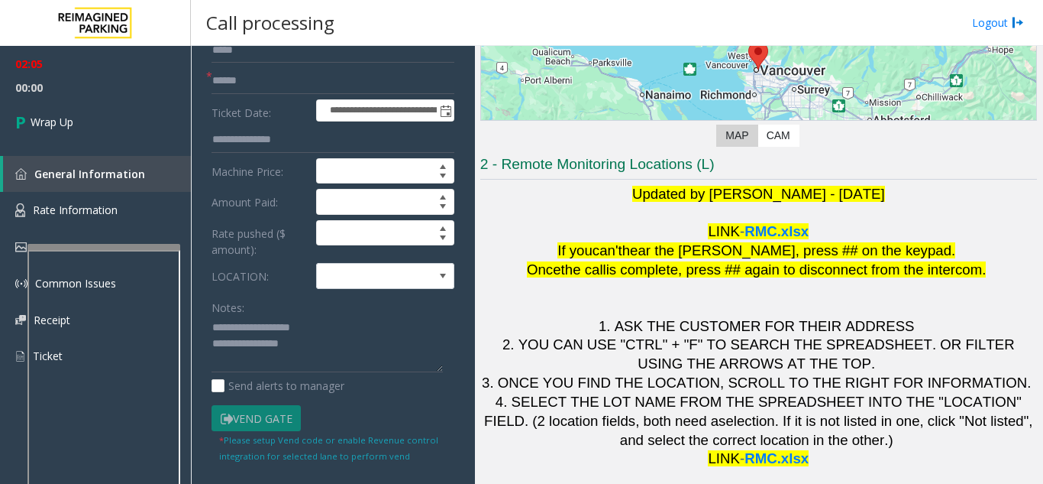
scroll to position [0, 0]
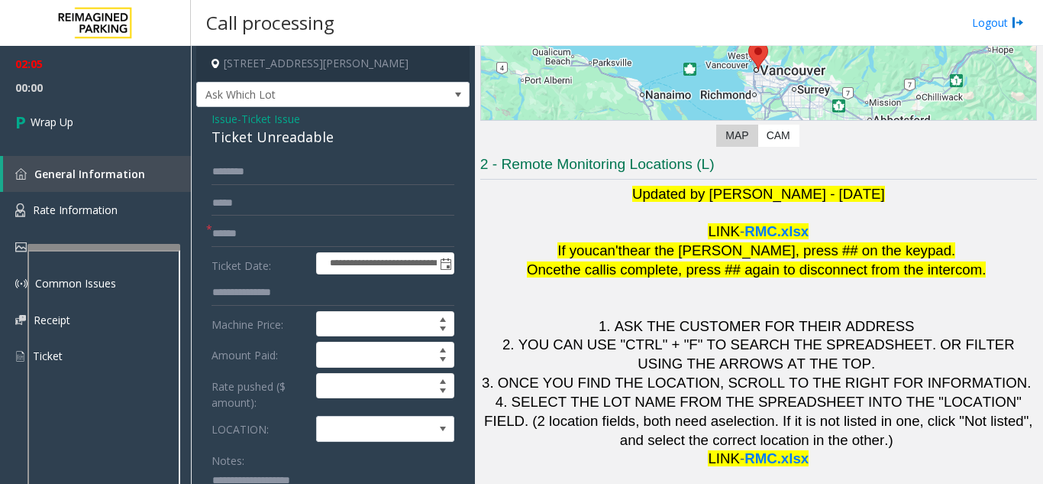
click at [276, 119] on span "Ticket Issue" at bounding box center [270, 119] width 59 height 16
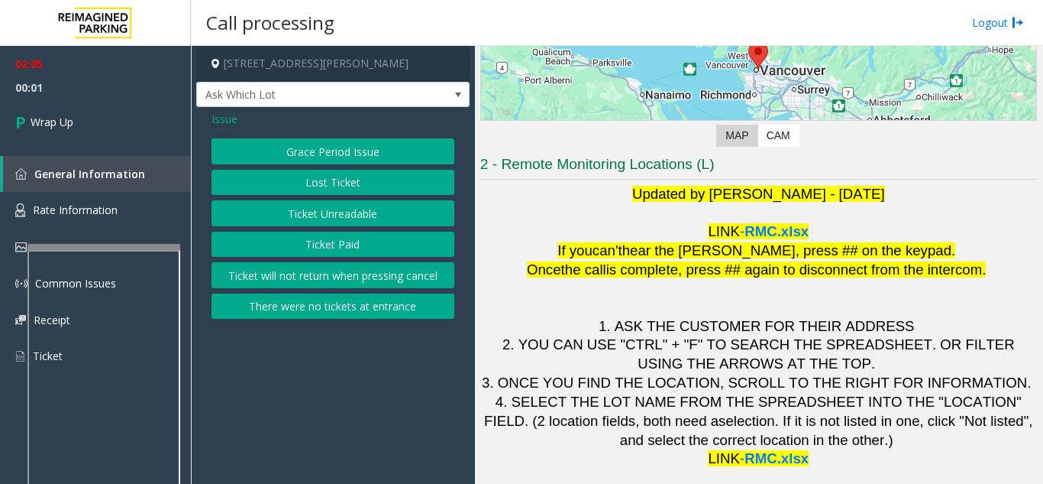
click at [223, 120] on span "Issue" at bounding box center [225, 119] width 26 height 16
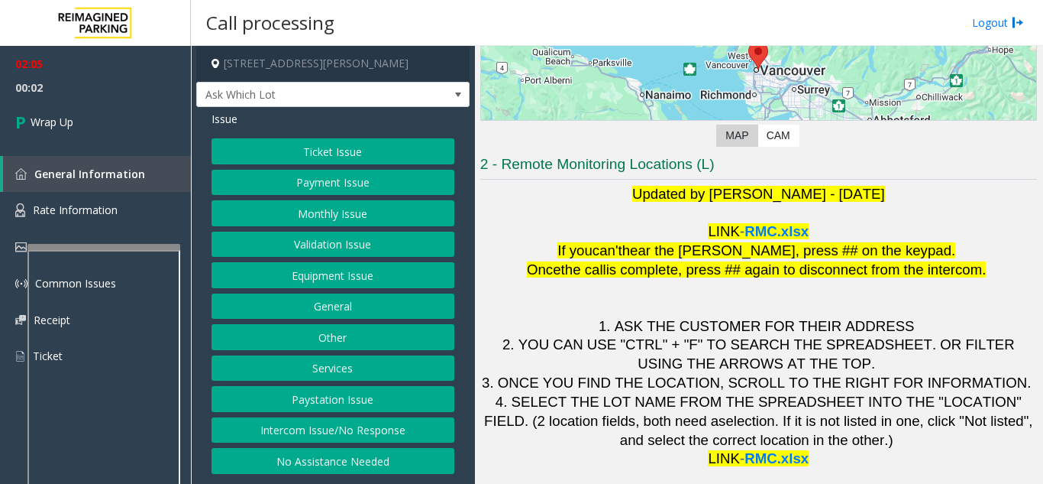
click at [286, 275] on button "Equipment Issue" at bounding box center [333, 275] width 243 height 26
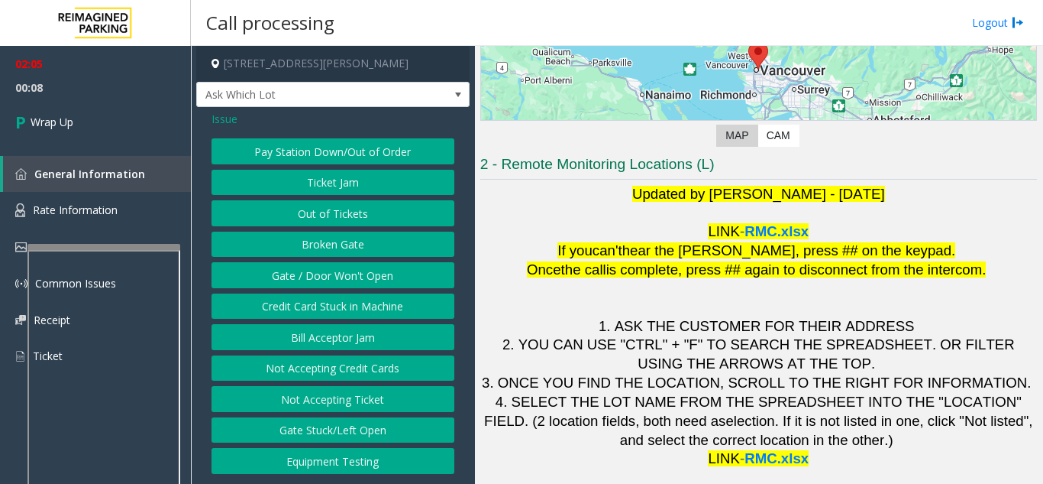
click at [377, 274] on button "Gate / Door Won't Open" at bounding box center [333, 275] width 243 height 26
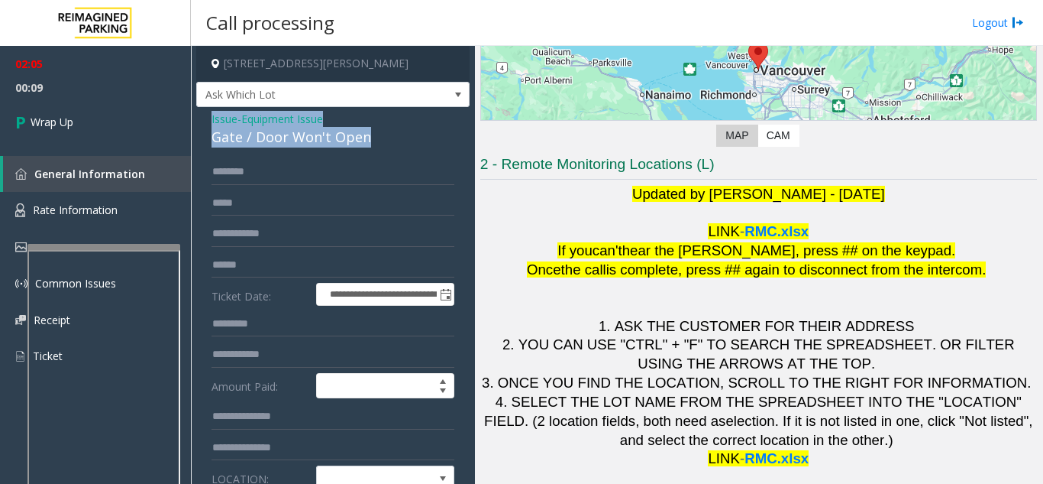
drag, startPoint x: 374, startPoint y: 134, endPoint x: 203, endPoint y: 119, distance: 171.0
click at [203, 119] on div "**********" at bounding box center [332, 493] width 273 height 773
copy div "Issue - Equipment Issue Gate / Door Won't Open"
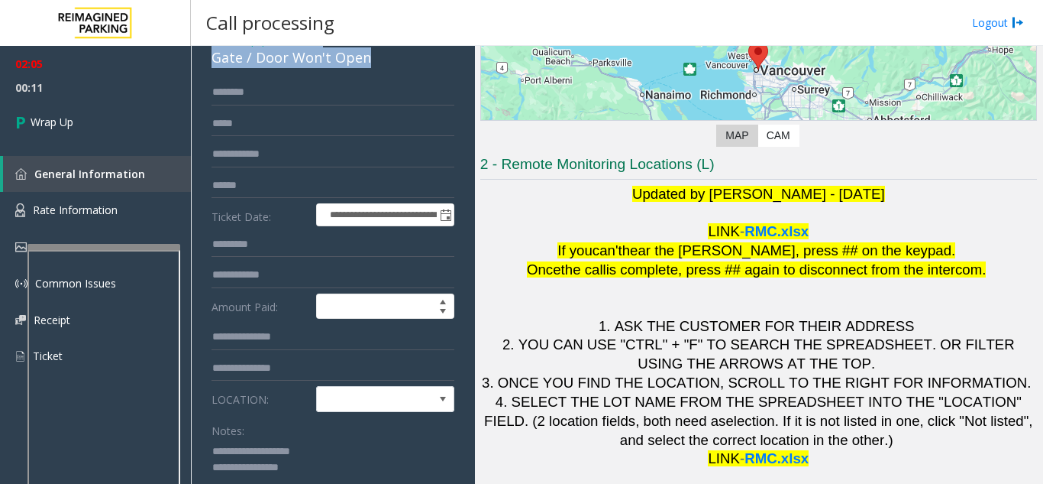
scroll to position [153, 0]
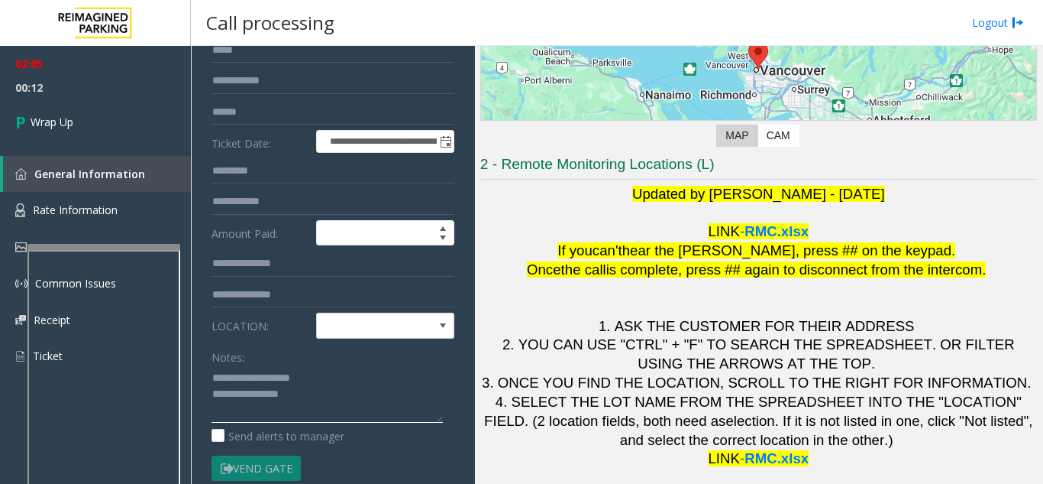
drag, startPoint x: 306, startPoint y: 395, endPoint x: 203, endPoint y: 385, distance: 103.6
click at [203, 385] on div "**********" at bounding box center [333, 359] width 266 height 706
paste textarea "*** *****"
click at [247, 417] on textarea at bounding box center [327, 393] width 231 height 57
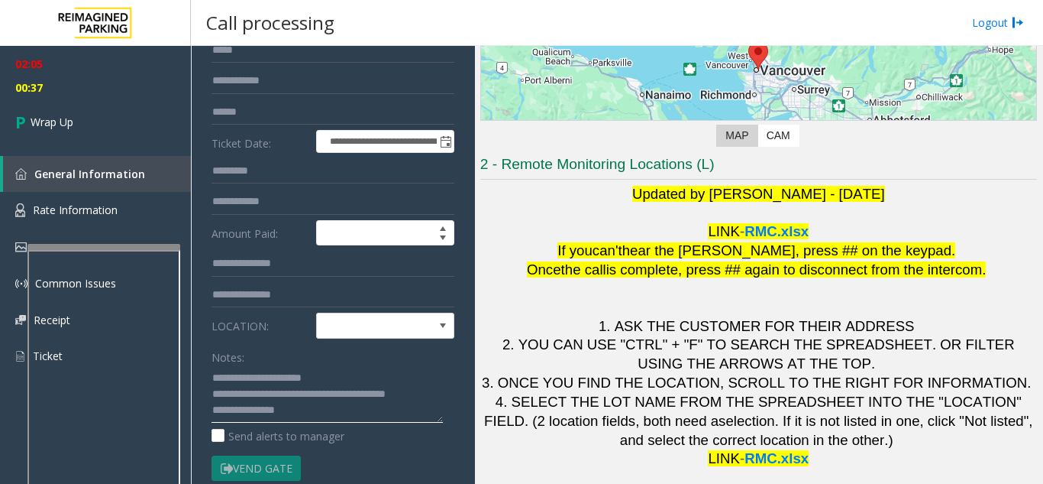
click at [289, 414] on textarea at bounding box center [327, 393] width 231 height 57
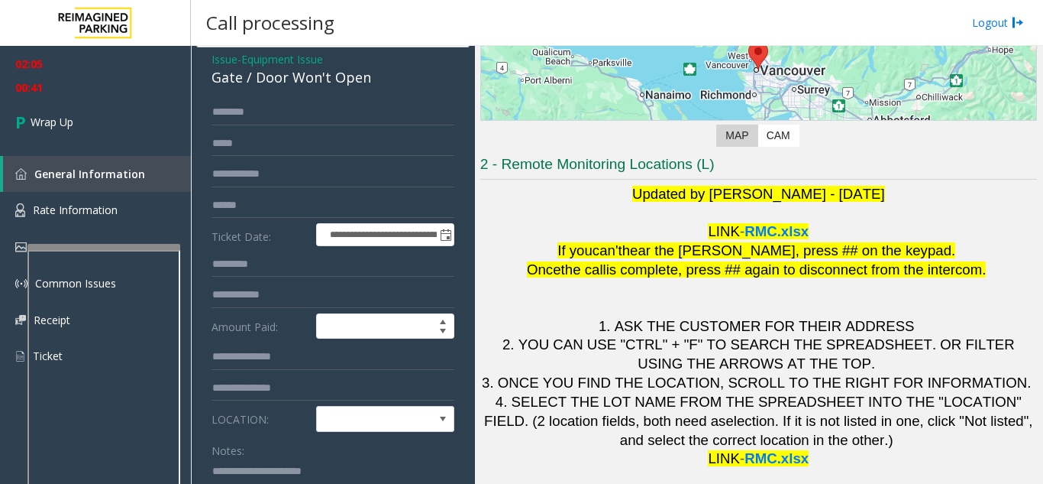
scroll to position [76, 0]
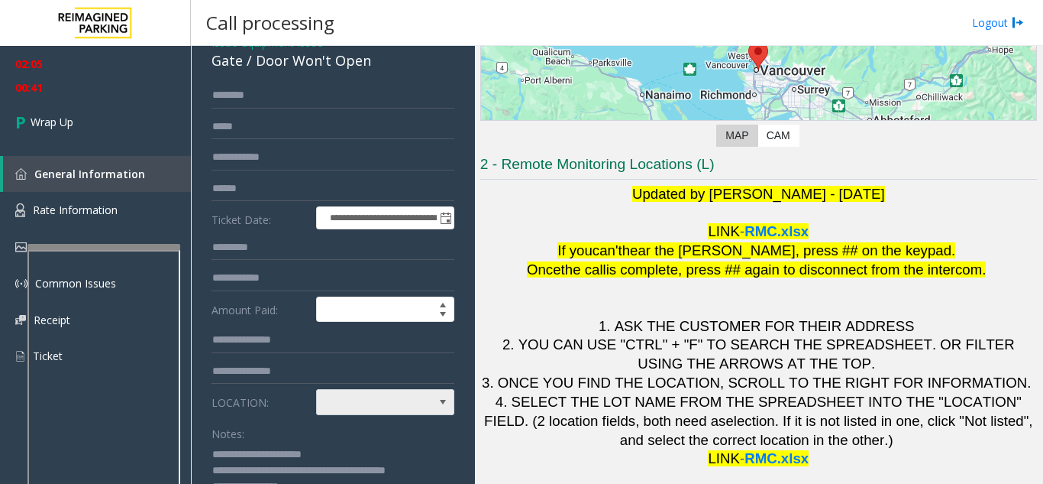
type textarea "**********"
click at [333, 409] on span at bounding box center [371, 402] width 109 height 24
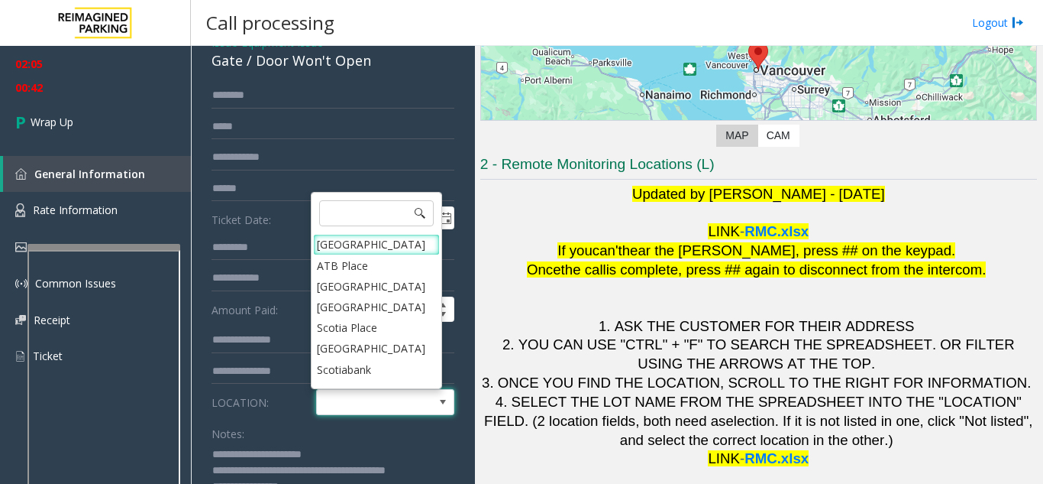
type input "*"
click at [347, 249] on Village "Mount Royal Village" at bounding box center [376, 244] width 127 height 21
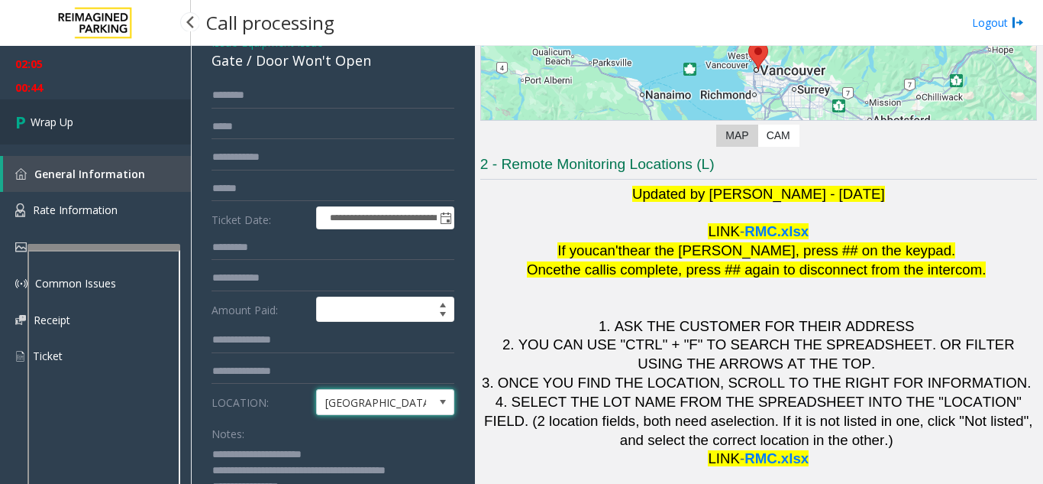
click at [137, 138] on link "Wrap Up" at bounding box center [95, 121] width 191 height 45
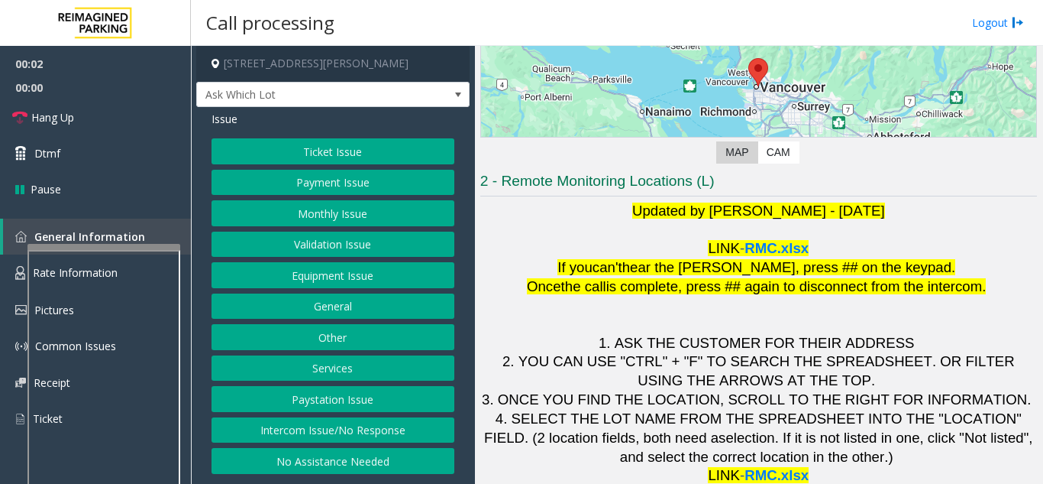
scroll to position [225, 0]
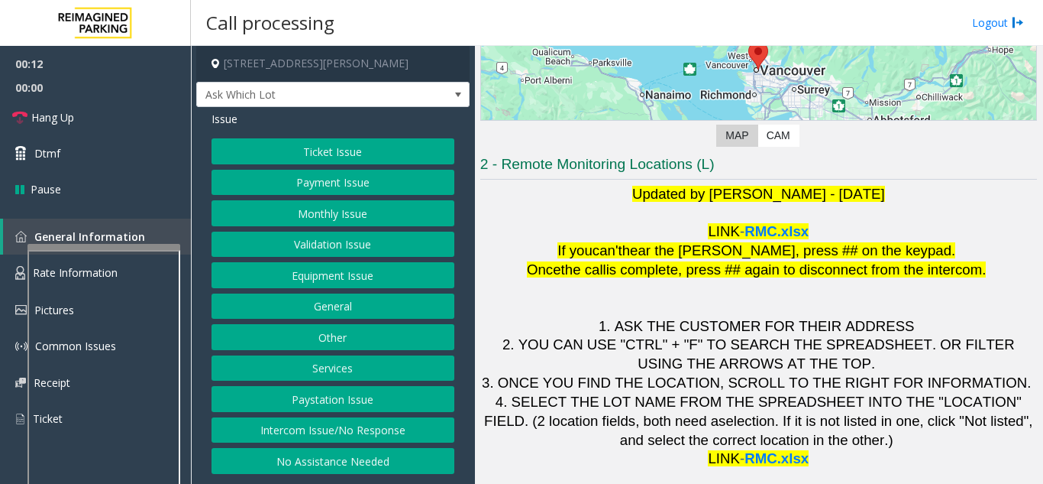
click at [341, 157] on button "Ticket Issue" at bounding box center [333, 151] width 243 height 26
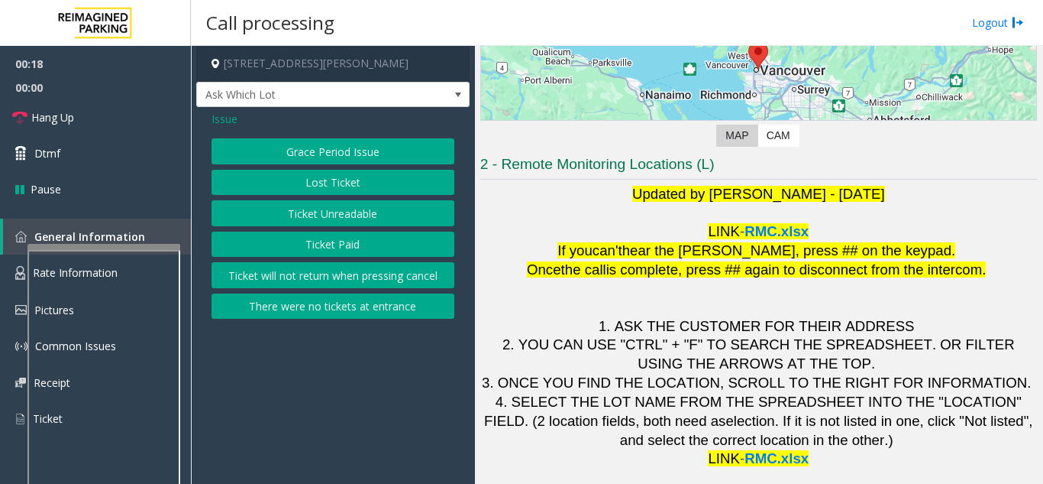
click at [333, 215] on button "Ticket Unreadable" at bounding box center [333, 213] width 243 height 26
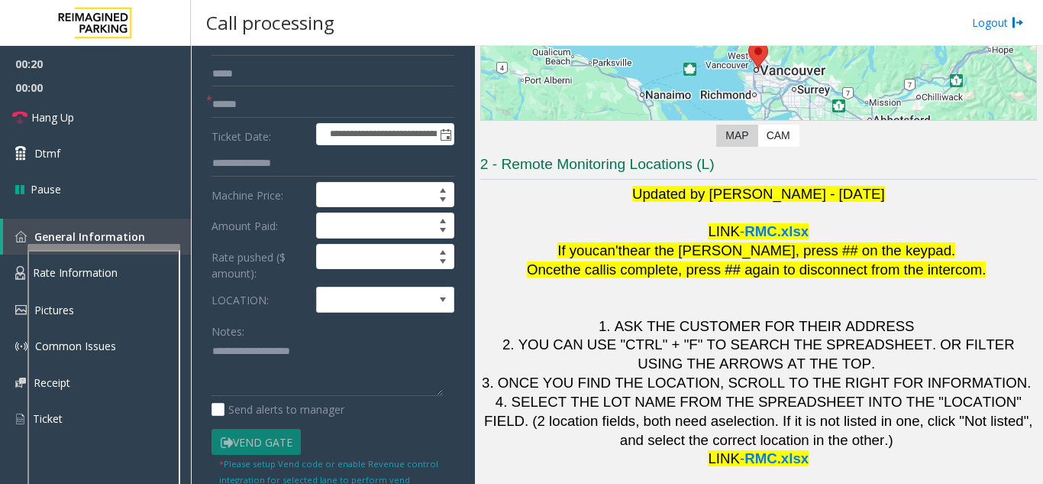
scroll to position [153, 0]
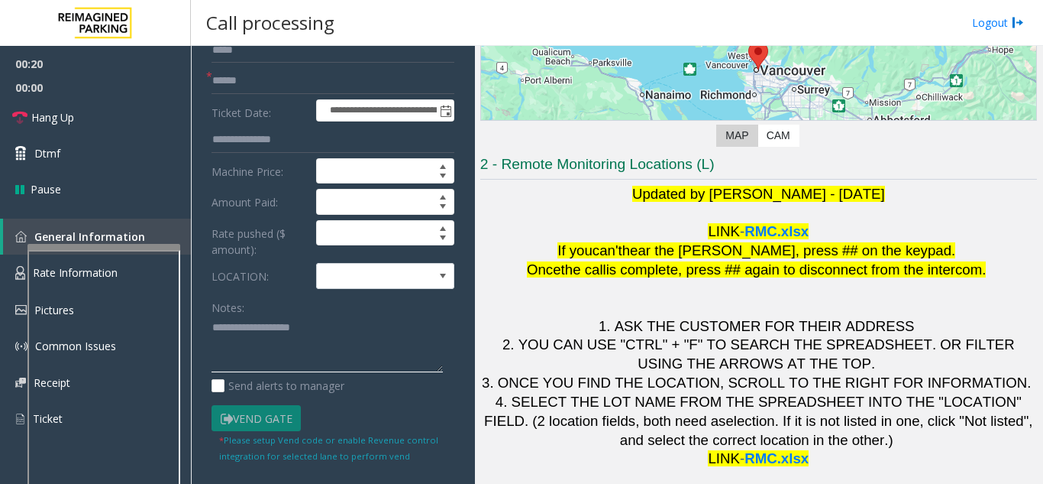
click at [327, 341] on textarea at bounding box center [327, 343] width 231 height 57
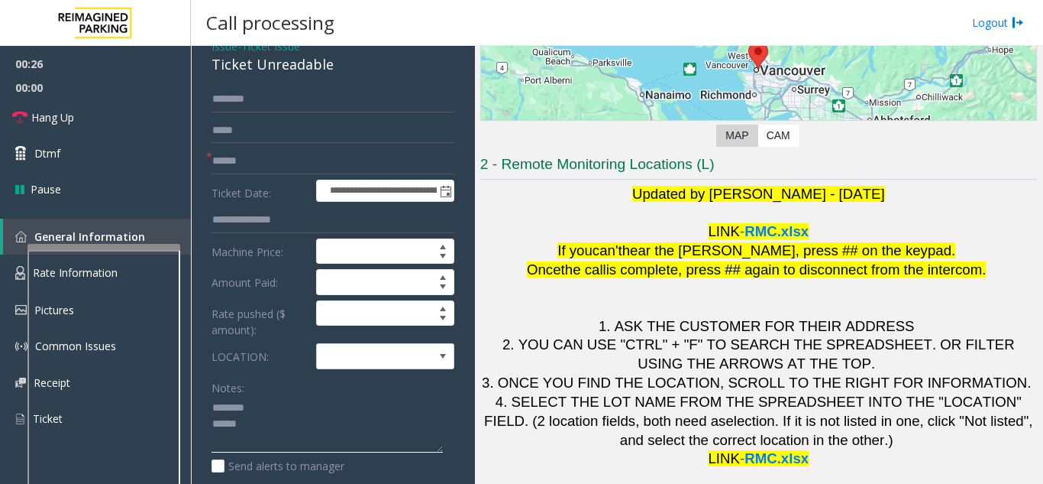
scroll to position [0, 0]
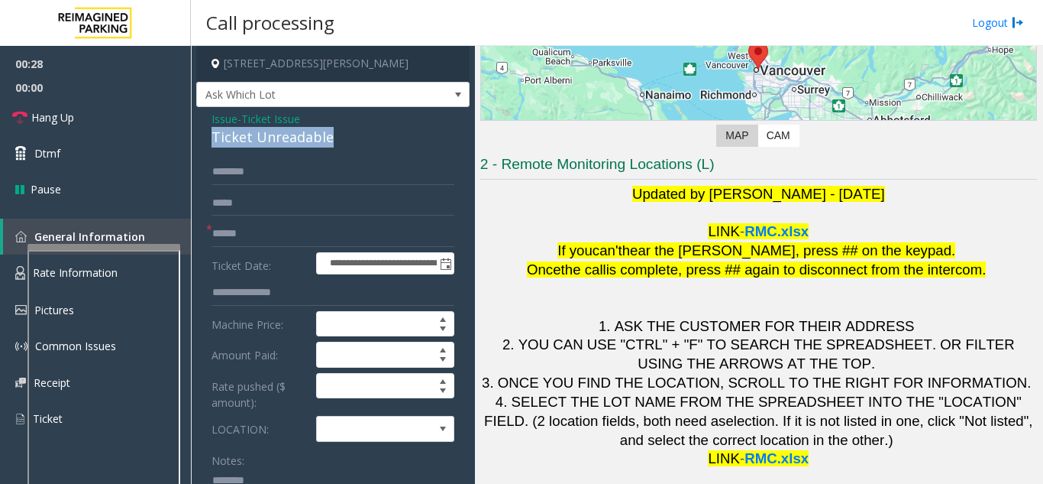
drag, startPoint x: 215, startPoint y: 144, endPoint x: 328, endPoint y: 133, distance: 114.4
click at [328, 133] on div "Ticket Unreadable" at bounding box center [333, 137] width 243 height 21
copy div "Ticket Unreadable"
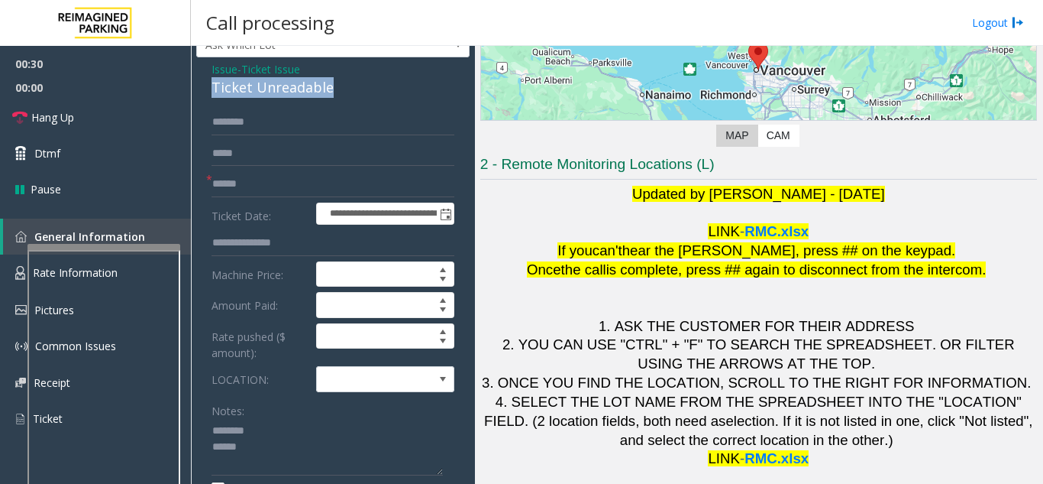
scroll to position [76, 0]
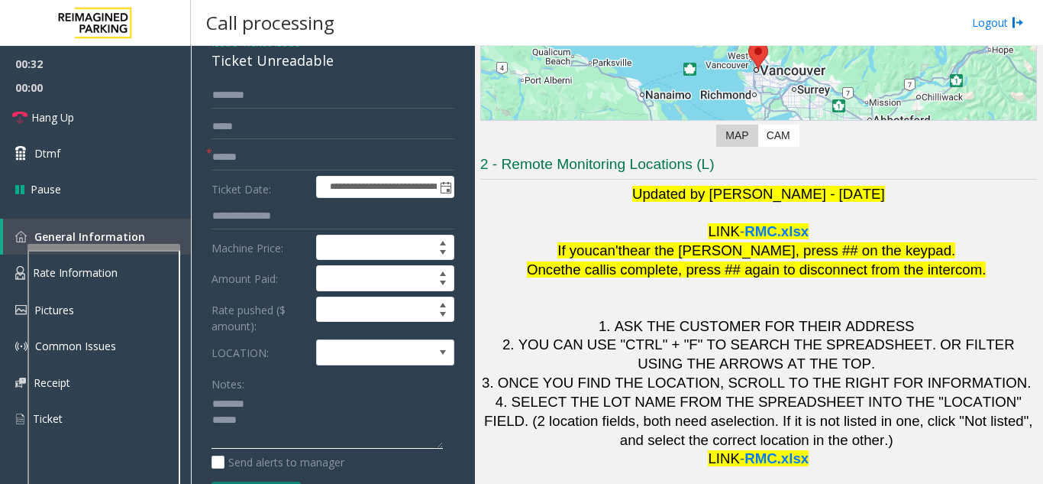
paste textarea "**********"
click at [257, 406] on textarea at bounding box center [327, 420] width 231 height 57
click at [249, 399] on form "**********" at bounding box center [333, 310] width 243 height 457
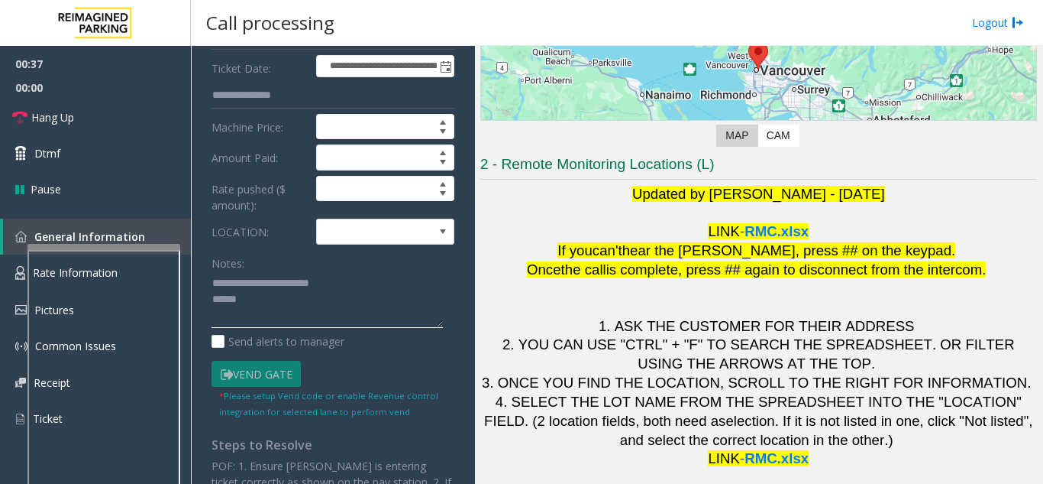
scroll to position [153, 0]
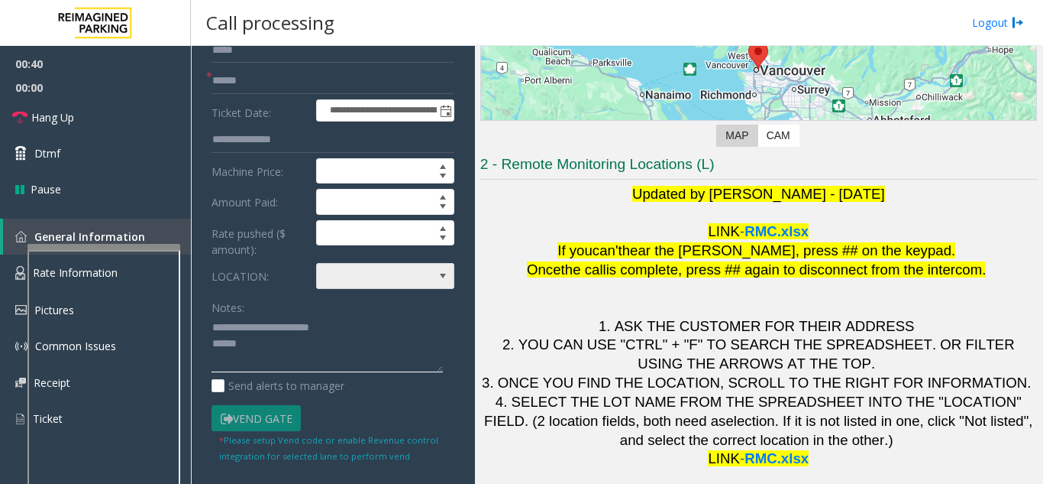
type textarea "**********"
click at [337, 283] on span at bounding box center [371, 276] width 109 height 24
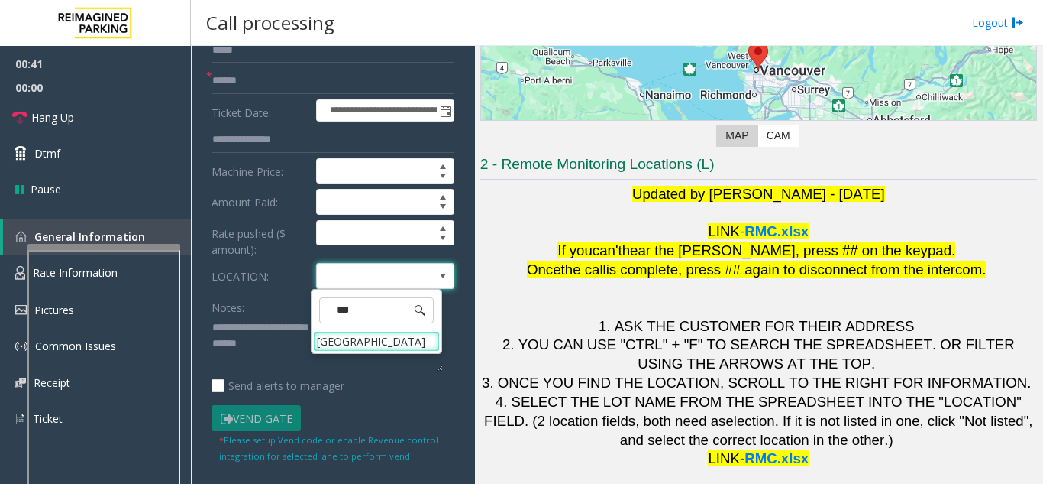
type input "****"
click at [370, 348] on Village "Mount Royal Village" at bounding box center [376, 341] width 127 height 21
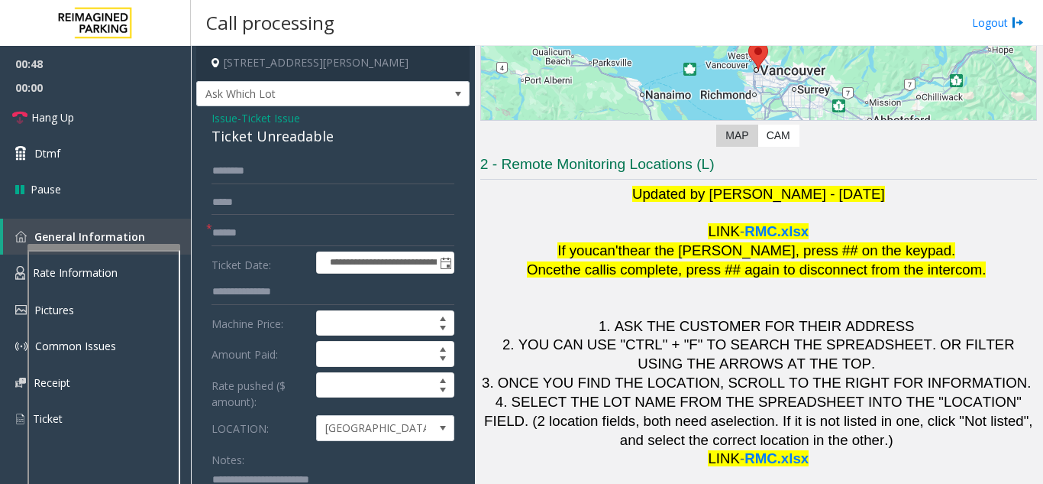
scroll to position [0, 0]
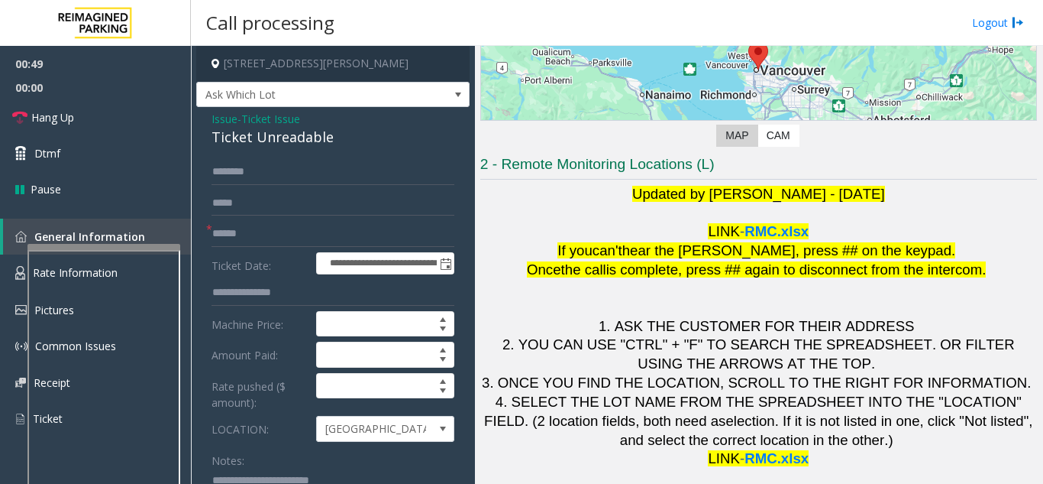
type textarea "**********"
click at [296, 233] on input "text" at bounding box center [333, 234] width 243 height 26
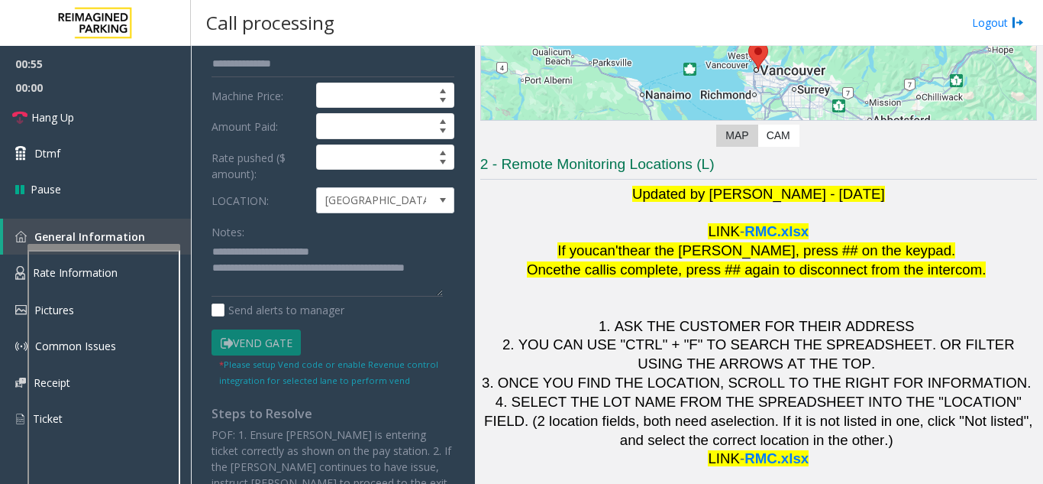
scroll to position [229, 0]
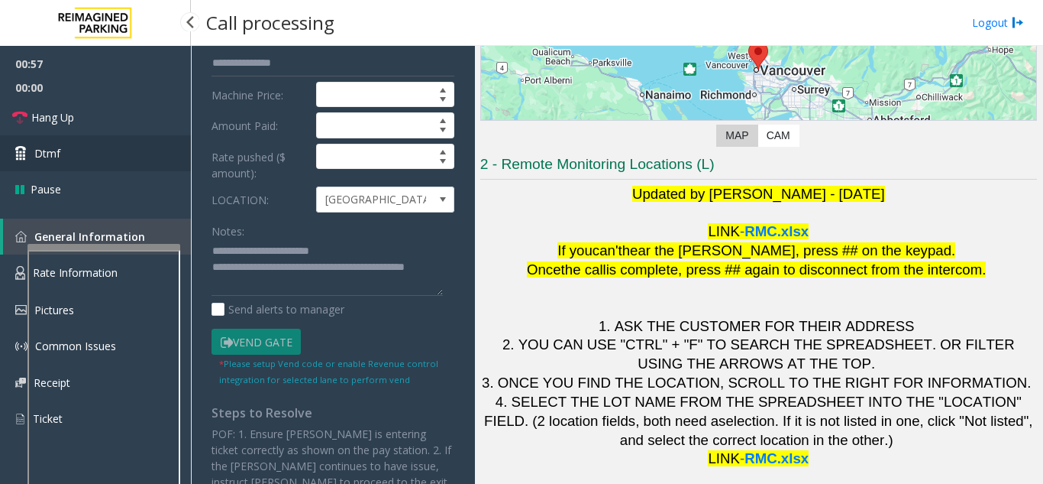
type input "*******"
click at [20, 160] on icon at bounding box center [22, 153] width 15 height 15
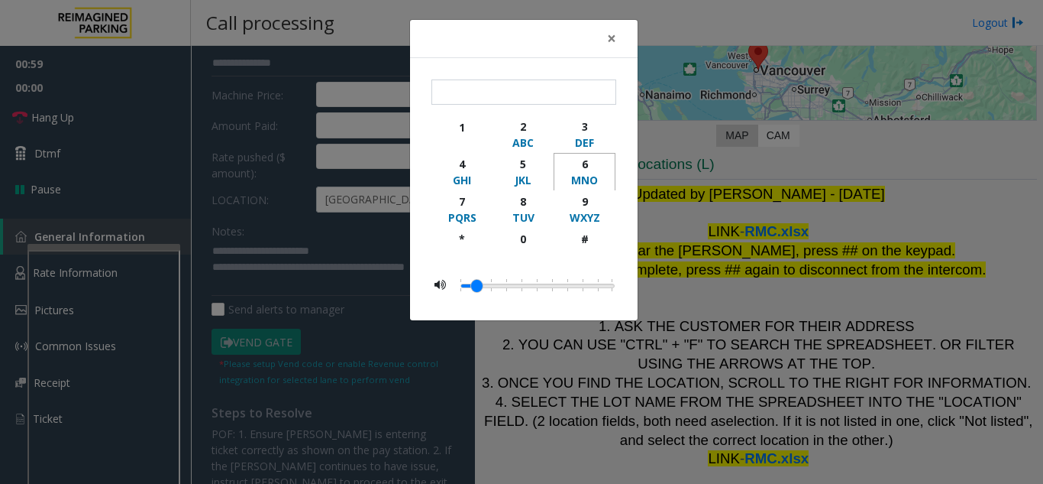
click at [571, 162] on div "6" at bounding box center [585, 164] width 42 height 16
type input "*"
click at [617, 29] on button "×" at bounding box center [612, 38] width 31 height 37
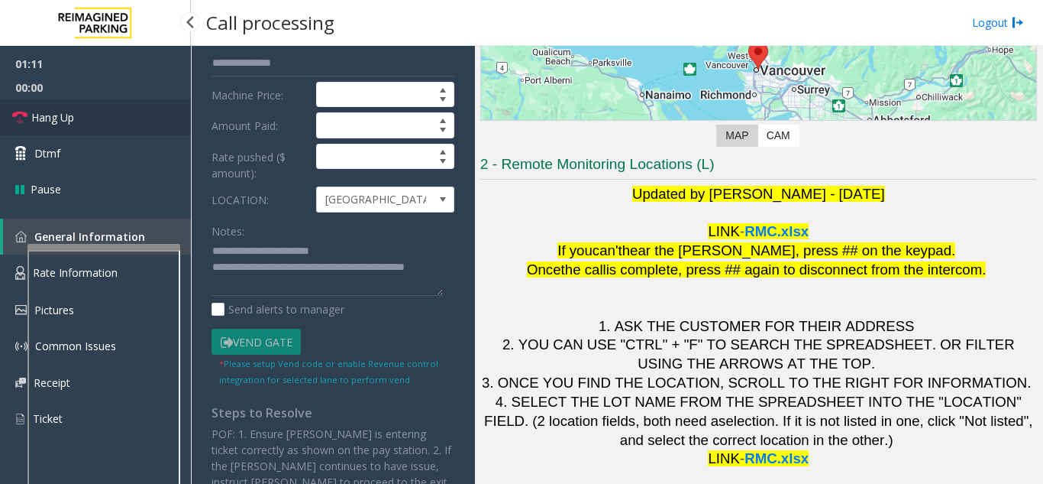
click at [48, 114] on span "Hang Up" at bounding box center [52, 117] width 43 height 16
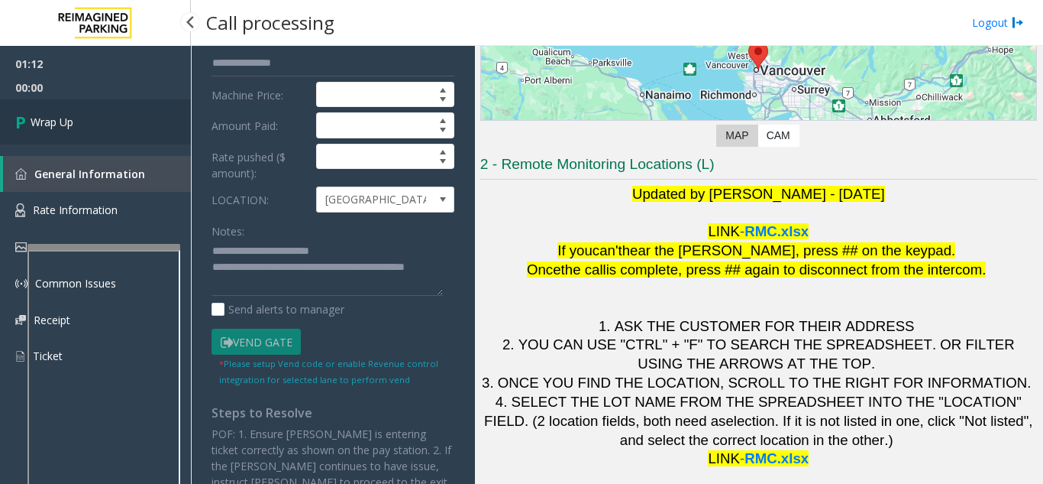
click at [48, 114] on span "Wrap Up" at bounding box center [52, 122] width 43 height 16
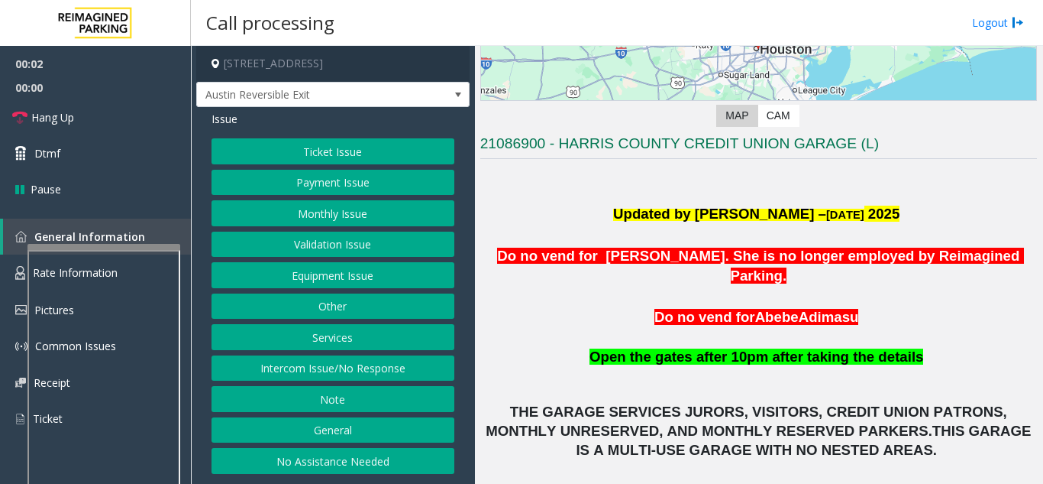
scroll to position [306, 0]
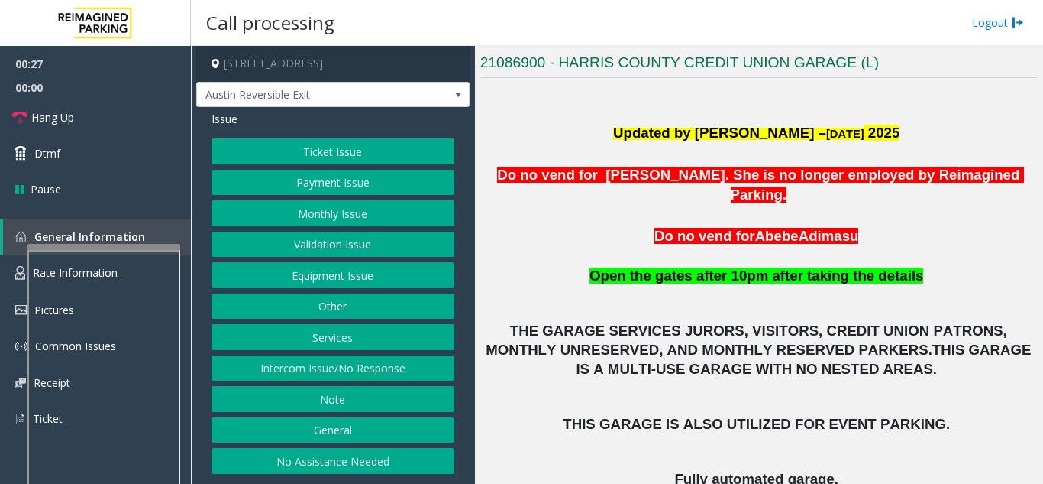
click at [351, 210] on button "Monthly Issue" at bounding box center [333, 213] width 243 height 26
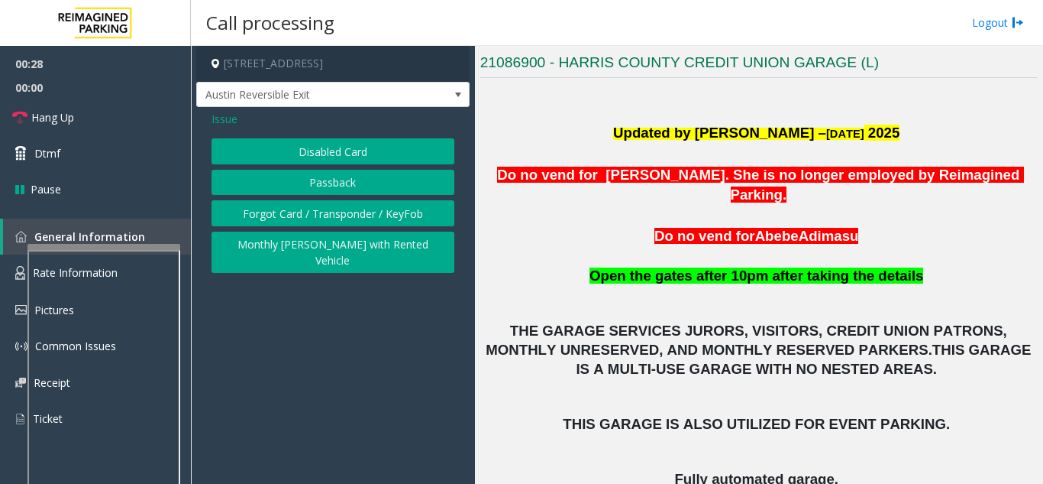
click at [357, 144] on button "Disabled Card" at bounding box center [333, 151] width 243 height 26
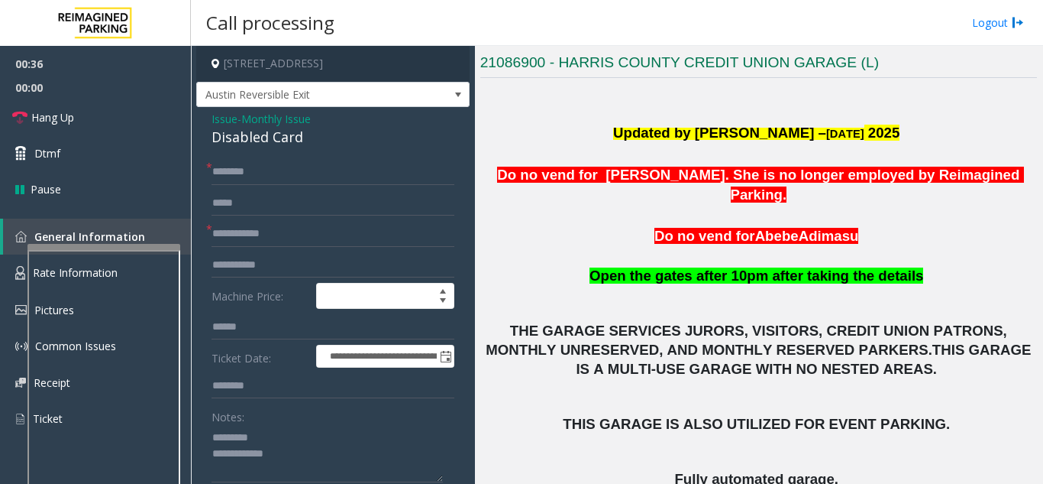
click at [215, 129] on div "Disabled Card" at bounding box center [333, 137] width 243 height 21
drag, startPoint x: 212, startPoint y: 130, endPoint x: 311, endPoint y: 136, distance: 98.7
click at [311, 136] on div "Disabled Card" at bounding box center [333, 137] width 243 height 21
type textarea "**********"
click at [277, 228] on input "text" at bounding box center [333, 234] width 243 height 26
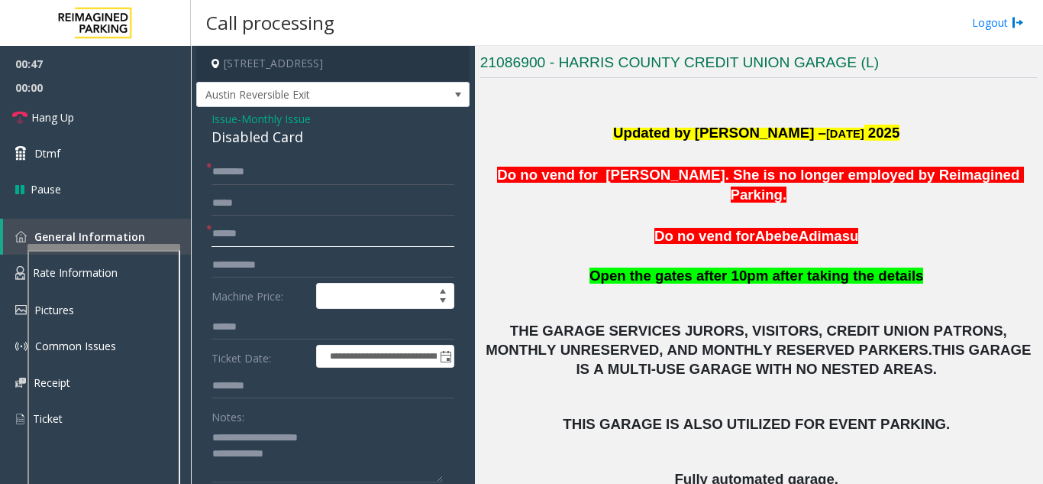
type input "******"
click at [223, 170] on input "text" at bounding box center [333, 172] width 243 height 26
type input "*"
drag, startPoint x: 238, startPoint y: 167, endPoint x: 220, endPoint y: 192, distance: 30.1
click at [220, 192] on input "text" at bounding box center [333, 203] width 243 height 26
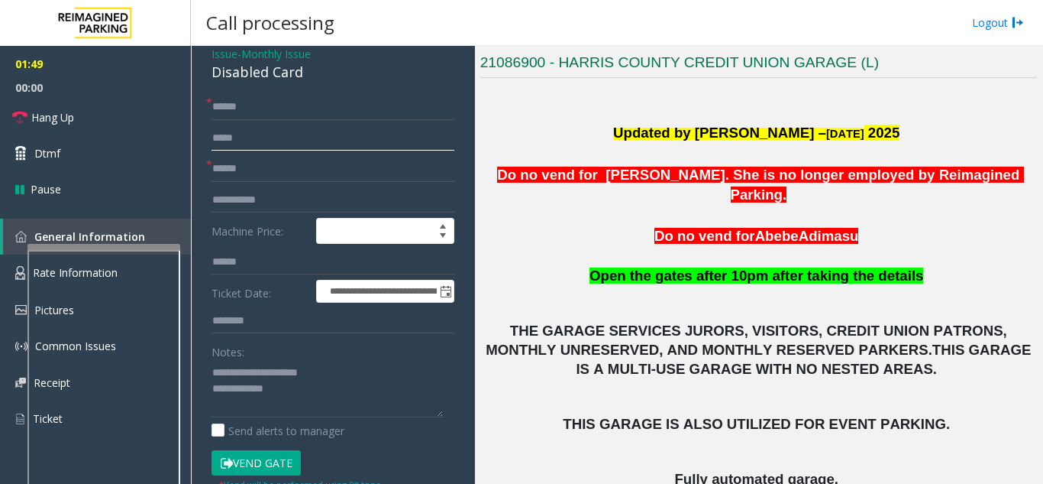
scroll to position [153, 0]
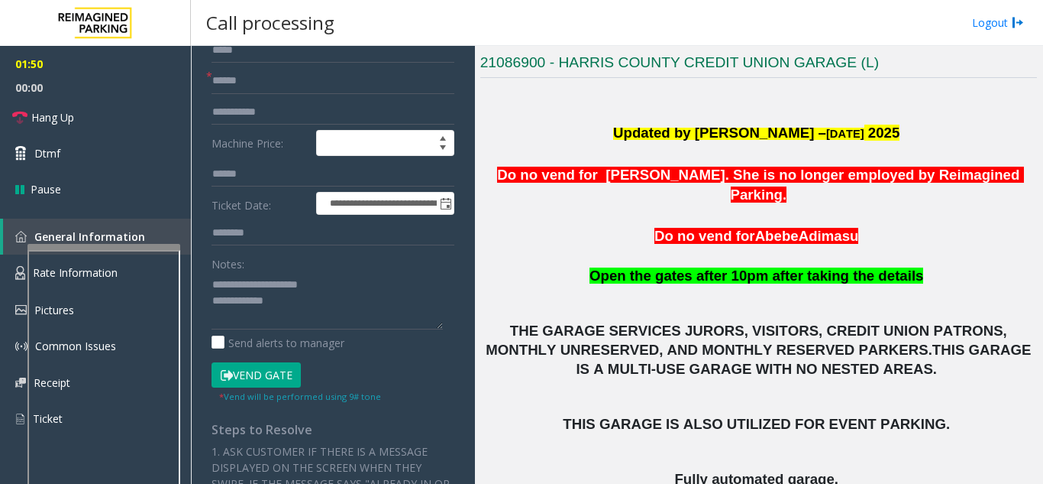
click at [265, 383] on button "Vend Gate" at bounding box center [256, 375] width 89 height 26
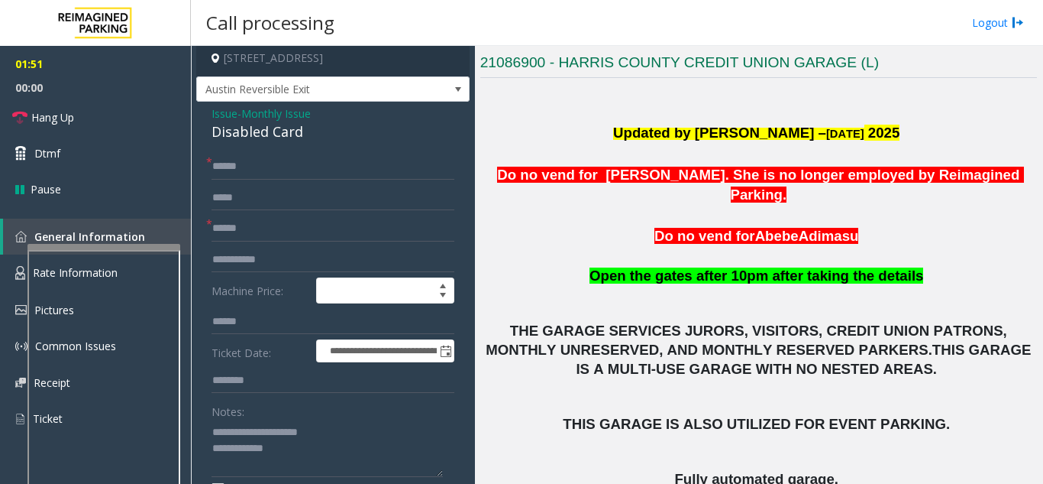
scroll to position [0, 0]
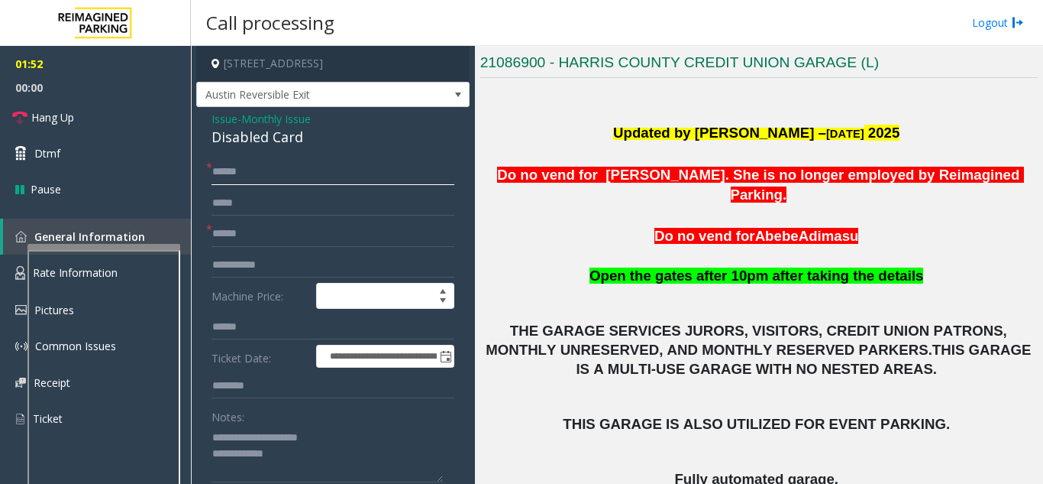
drag, startPoint x: 249, startPoint y: 174, endPoint x: 199, endPoint y: 172, distance: 50.5
drag, startPoint x: 297, startPoint y: 173, endPoint x: 268, endPoint y: 173, distance: 29.0
click at [268, 173] on input "******" at bounding box center [333, 172] width 243 height 26
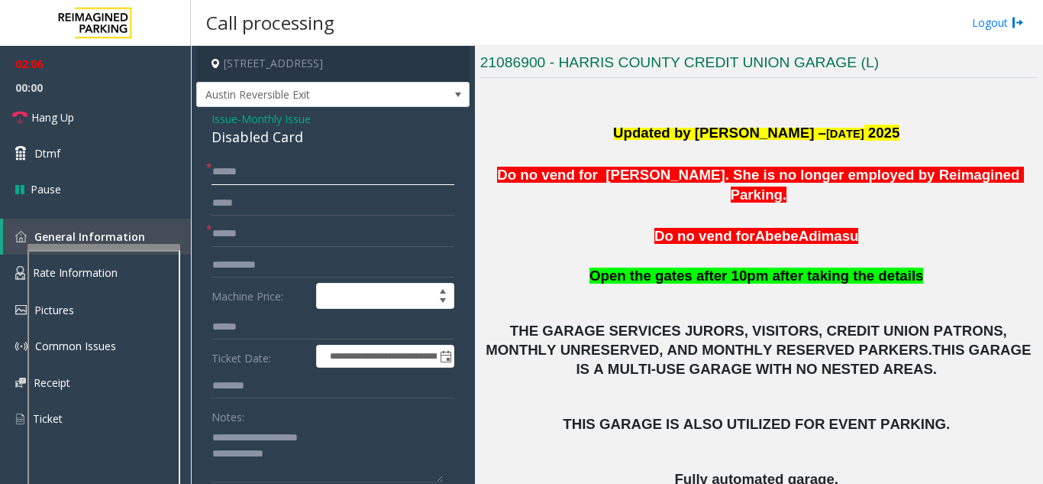
click at [268, 173] on input "******" at bounding box center [333, 172] width 243 height 26
paste input "********"
drag, startPoint x: 242, startPoint y: 177, endPoint x: 203, endPoint y: 168, distance: 40.0
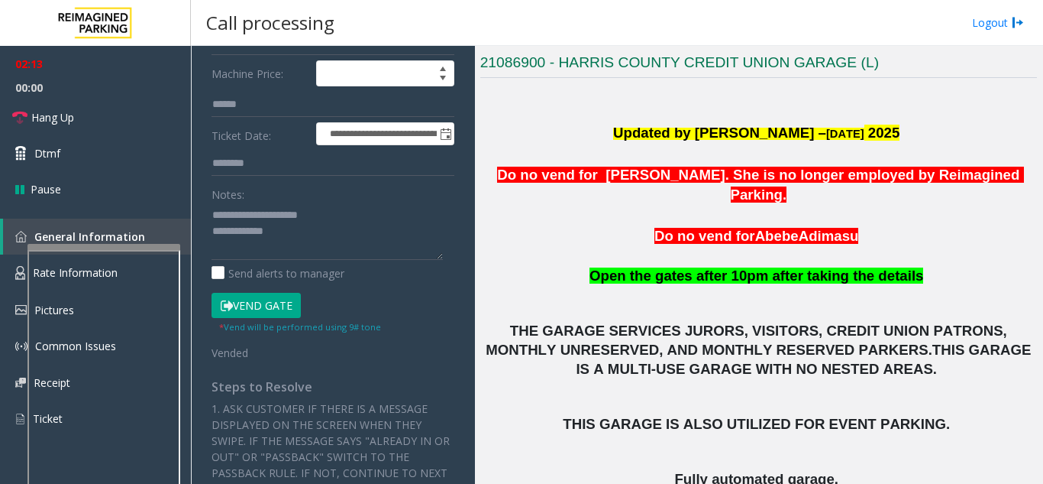
scroll to position [229, 0]
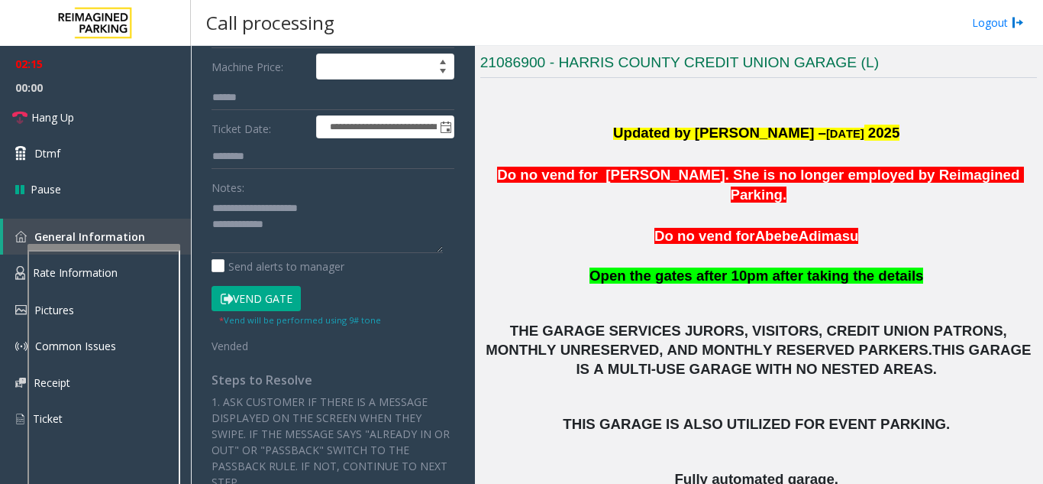
type input "*******"
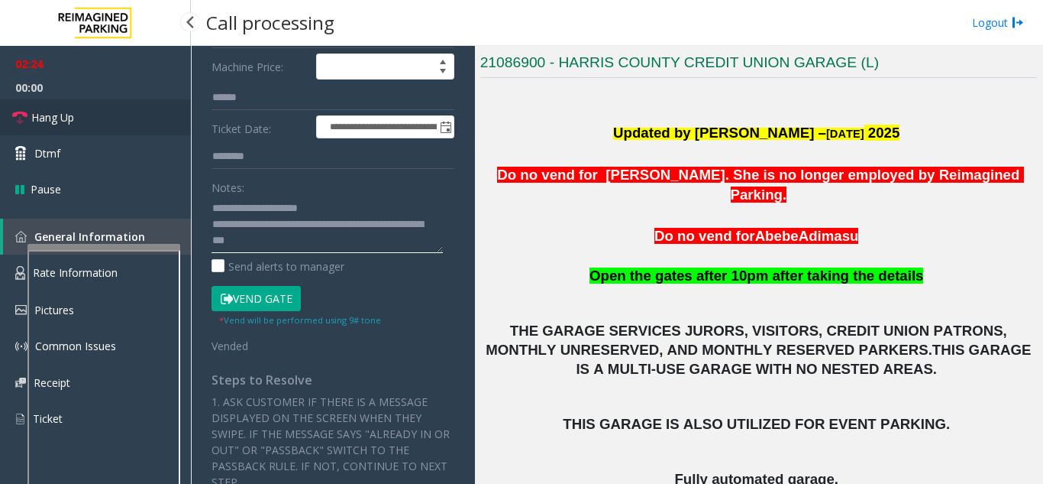
type textarea "**********"
click at [89, 111] on link "Hang Up" at bounding box center [95, 117] width 191 height 36
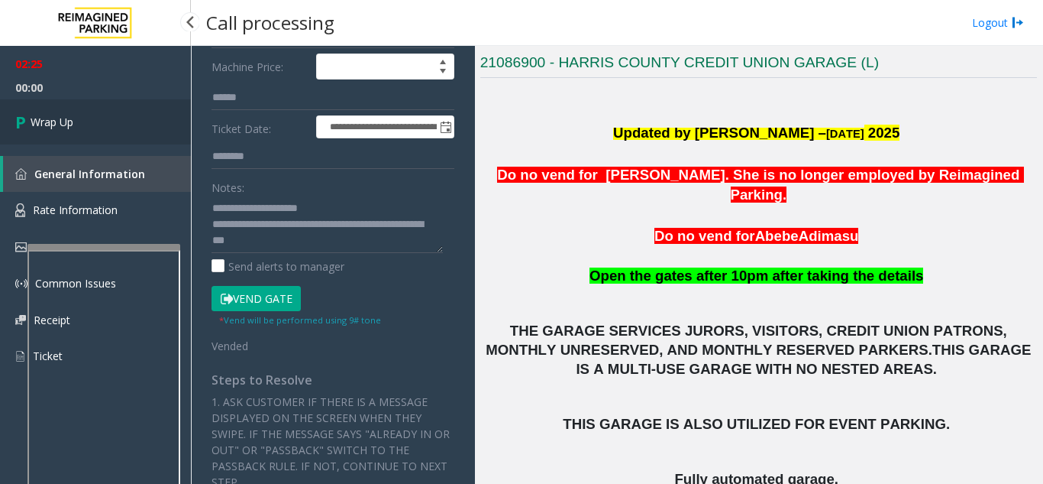
click at [89, 111] on link "Wrap Up" at bounding box center [95, 121] width 191 height 45
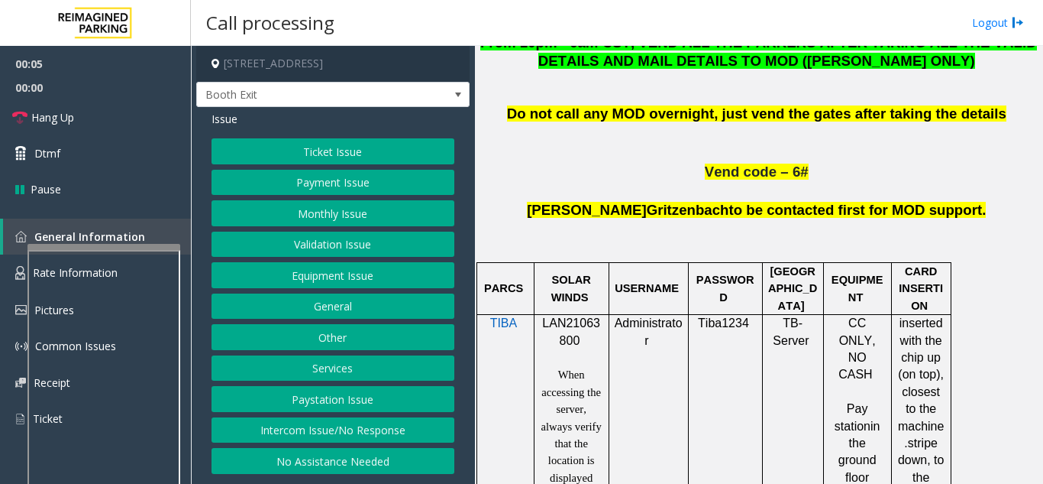
scroll to position [840, 0]
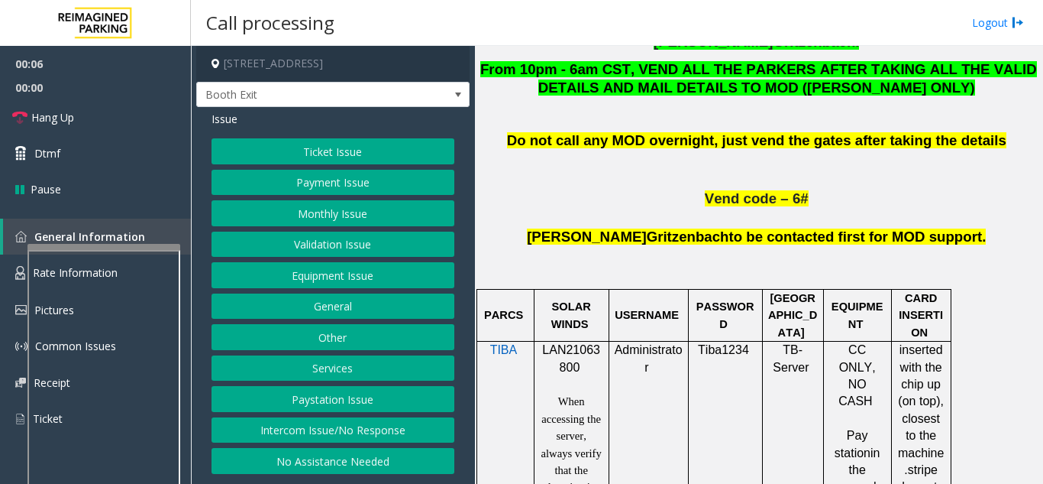
click at [564, 343] on span "LAN21063800" at bounding box center [571, 358] width 58 height 30
copy p "LAN21063800"
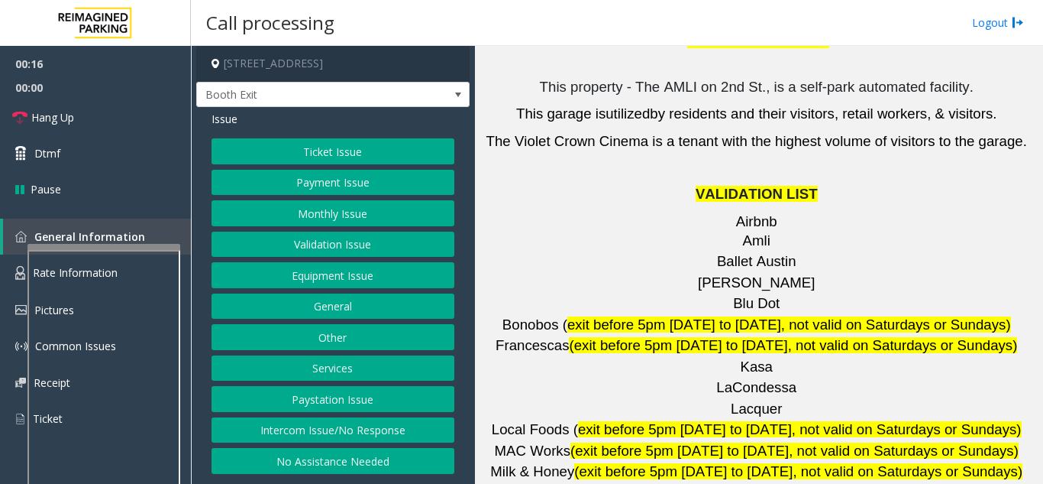
scroll to position [2062, 0]
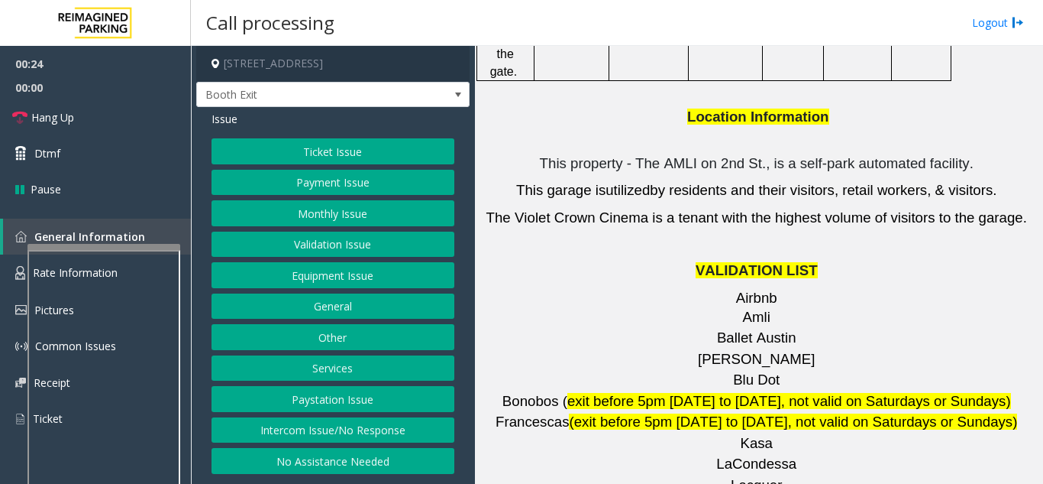
click at [328, 249] on button "Validation Issue" at bounding box center [333, 244] width 243 height 26
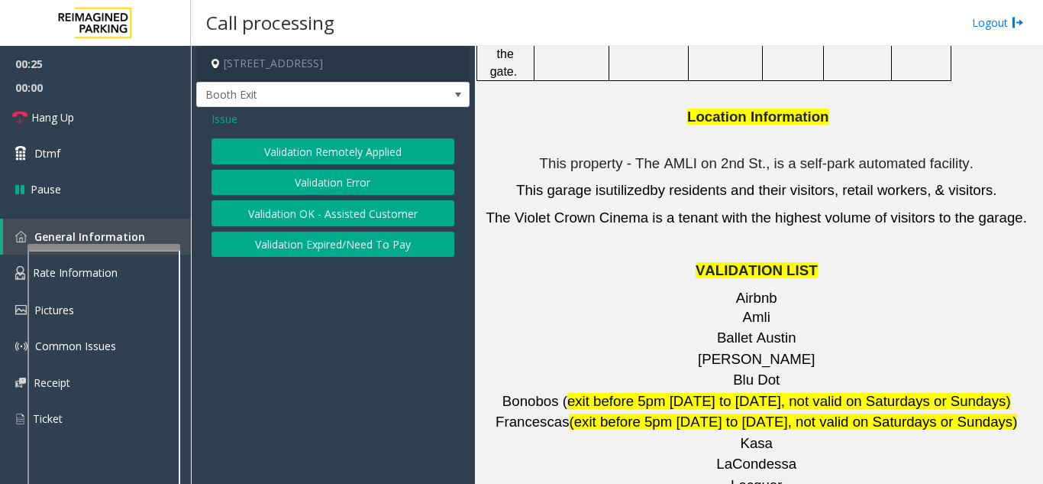
click at [313, 173] on button "Validation Error" at bounding box center [333, 183] width 243 height 26
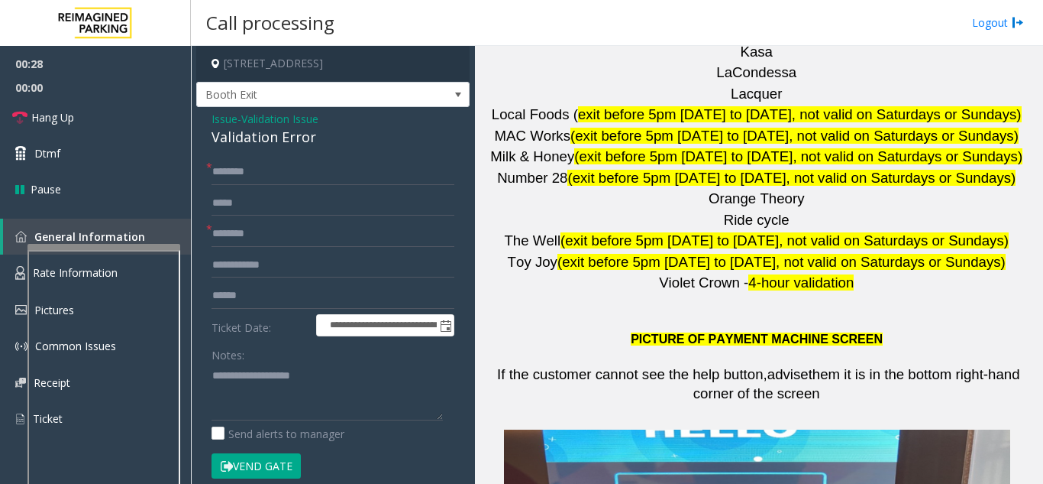
scroll to position [2368, 0]
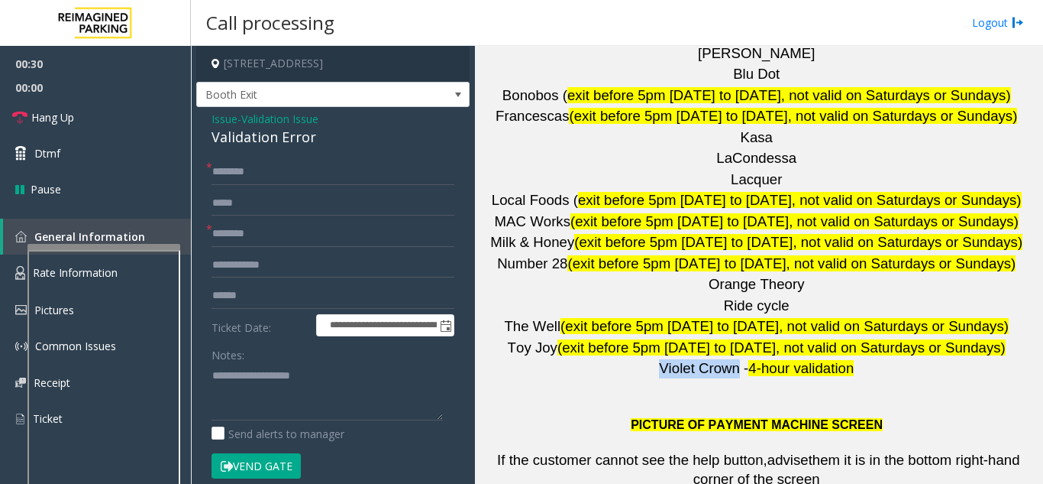
drag, startPoint x: 735, startPoint y: 193, endPoint x: 658, endPoint y: 187, distance: 76.6
click at [659, 360] on span "Violet Crown -" at bounding box center [703, 368] width 89 height 16
type input "**********"
click at [281, 290] on input "text" at bounding box center [333, 296] width 243 height 26
type input "*******"
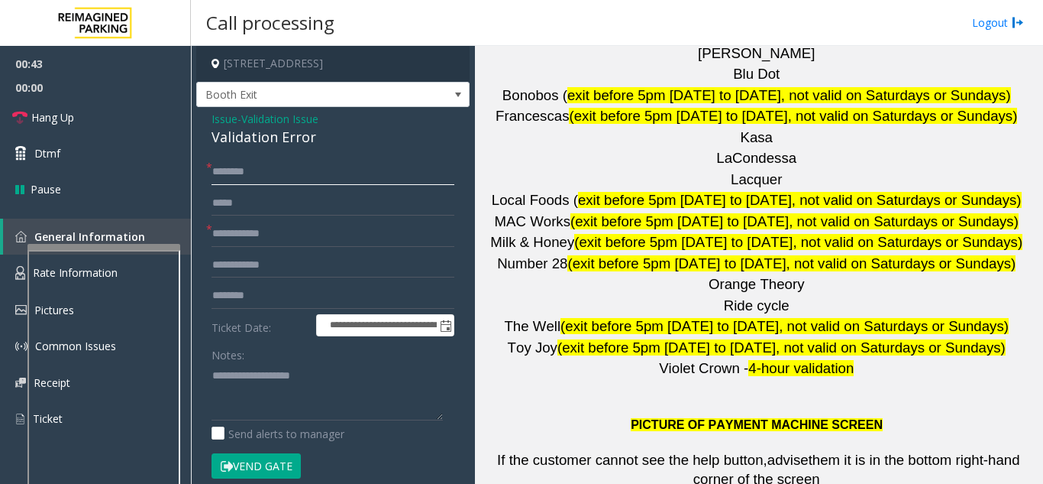
click at [280, 182] on input "text" at bounding box center [333, 172] width 243 height 26
drag, startPoint x: 225, startPoint y: 168, endPoint x: 215, endPoint y: 167, distance: 10.8
click at [215, 167] on input "****" at bounding box center [333, 172] width 243 height 26
type input "****"
click at [293, 403] on textarea at bounding box center [327, 391] width 231 height 57
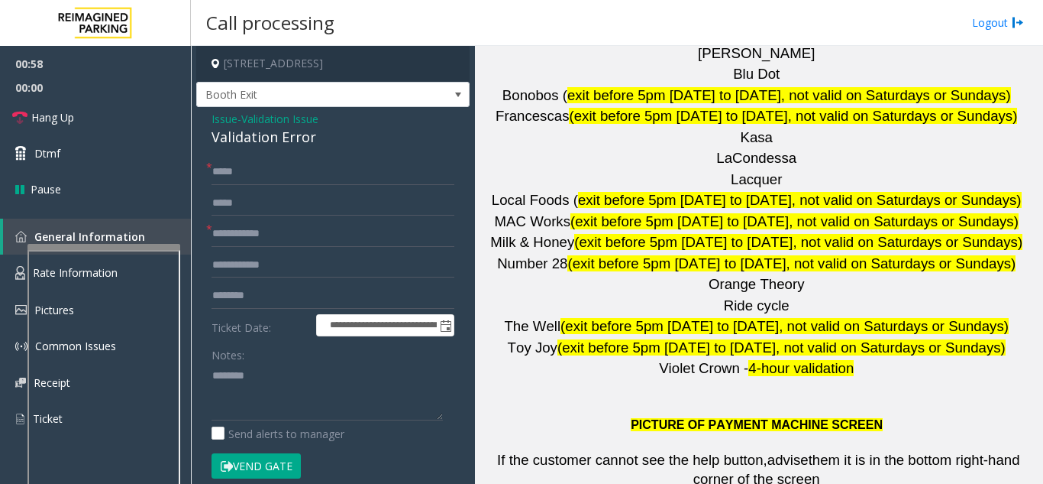
click at [279, 149] on div "**********" at bounding box center [332, 432] width 273 height 650
click at [264, 140] on div "Validation Error" at bounding box center [333, 137] width 243 height 21
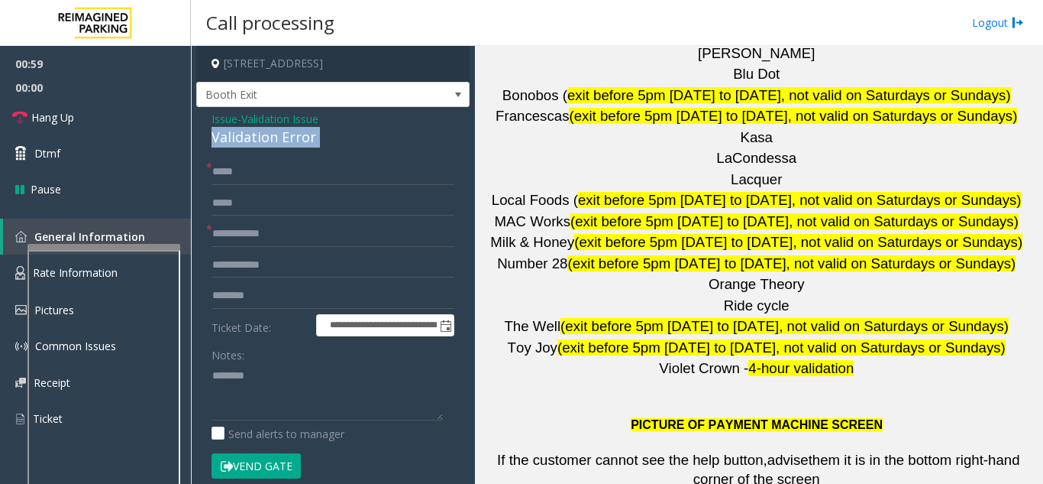
click at [264, 140] on div "Validation Error" at bounding box center [333, 137] width 243 height 21
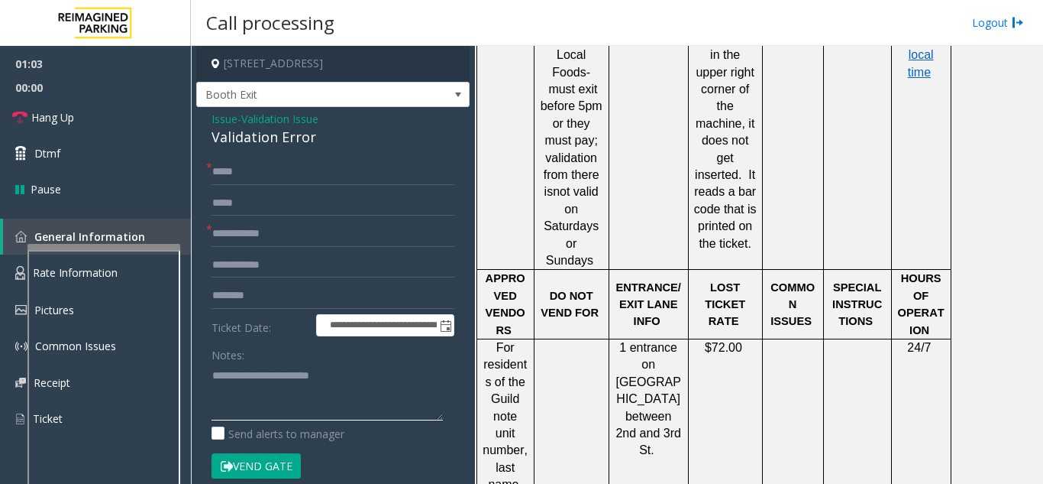
scroll to position [1375, 0]
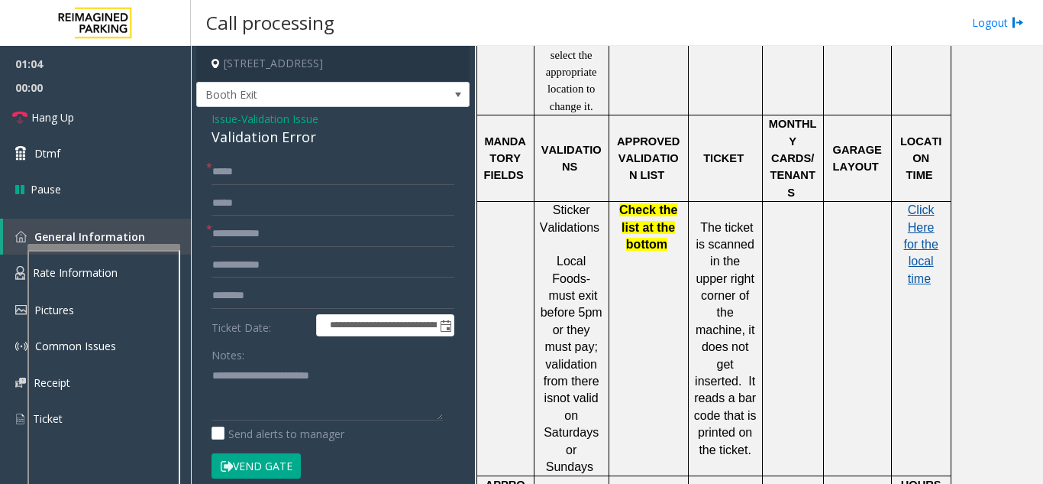
click at [930, 203] on span "Click Here for the local time" at bounding box center [921, 244] width 34 height 82
click at [340, 376] on textarea at bounding box center [327, 391] width 231 height 57
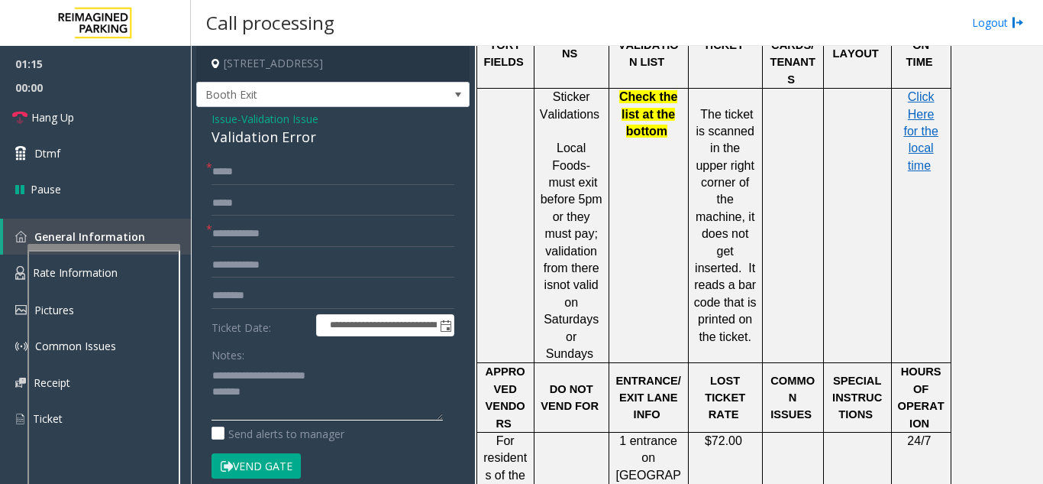
scroll to position [1757, 0]
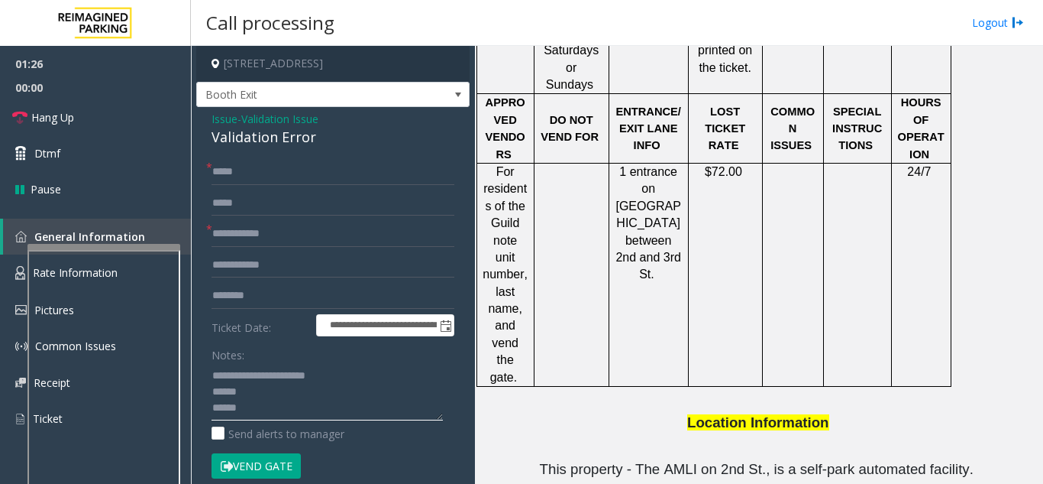
click at [213, 403] on textarea at bounding box center [327, 391] width 231 height 57
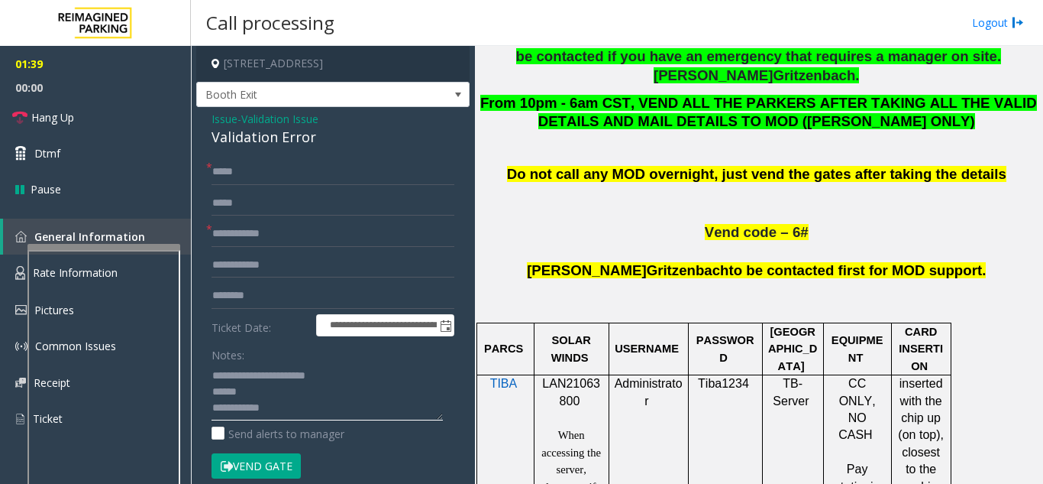
scroll to position [840, 0]
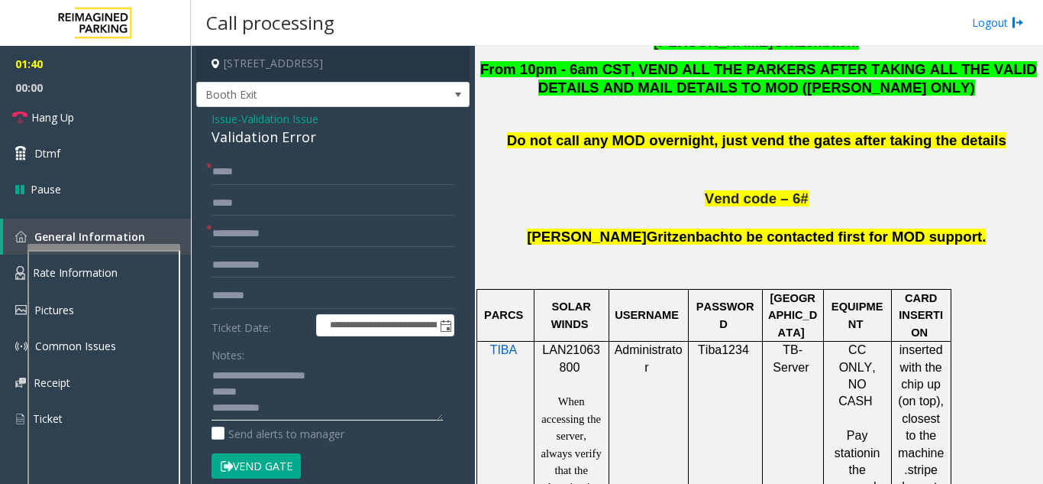
type textarea "**********"
click at [288, 117] on span "Validation Issue" at bounding box center [279, 119] width 77 height 16
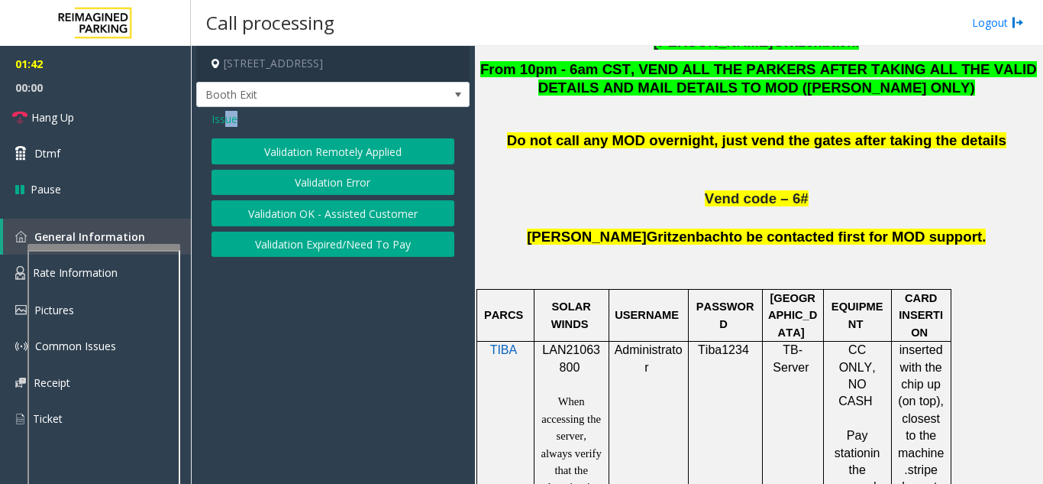
drag, startPoint x: 222, startPoint y: 113, endPoint x: 297, endPoint y: 189, distance: 106.4
click at [296, 189] on div "Issue Validation Remotely Applied Validation Error Validation OK - Assisted Cus…" at bounding box center [332, 185] width 273 height 157
click at [302, 238] on button "Validation Expired/Need To Pay" at bounding box center [333, 244] width 243 height 26
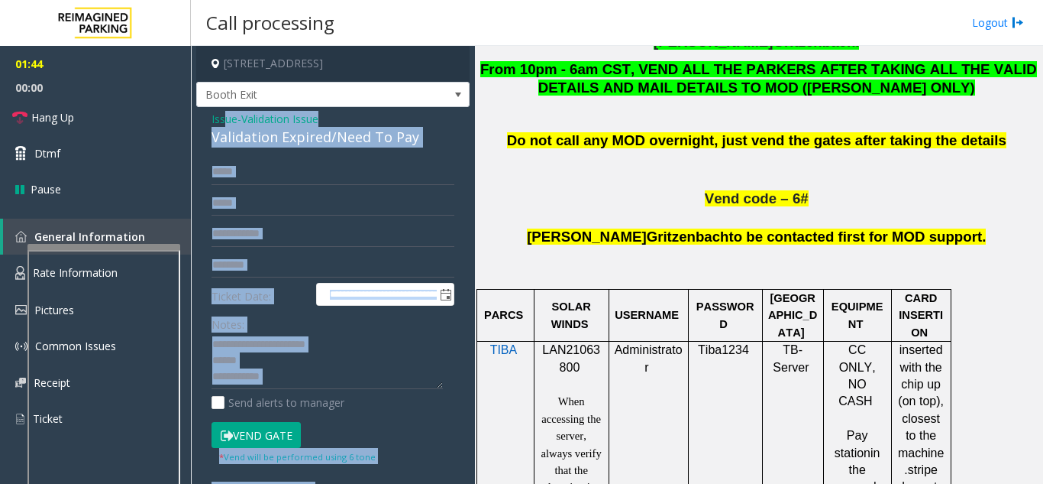
click at [286, 145] on div "Validation Expired/Need To Pay" at bounding box center [333, 137] width 243 height 21
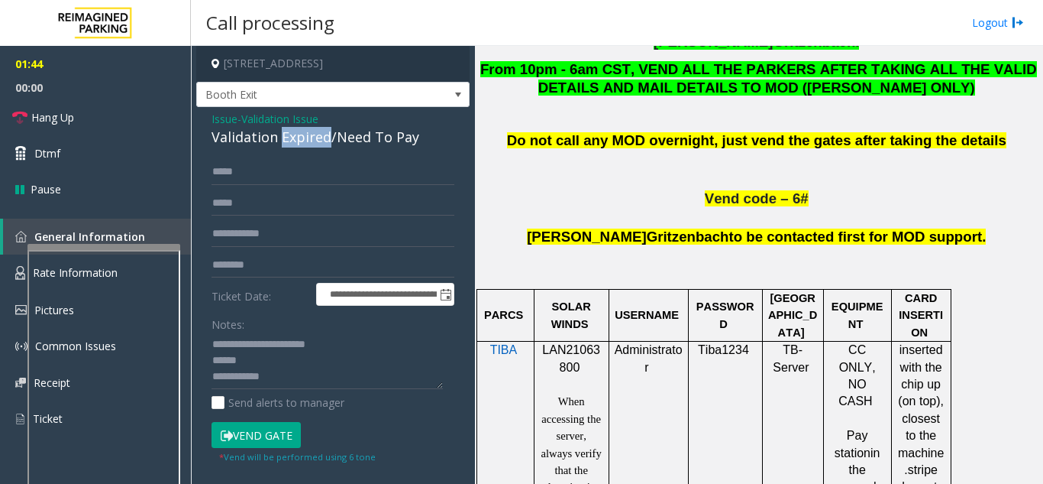
click at [286, 145] on div "Validation Expired/Need To Pay" at bounding box center [333, 137] width 243 height 21
drag, startPoint x: 246, startPoint y: 343, endPoint x: 369, endPoint y: 343, distance: 123.0
click at [369, 343] on textarea at bounding box center [327, 360] width 231 height 57
paste textarea "**********"
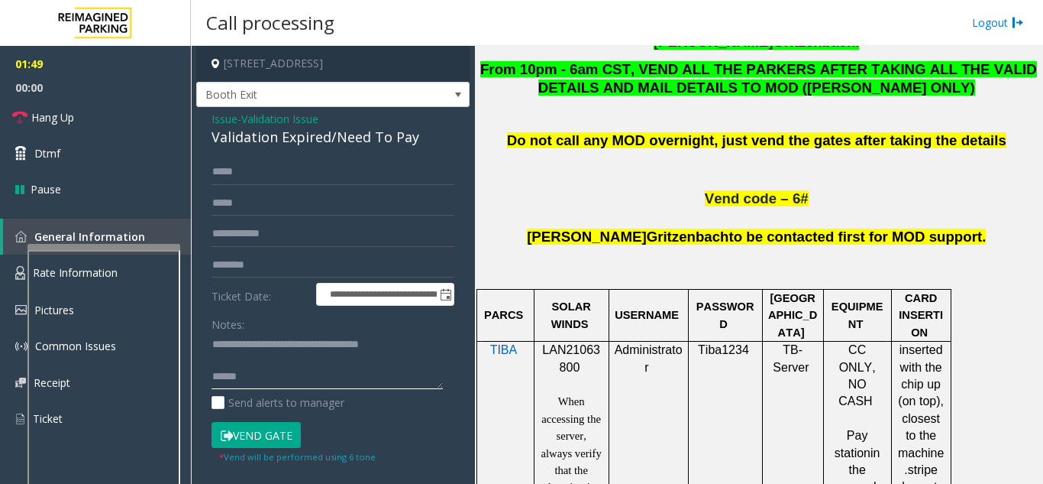
click at [289, 368] on textarea at bounding box center [327, 360] width 231 height 57
click at [294, 378] on textarea at bounding box center [327, 360] width 231 height 57
click at [237, 443] on button "Vend Gate" at bounding box center [256, 435] width 89 height 26
click at [257, 376] on textarea at bounding box center [327, 360] width 231 height 57
click at [241, 438] on button "Vend Gate" at bounding box center [256, 435] width 89 height 26
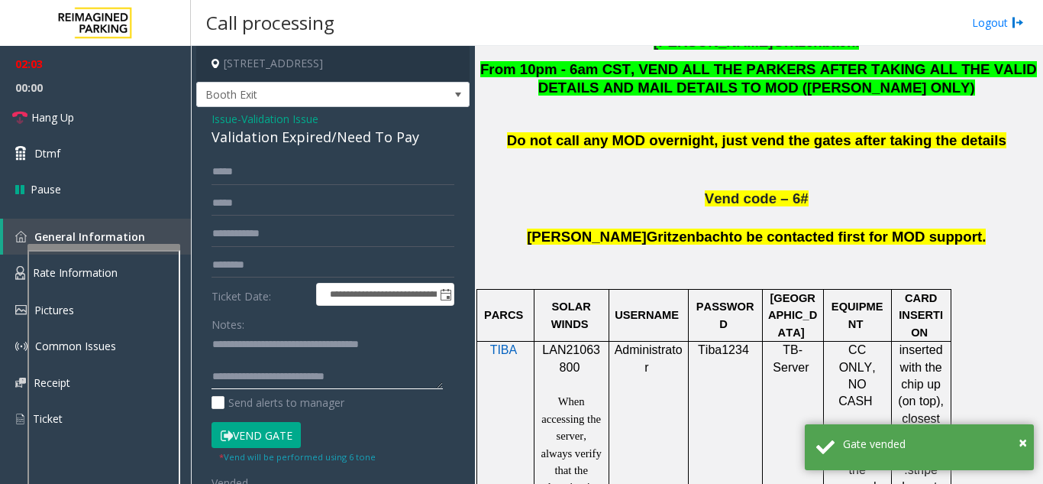
click at [396, 381] on textarea at bounding box center [327, 360] width 231 height 57
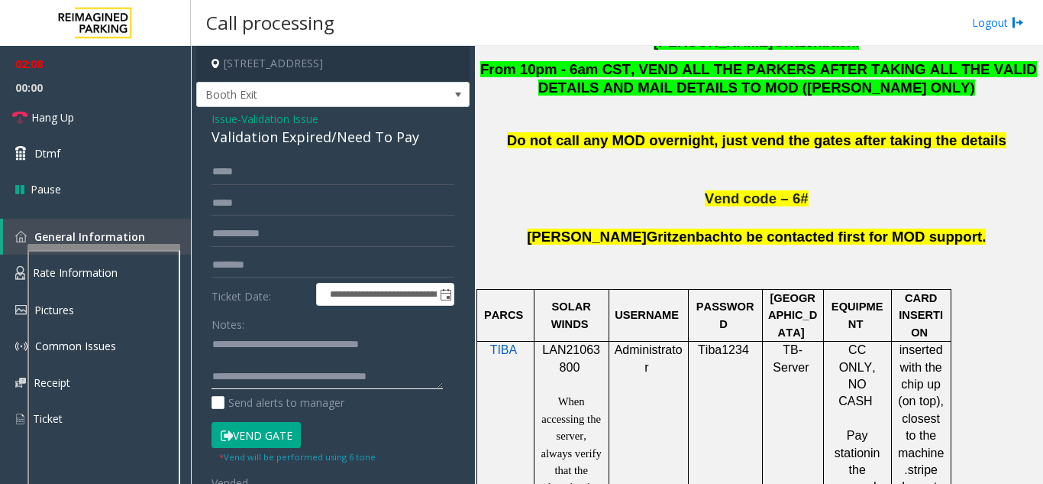
scroll to position [12, 0]
click at [276, 386] on textarea at bounding box center [327, 360] width 231 height 57
click at [314, 376] on textarea at bounding box center [327, 360] width 231 height 57
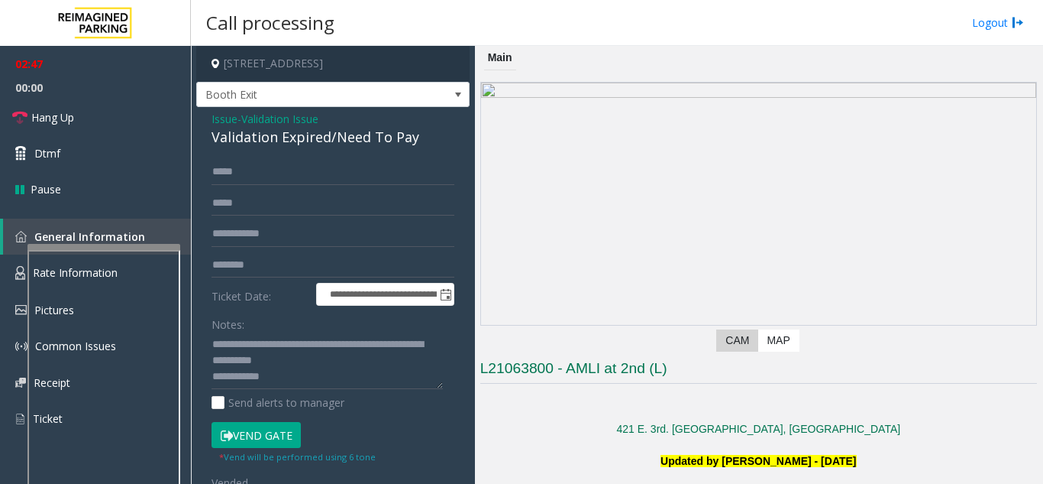
scroll to position [48, 0]
drag, startPoint x: 68, startPoint y: 122, endPoint x: 78, endPoint y: 128, distance: 11.7
click at [68, 122] on span "Hang Up" at bounding box center [52, 117] width 43 height 16
click at [215, 365] on textarea at bounding box center [327, 360] width 231 height 57
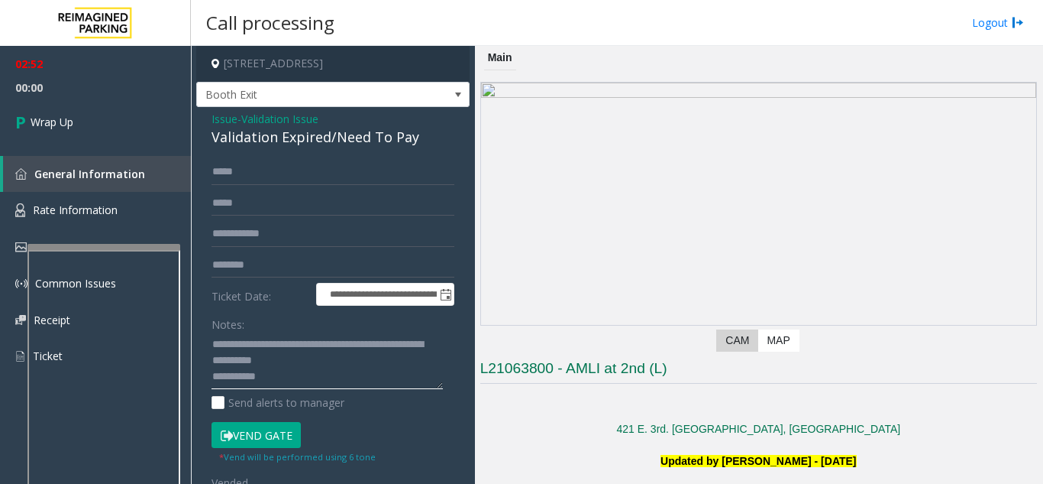
scroll to position [0, 0]
type textarea "**********"
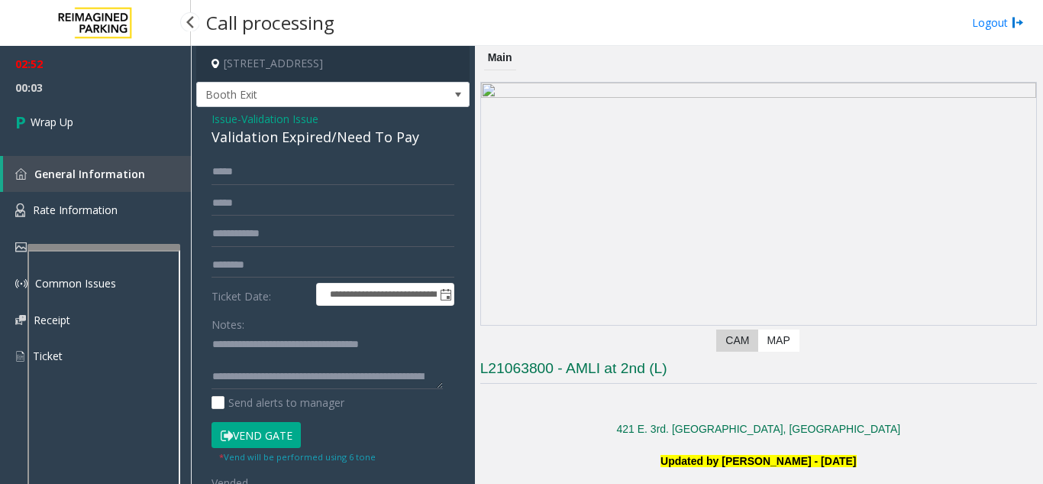
click at [146, 89] on span "00:03" at bounding box center [95, 88] width 191 height 24
click at [170, 131] on link "Wrap Up" at bounding box center [95, 121] width 191 height 45
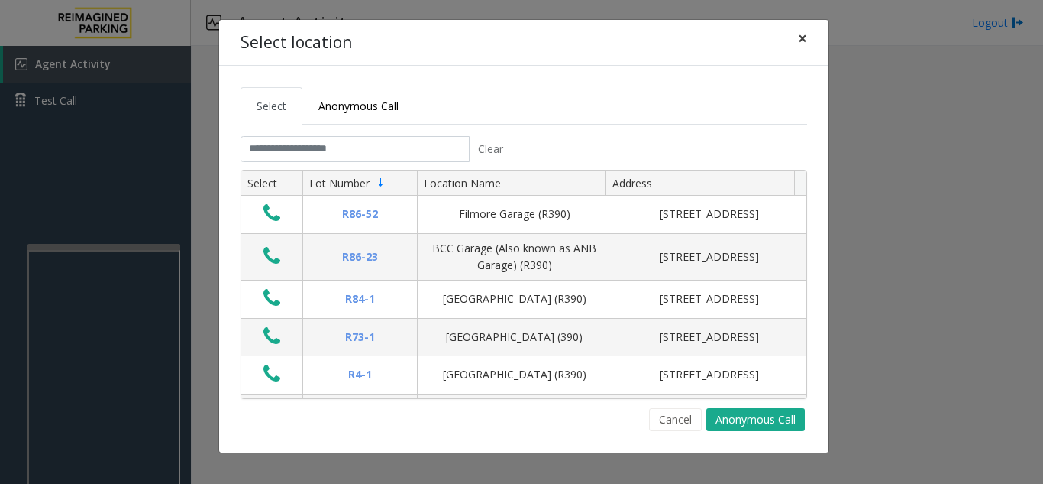
click at [803, 38] on span "×" at bounding box center [802, 37] width 9 height 21
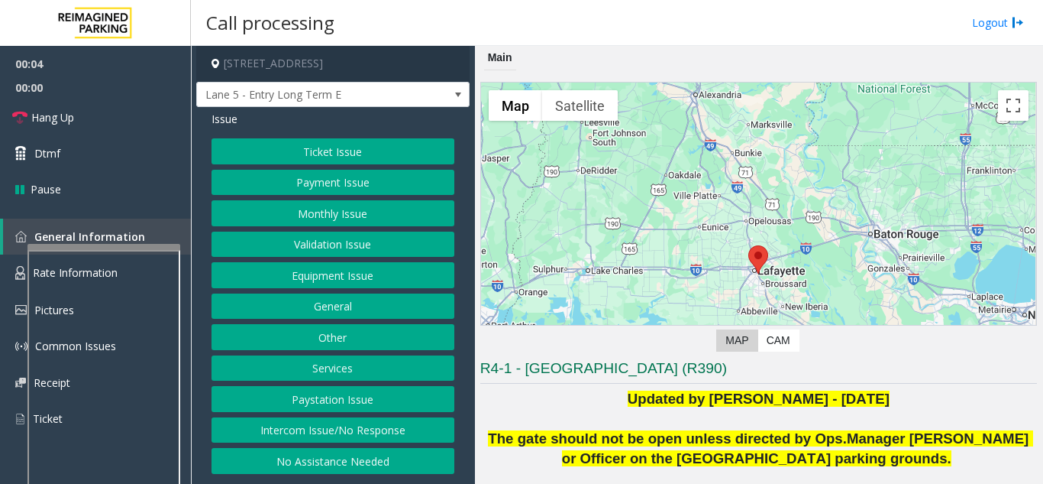
click at [353, 432] on button "Intercom Issue/No Response" at bounding box center [333, 430] width 243 height 26
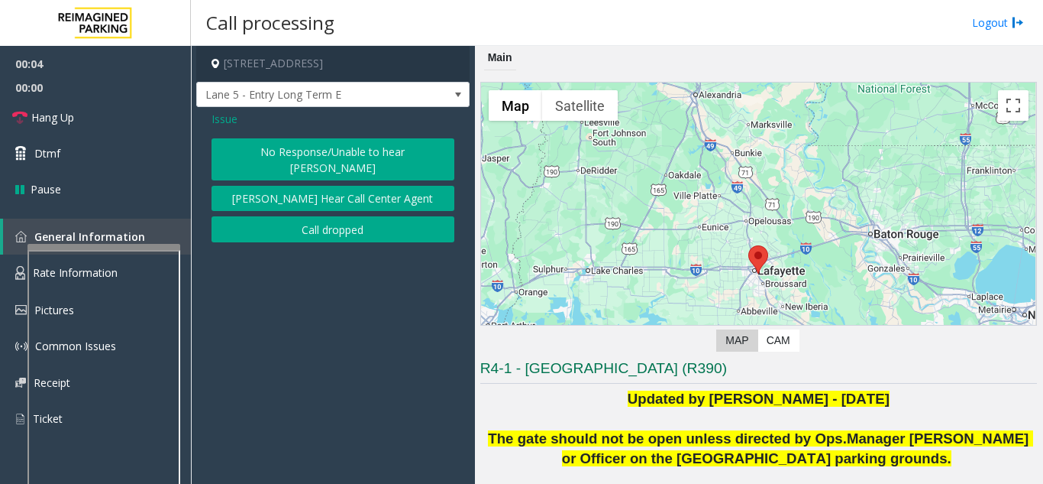
click at [359, 150] on button "No Response/Unable to hear [PERSON_NAME]" at bounding box center [333, 159] width 243 height 42
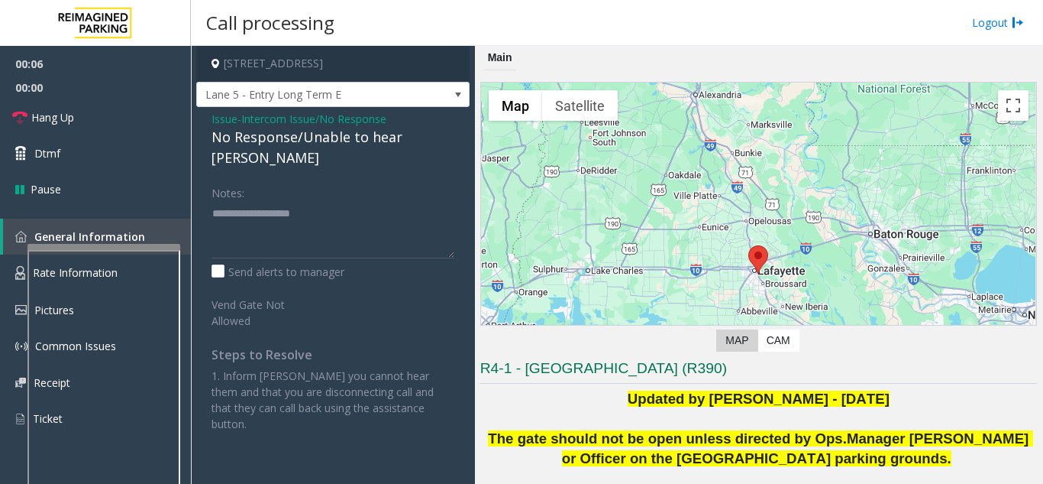
click at [282, 143] on div "No Response/Unable to hear [PERSON_NAME]" at bounding box center [333, 147] width 243 height 41
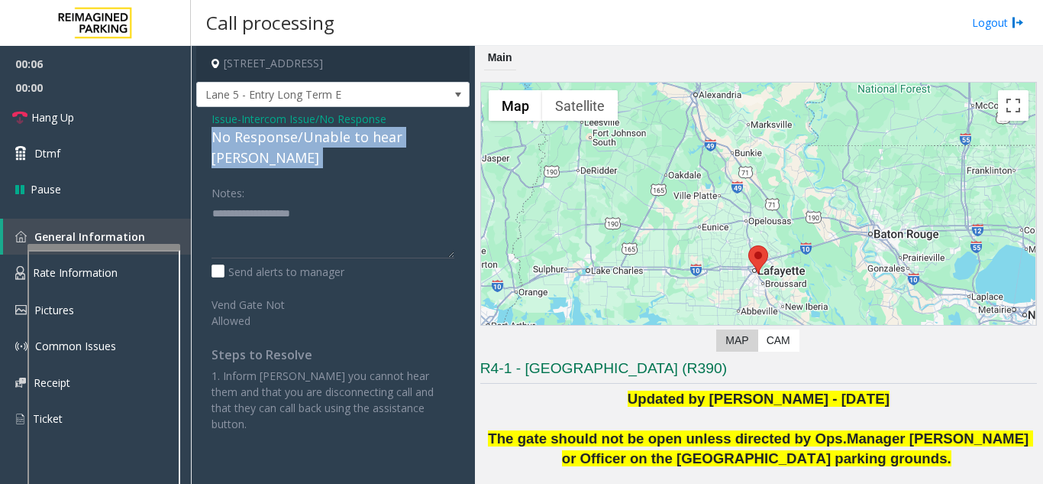
click at [282, 143] on div "No Response/Unable to hear [PERSON_NAME]" at bounding box center [333, 147] width 243 height 41
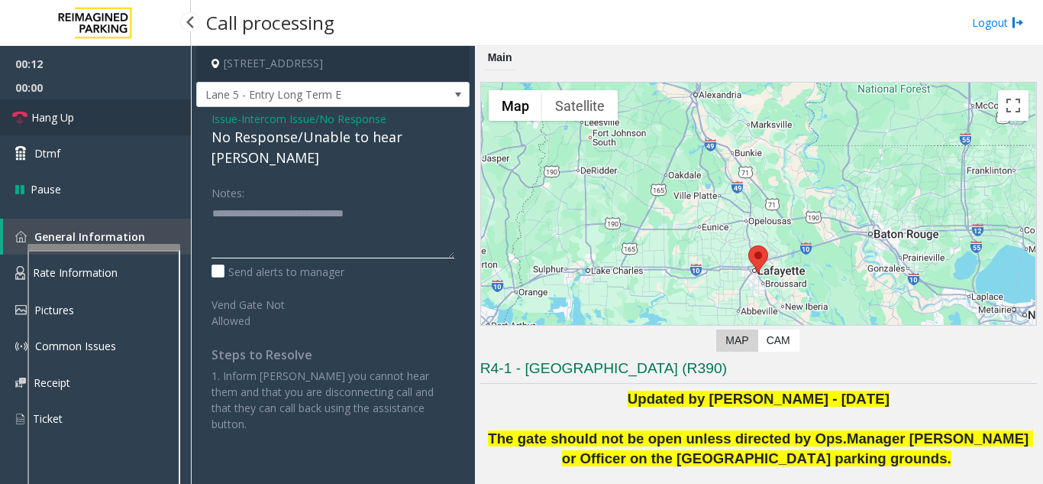
type textarea "**********"
click at [127, 107] on link "Hang Up" at bounding box center [95, 117] width 191 height 36
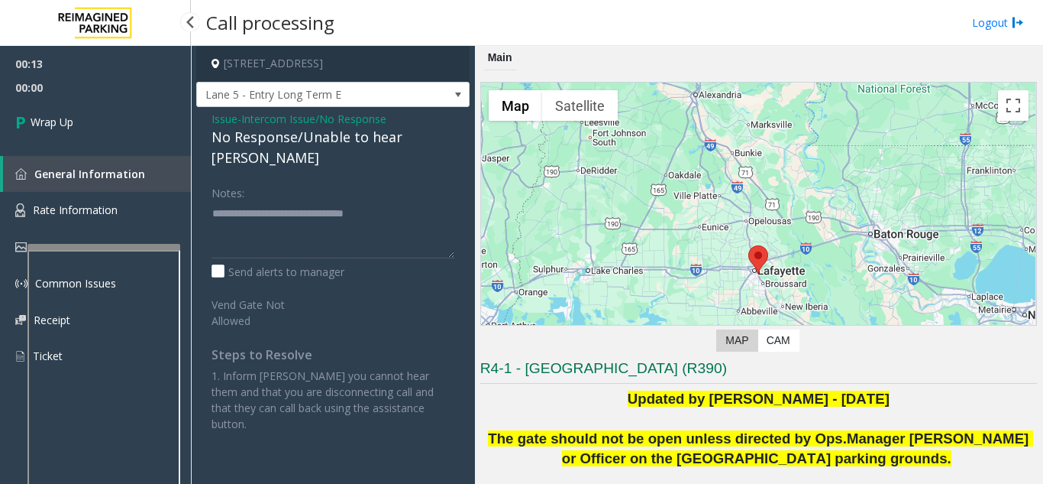
click at [127, 107] on link "Wrap Up" at bounding box center [95, 121] width 191 height 45
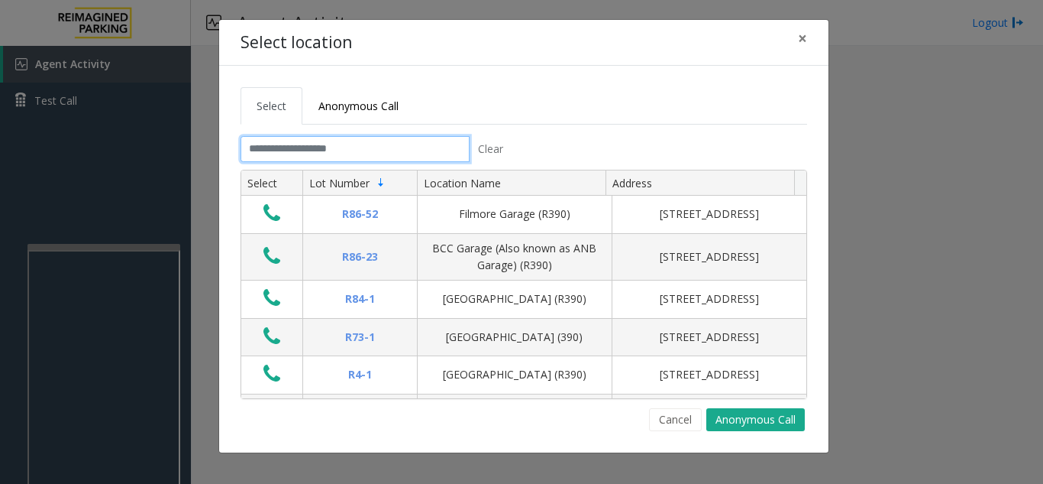
click at [286, 147] on input "text" at bounding box center [355, 149] width 229 height 26
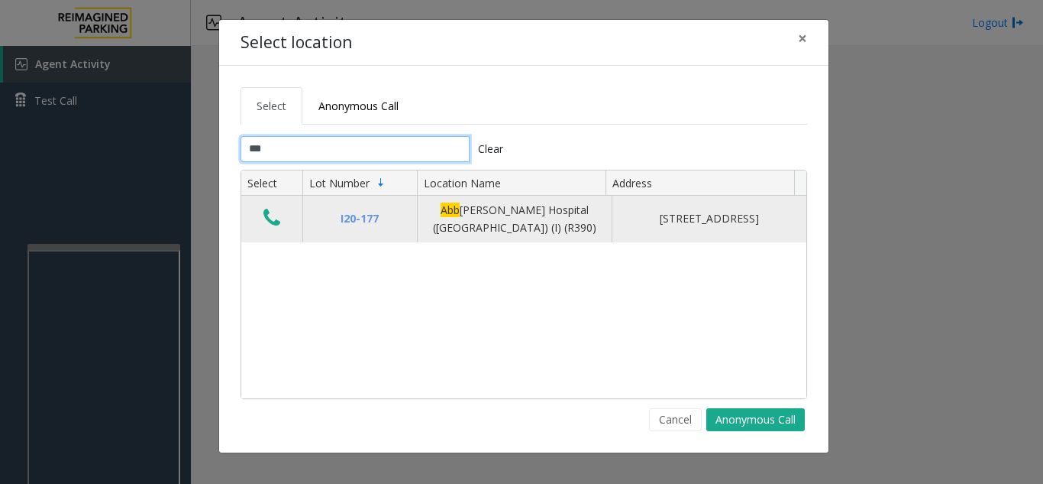
type input "***"
click at [269, 223] on icon "Data table" at bounding box center [272, 217] width 17 height 21
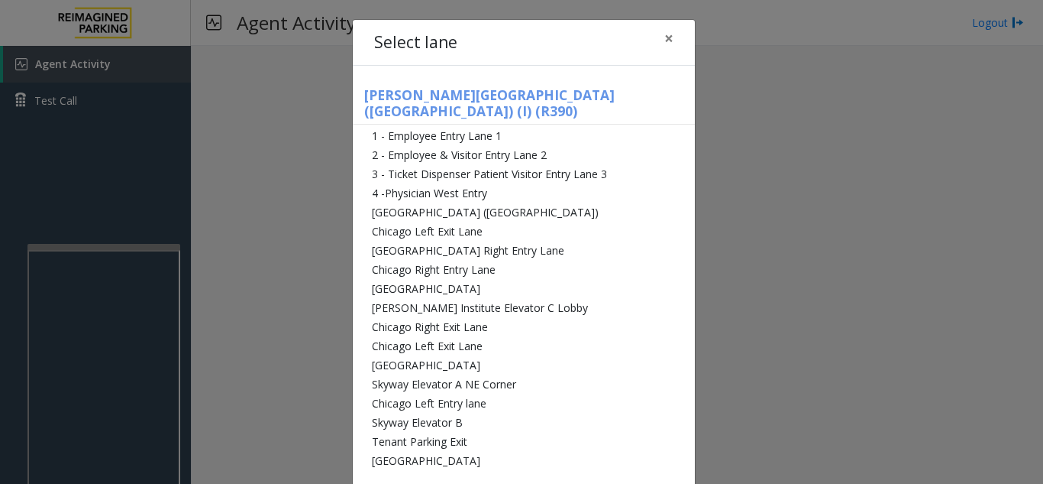
scroll to position [11, 0]
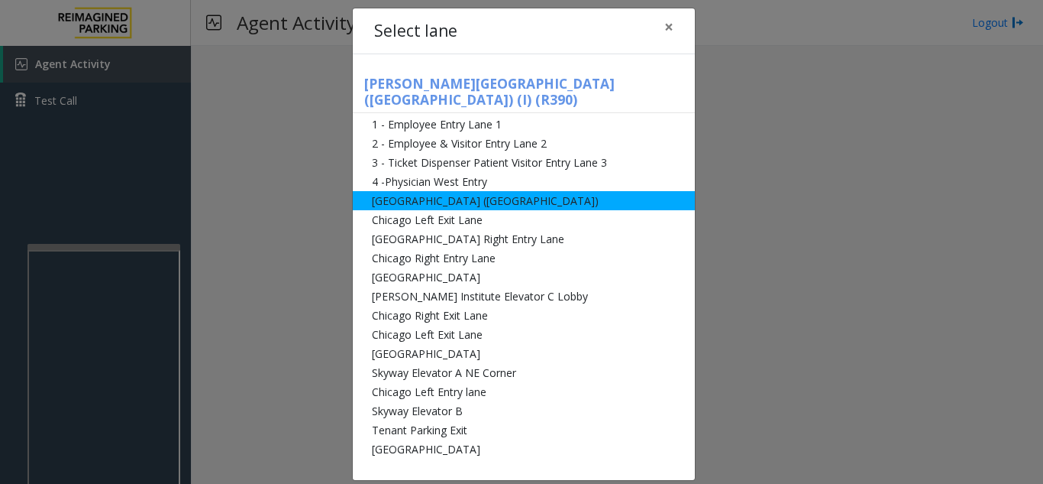
click at [473, 191] on li "Abbot Hospital (Main Hospital)" at bounding box center [524, 200] width 342 height 19
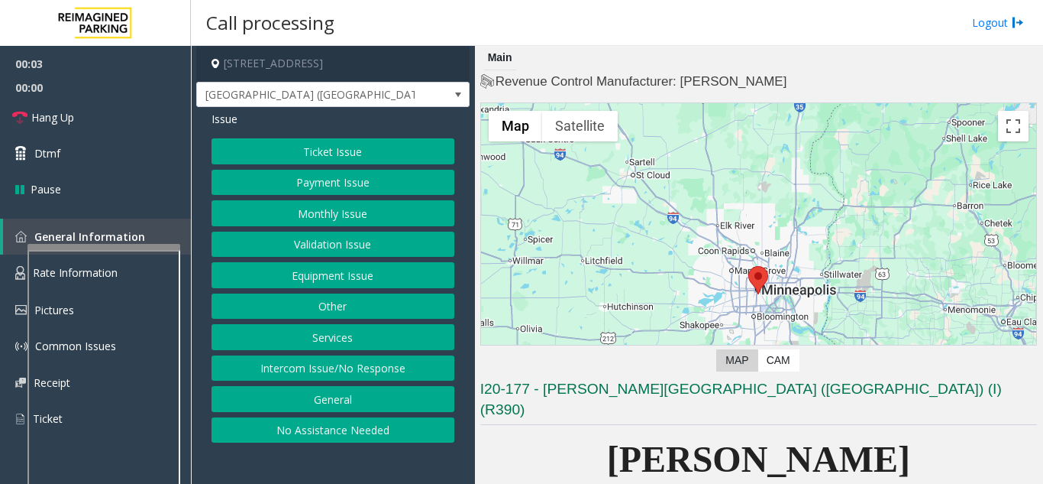
click at [334, 280] on button "Equipment Issue" at bounding box center [333, 275] width 243 height 26
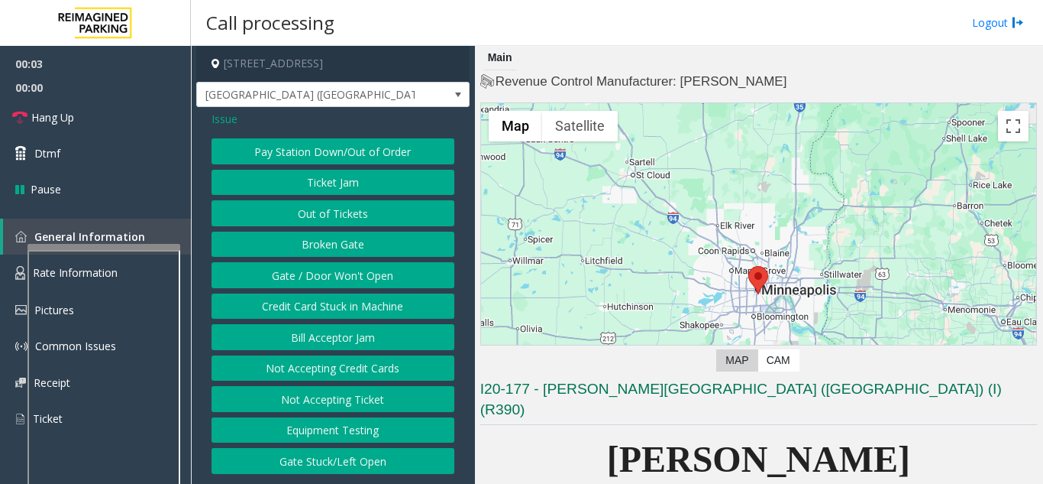
click at [338, 283] on button "Gate / Door Won't Open" at bounding box center [333, 275] width 243 height 26
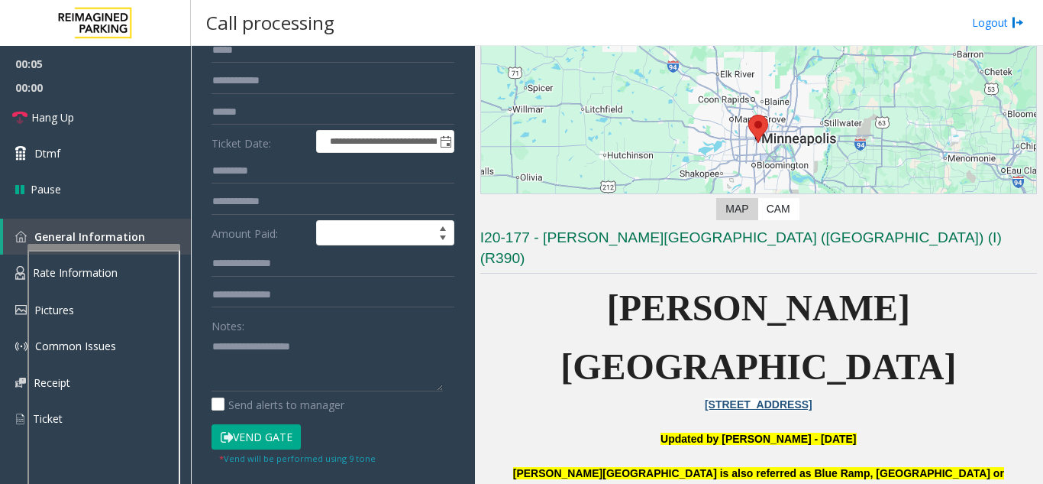
scroll to position [306, 0]
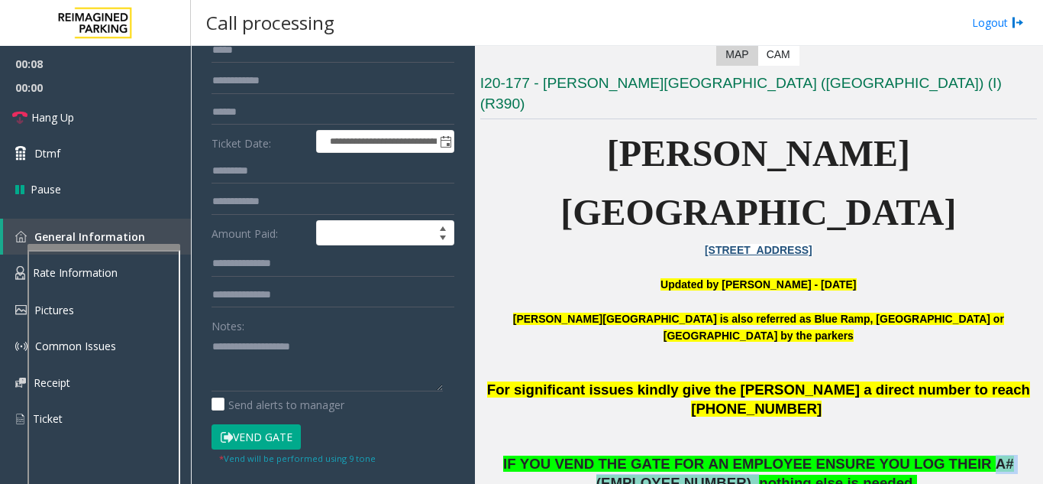
drag, startPoint x: 910, startPoint y: 346, endPoint x: 718, endPoint y: 366, distance: 193.5
click at [718, 455] on span "IF YOU VEND THE GATE FOR AN EMPLOYEE ENSURE YOU LOG THEIR A# (EMPLOYEE NUMBER),…" at bounding box center [758, 472] width 511 height 35
click at [344, 350] on textarea at bounding box center [327, 362] width 231 height 57
drag, startPoint x: 316, startPoint y: 338, endPoint x: 333, endPoint y: 341, distance: 17.2
click at [319, 338] on textarea at bounding box center [327, 362] width 231 height 57
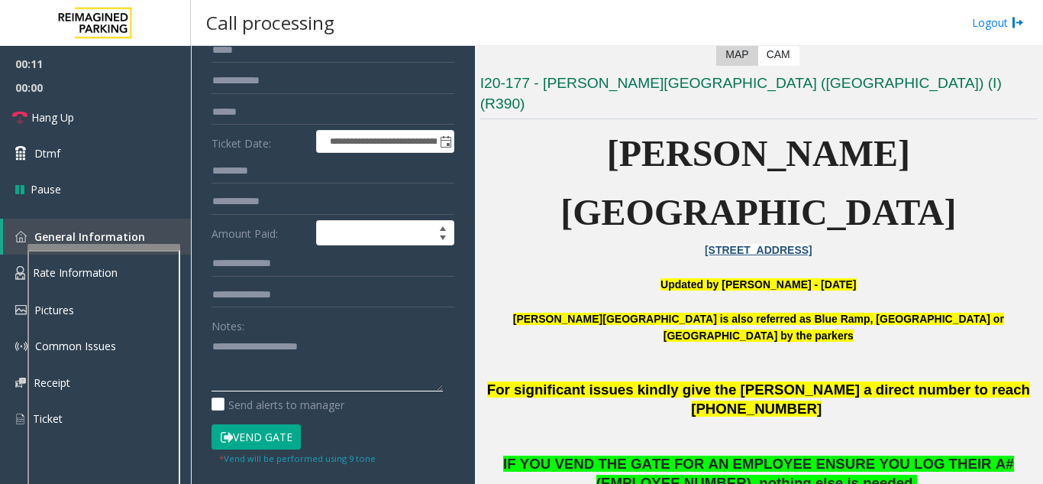
click at [361, 340] on textarea at bounding box center [327, 362] width 231 height 57
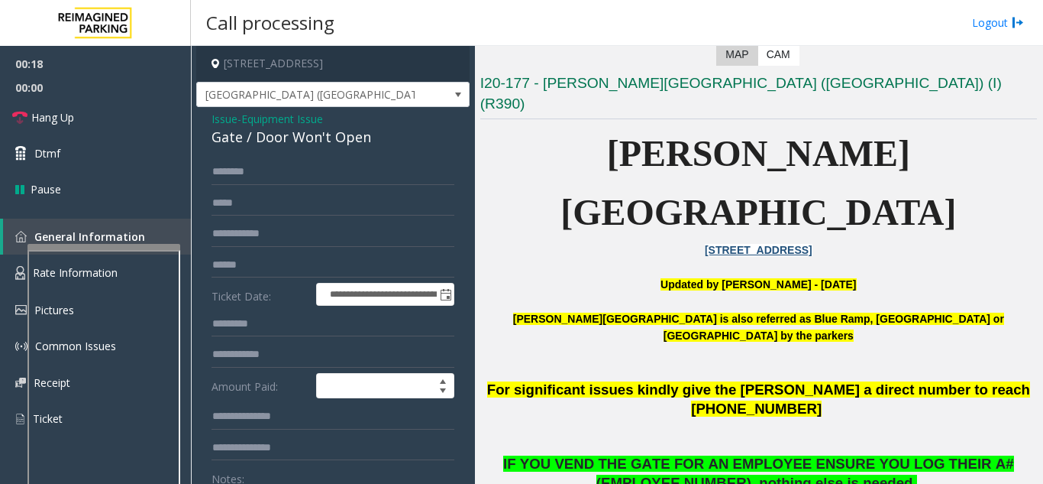
type textarea "**********"
click at [313, 121] on span "Equipment Issue" at bounding box center [282, 119] width 82 height 16
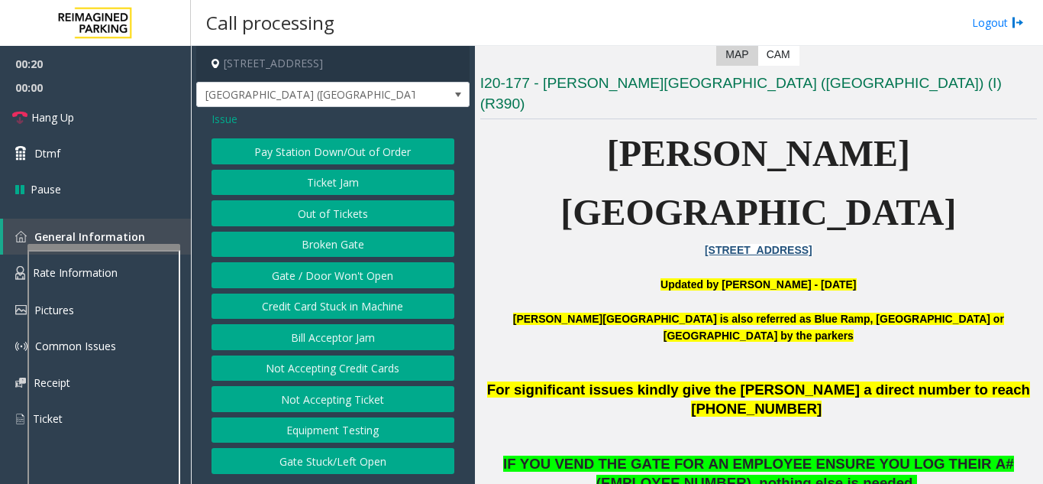
click at [222, 120] on span "Issue" at bounding box center [225, 119] width 26 height 16
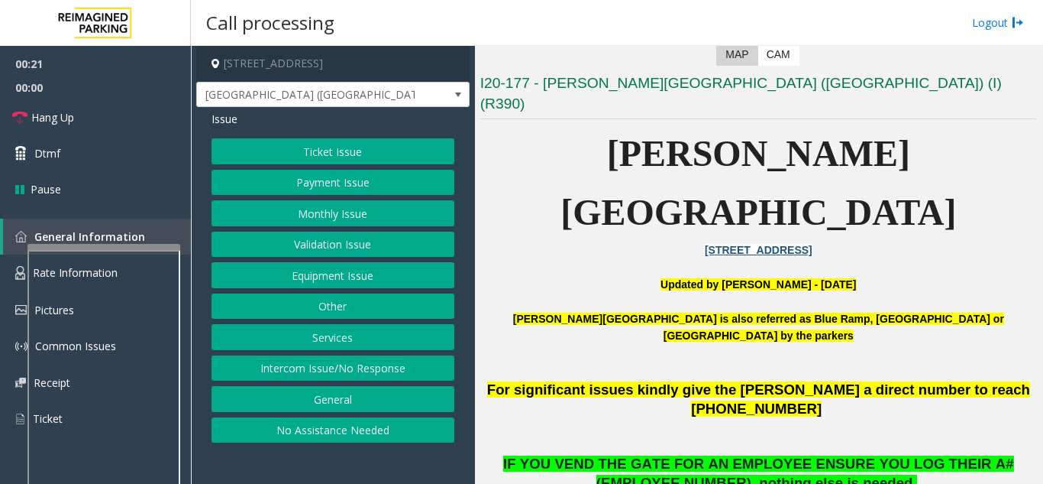
click at [325, 218] on button "Monthly Issue" at bounding box center [333, 213] width 243 height 26
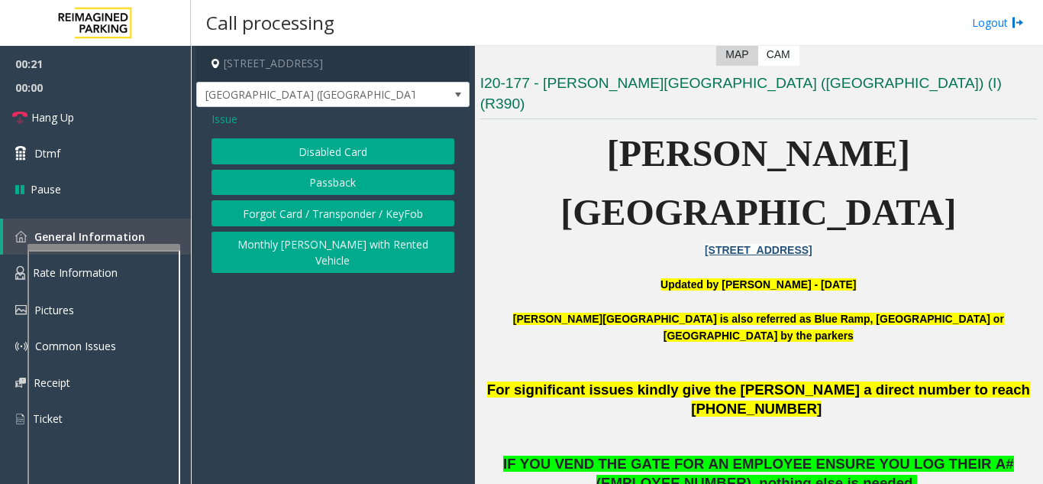
click at [354, 157] on button "Disabled Card" at bounding box center [333, 151] width 243 height 26
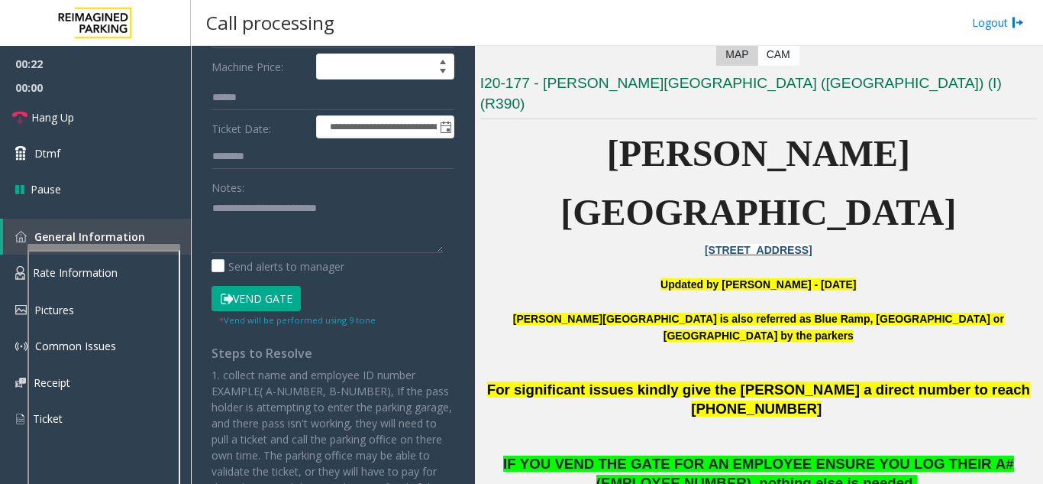
click at [254, 292] on button "Vend Gate" at bounding box center [256, 299] width 89 height 26
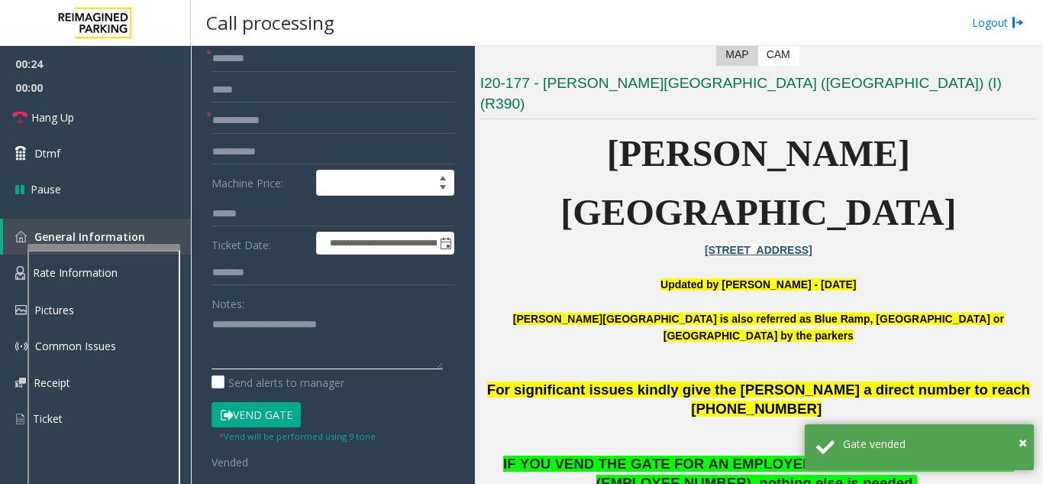
click at [213, 322] on textarea at bounding box center [327, 340] width 231 height 57
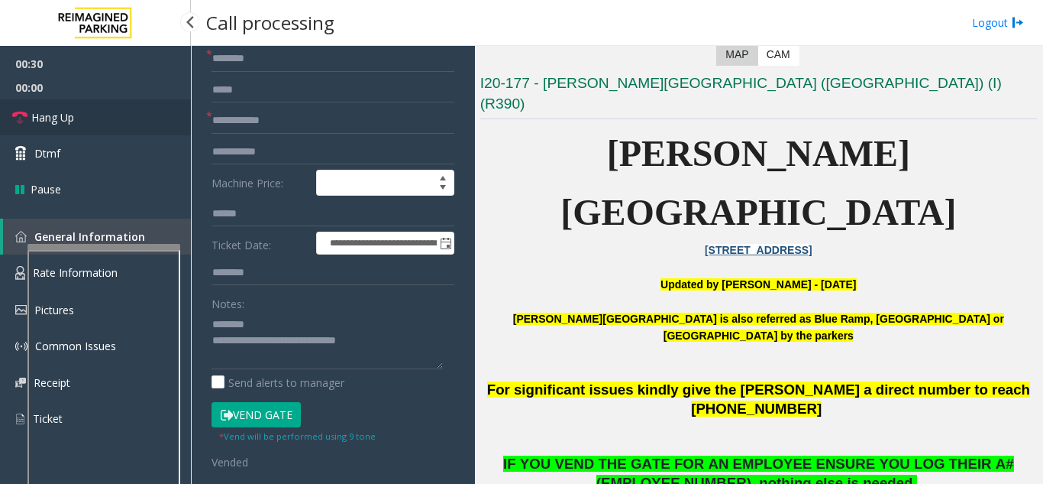
click at [99, 112] on link "Hang Up" at bounding box center [95, 117] width 191 height 36
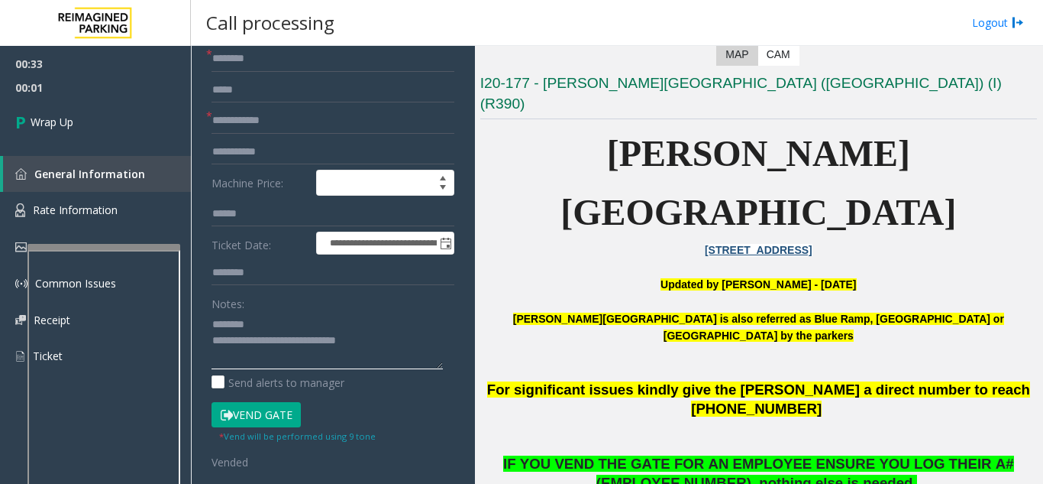
click at [222, 346] on textarea at bounding box center [327, 340] width 231 height 57
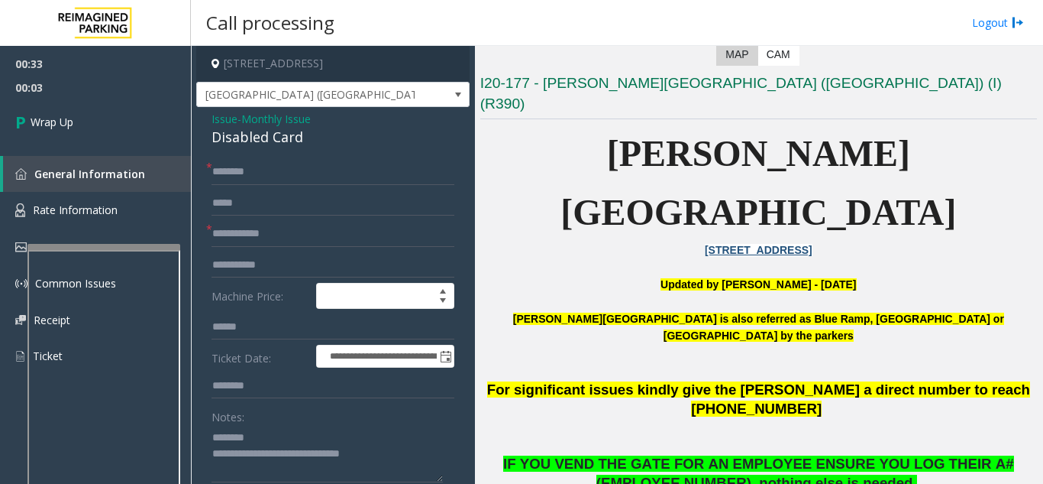
click at [251, 141] on div "Disabled Card" at bounding box center [333, 137] width 243 height 21
copy div "Disabled Card"
click at [286, 431] on textarea at bounding box center [327, 453] width 231 height 57
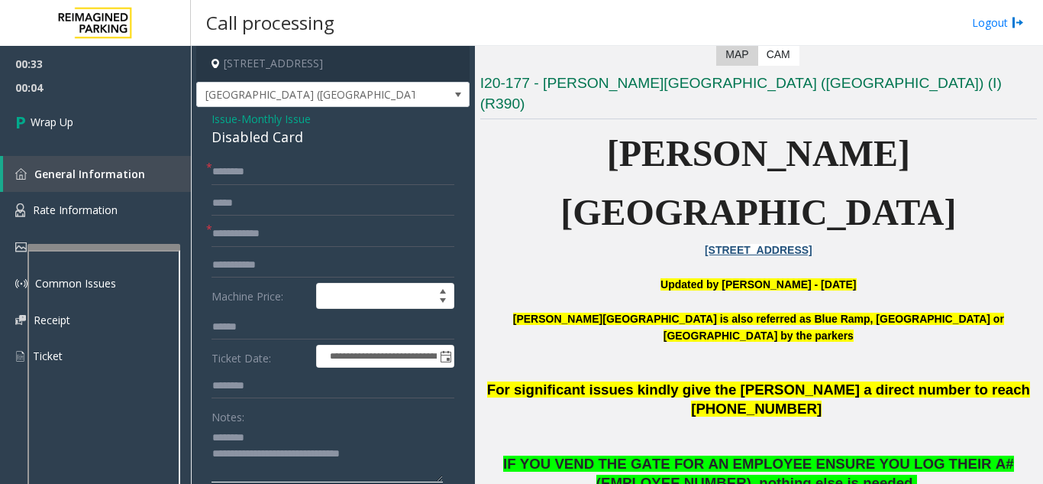
paste textarea "**********"
drag, startPoint x: 277, startPoint y: 455, endPoint x: 212, endPoint y: 455, distance: 64.2
click at [212, 455] on textarea at bounding box center [327, 453] width 231 height 57
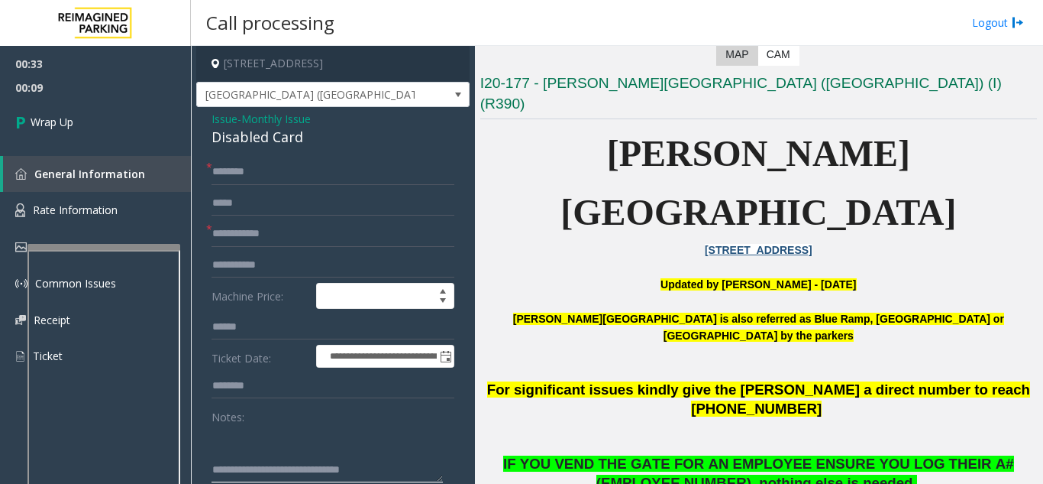
click at [241, 470] on textarea at bounding box center [327, 453] width 231 height 57
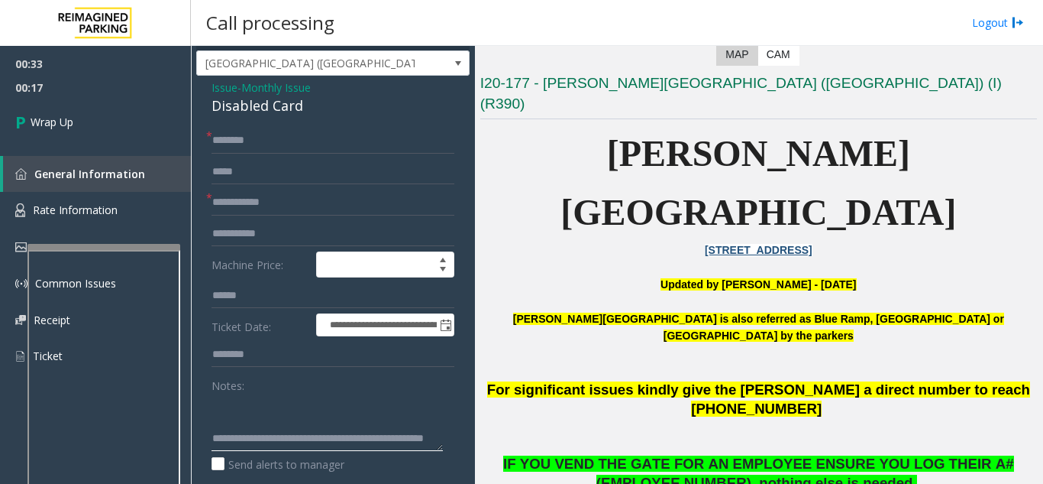
scroll to position [60, 0]
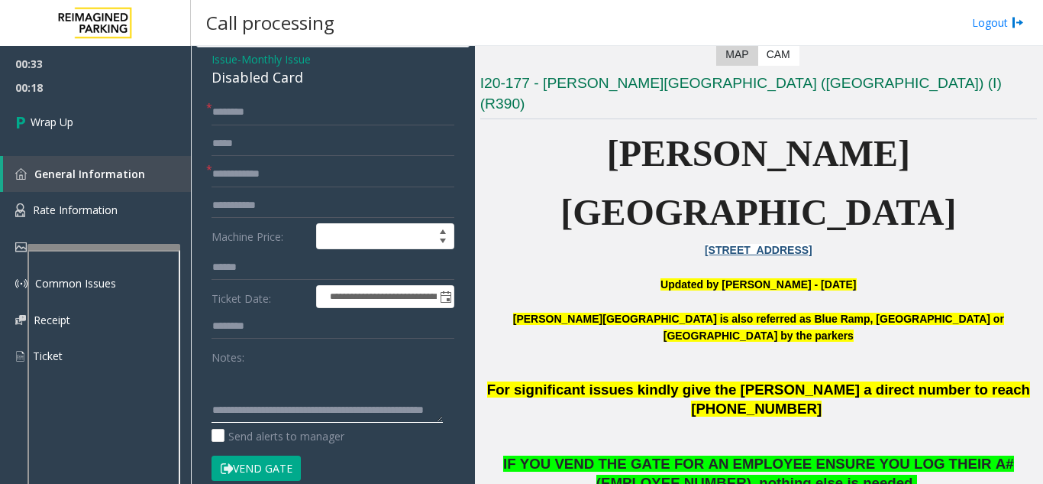
drag, startPoint x: 246, startPoint y: 470, endPoint x: 367, endPoint y: 389, distance: 146.0
click at [367, 389] on textarea at bounding box center [327, 393] width 231 height 57
click at [361, 387] on textarea at bounding box center [327, 393] width 231 height 57
type textarea "**********"
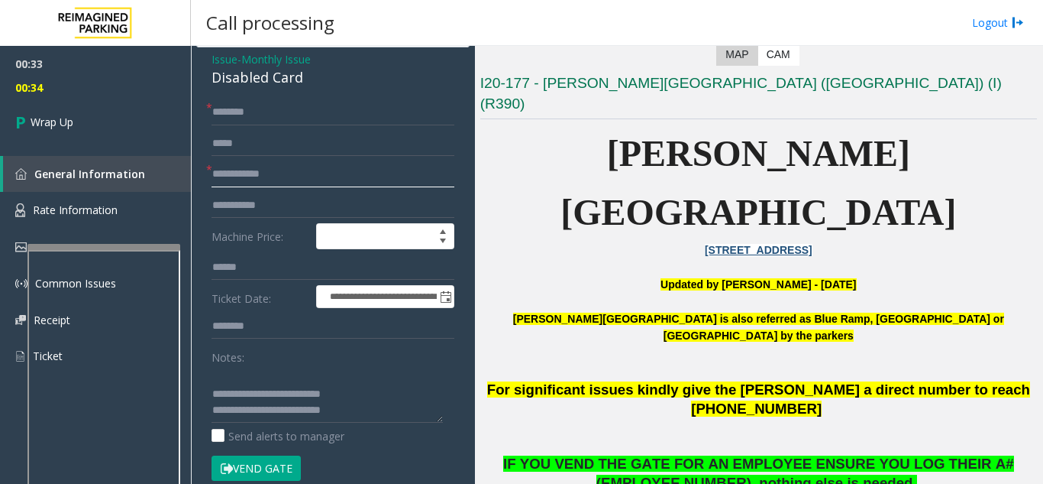
click at [252, 170] on input "text" at bounding box center [333, 174] width 243 height 26
type input "**"
type input "*"
click at [234, 113] on input "*" at bounding box center [333, 112] width 243 height 26
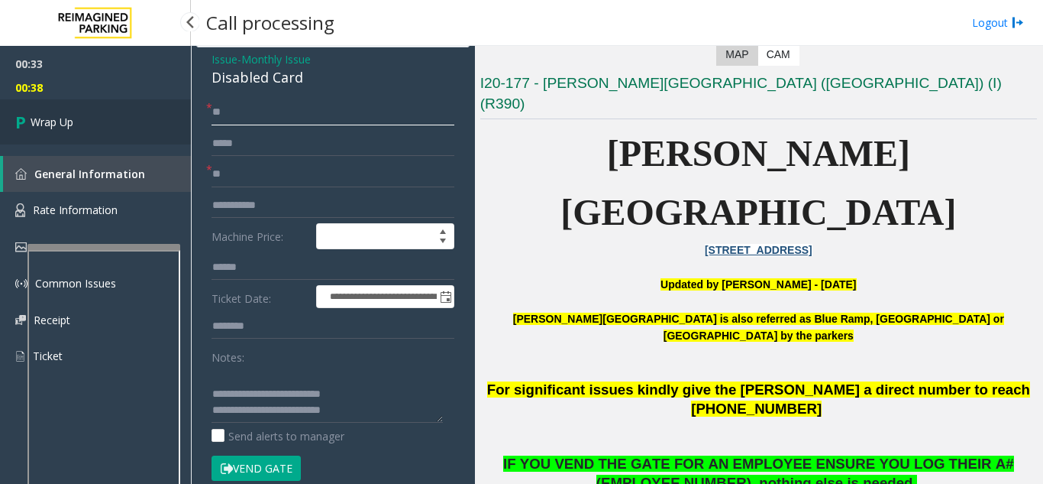
type input "**"
click at [121, 125] on link "Wrap Up" at bounding box center [95, 121] width 191 height 45
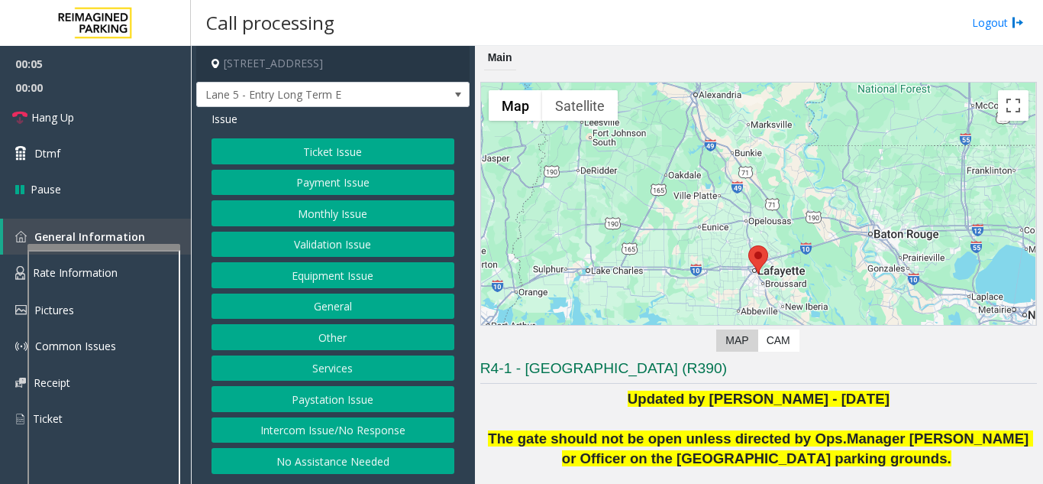
click at [329, 422] on button "Intercom Issue/No Response" at bounding box center [333, 430] width 243 height 26
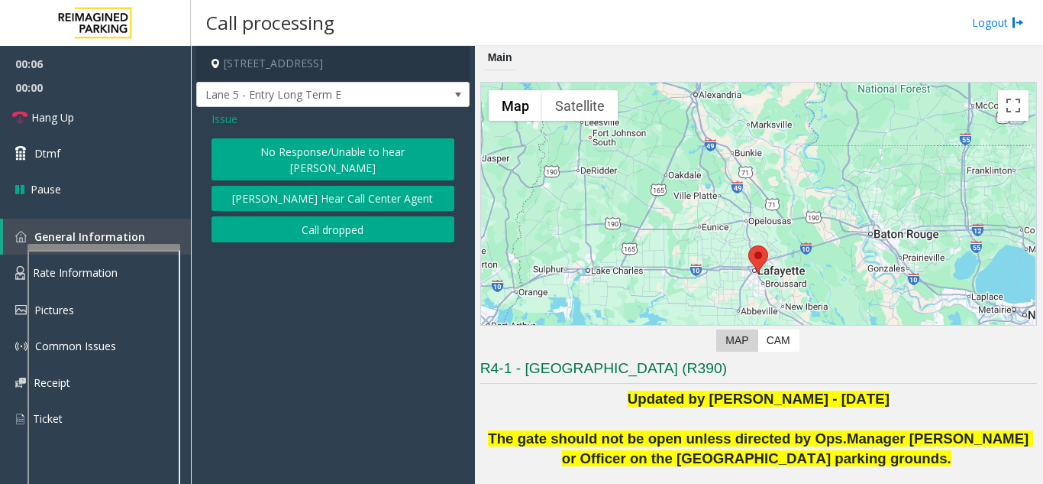
click at [326, 158] on button "No Response/Unable to hear [PERSON_NAME]" at bounding box center [333, 159] width 243 height 42
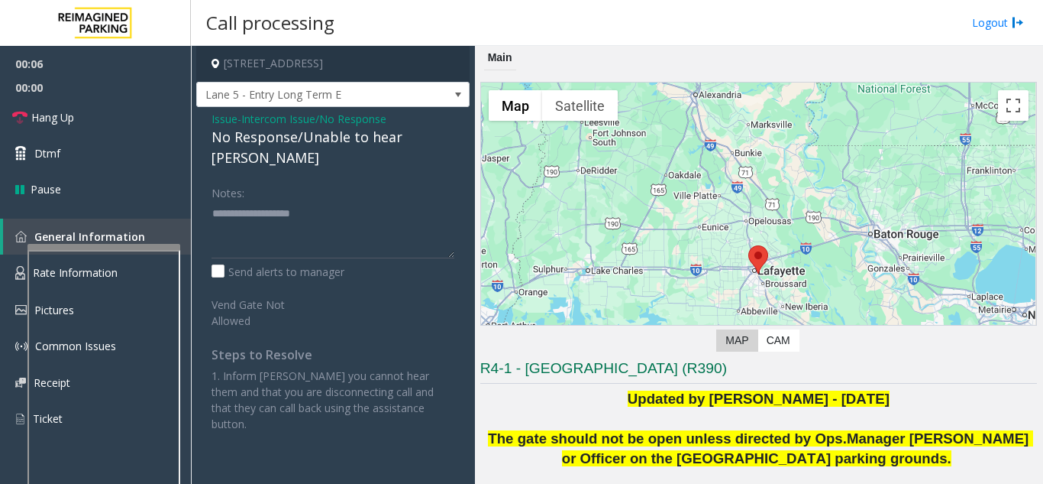
click at [299, 130] on div "No Response/Unable to hear [PERSON_NAME]" at bounding box center [333, 147] width 243 height 41
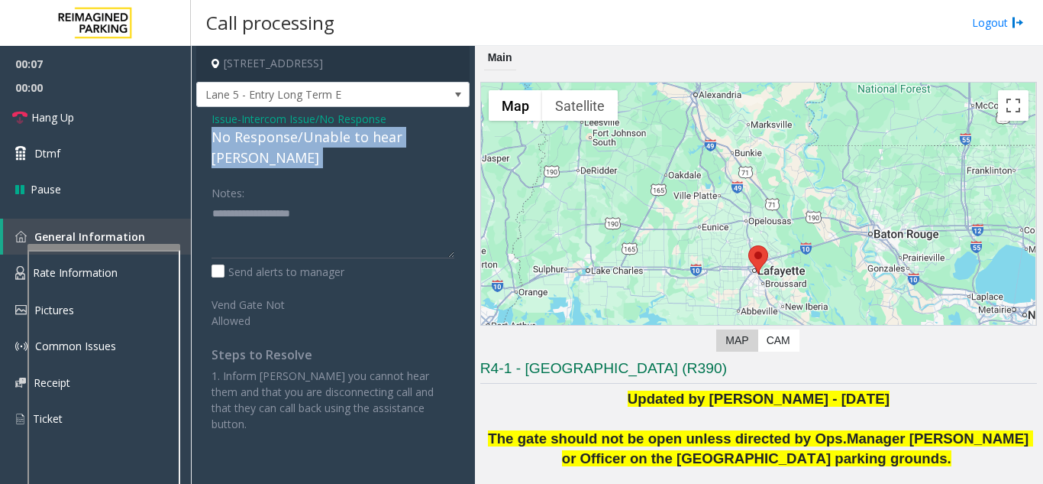
click at [299, 130] on div "No Response/Unable to hear [PERSON_NAME]" at bounding box center [333, 147] width 243 height 41
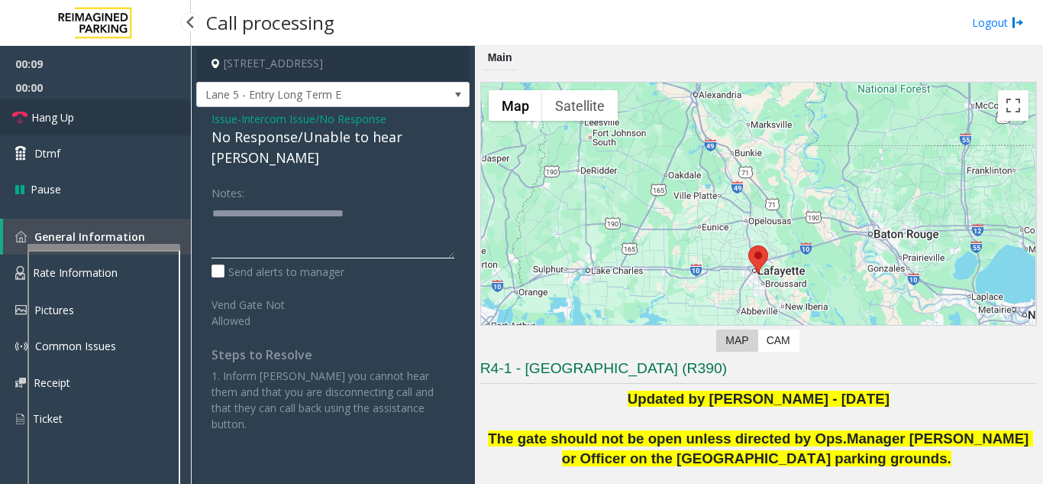
type textarea "**********"
click at [59, 108] on link "Hang Up" at bounding box center [95, 117] width 191 height 36
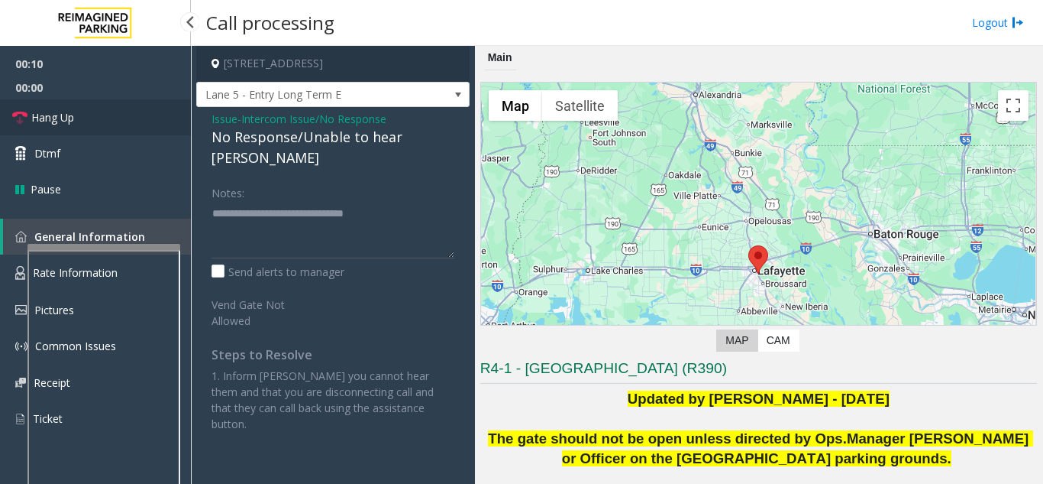
click at [59, 108] on link "Hang Up" at bounding box center [95, 117] width 191 height 36
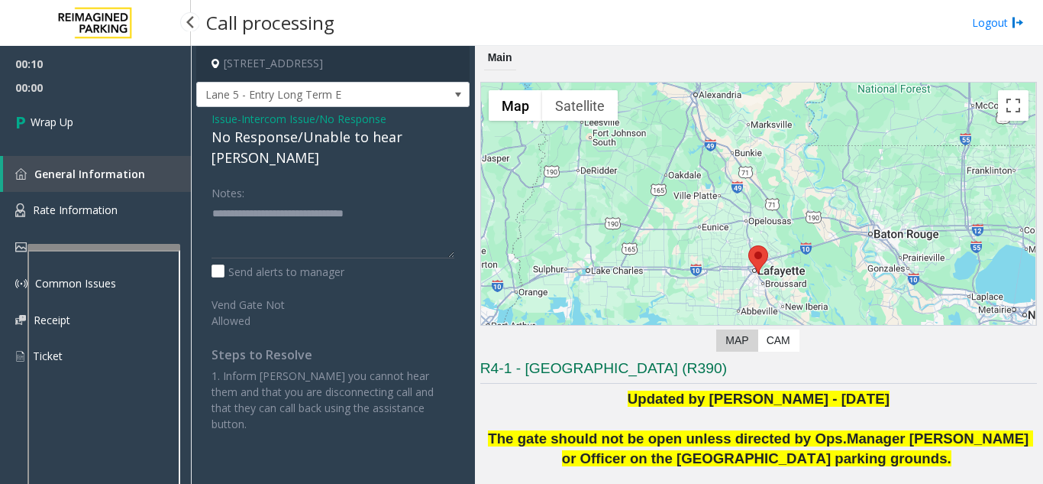
click at [59, 108] on link "Wrap Up" at bounding box center [95, 121] width 191 height 45
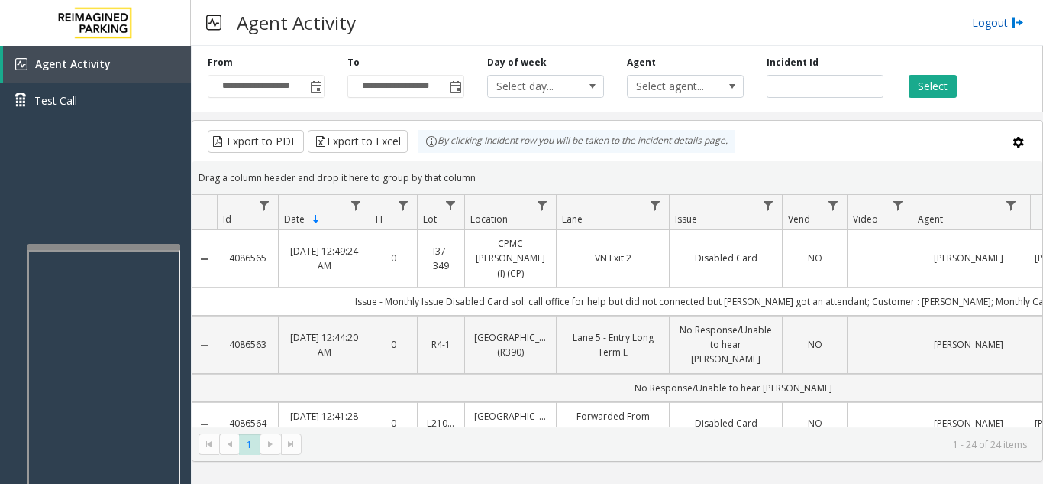
click at [1010, 25] on link "Logout" at bounding box center [998, 23] width 52 height 16
